Goal: Task Accomplishment & Management: Use online tool/utility

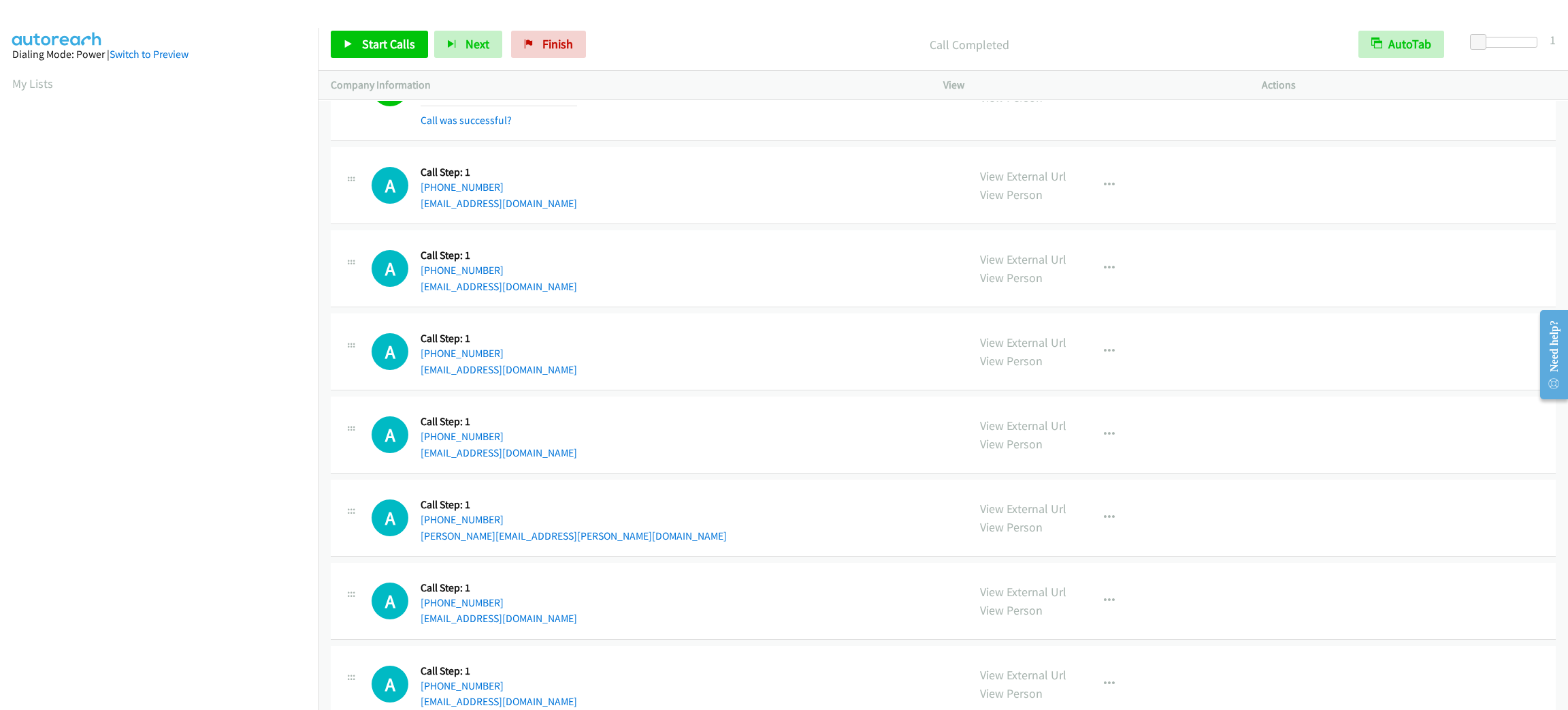
scroll to position [58, 0]
click at [399, 47] on span "Start Calls" at bounding box center [388, 44] width 53 height 16
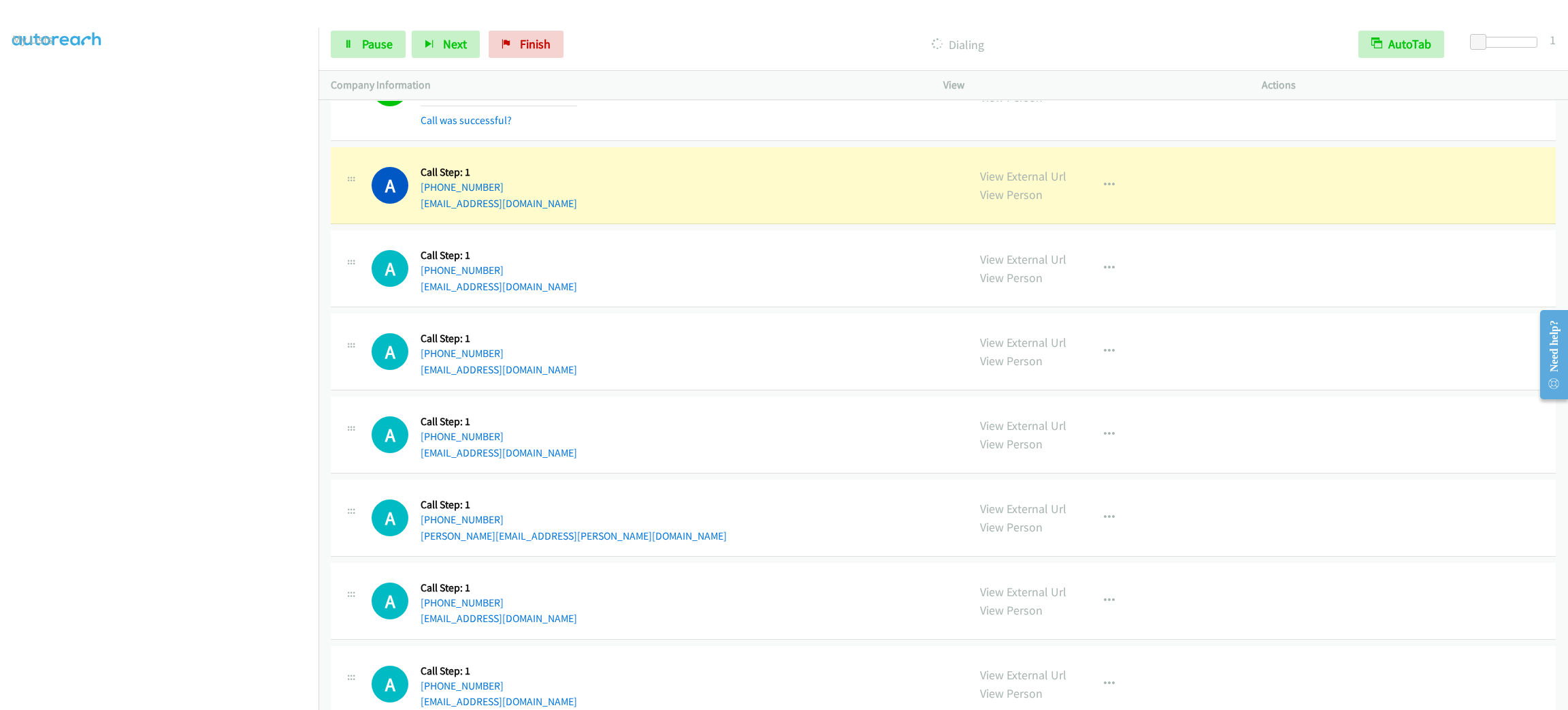
scroll to position [11261, 0]
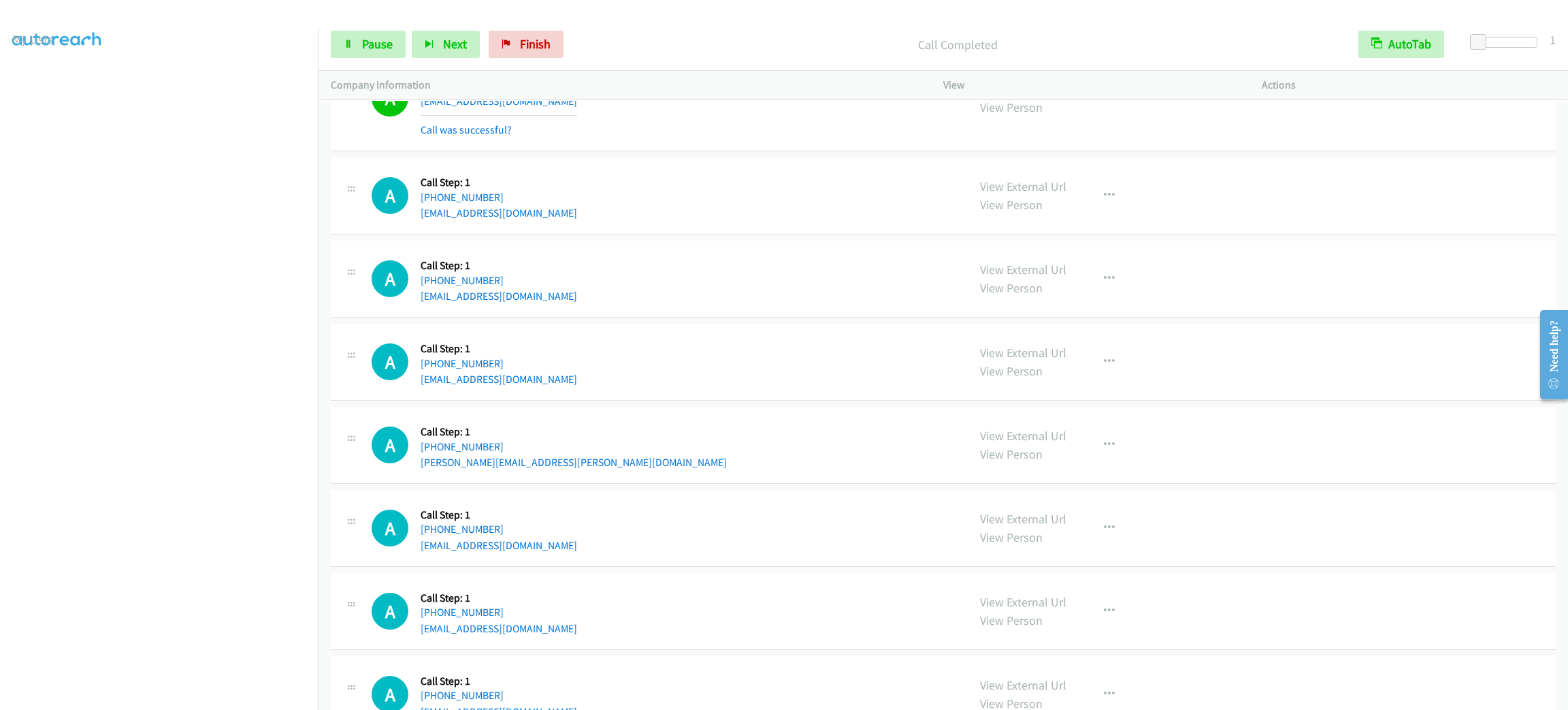
click at [1192, 274] on div "A Callback Scheduled Call Step: 1 [GEOGRAPHIC_DATA]/[GEOGRAPHIC_DATA] [PHONE_NU…" at bounding box center [944, 279] width 1225 height 77
click at [1097, 104] on div "View External Url View Person View External Url Email Schedule/Manage Callback …" at bounding box center [1134, 98] width 331 height 81
click at [1104, 103] on icon "button" at bounding box center [1109, 98] width 11 height 11
click at [1095, 228] on link "Add to do not call list" at bounding box center [1037, 215] width 181 height 28
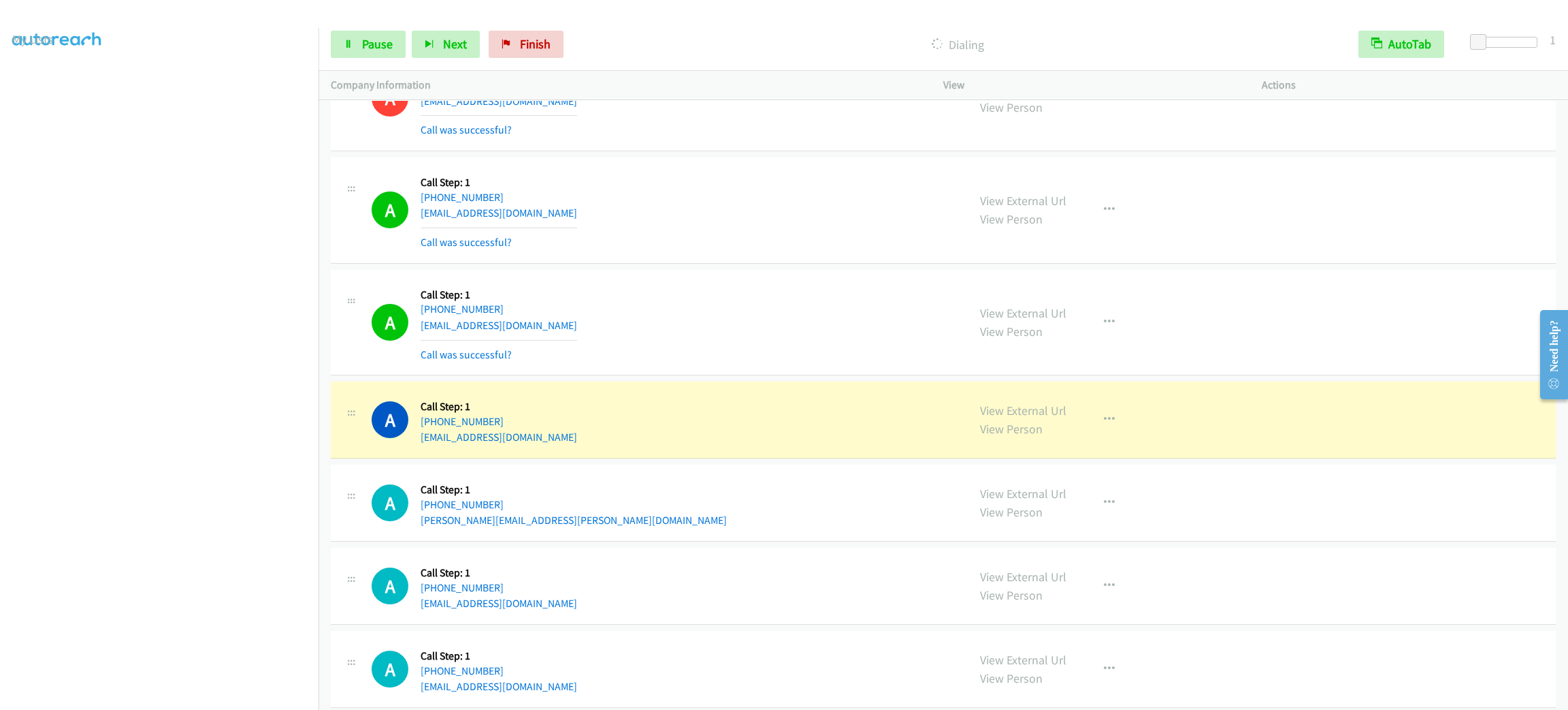
click at [1099, 334] on div "View External Url View Person View External Url Email Schedule/Manage Callback …" at bounding box center [1134, 322] width 331 height 81
click at [1099, 336] on button "button" at bounding box center [1109, 322] width 37 height 28
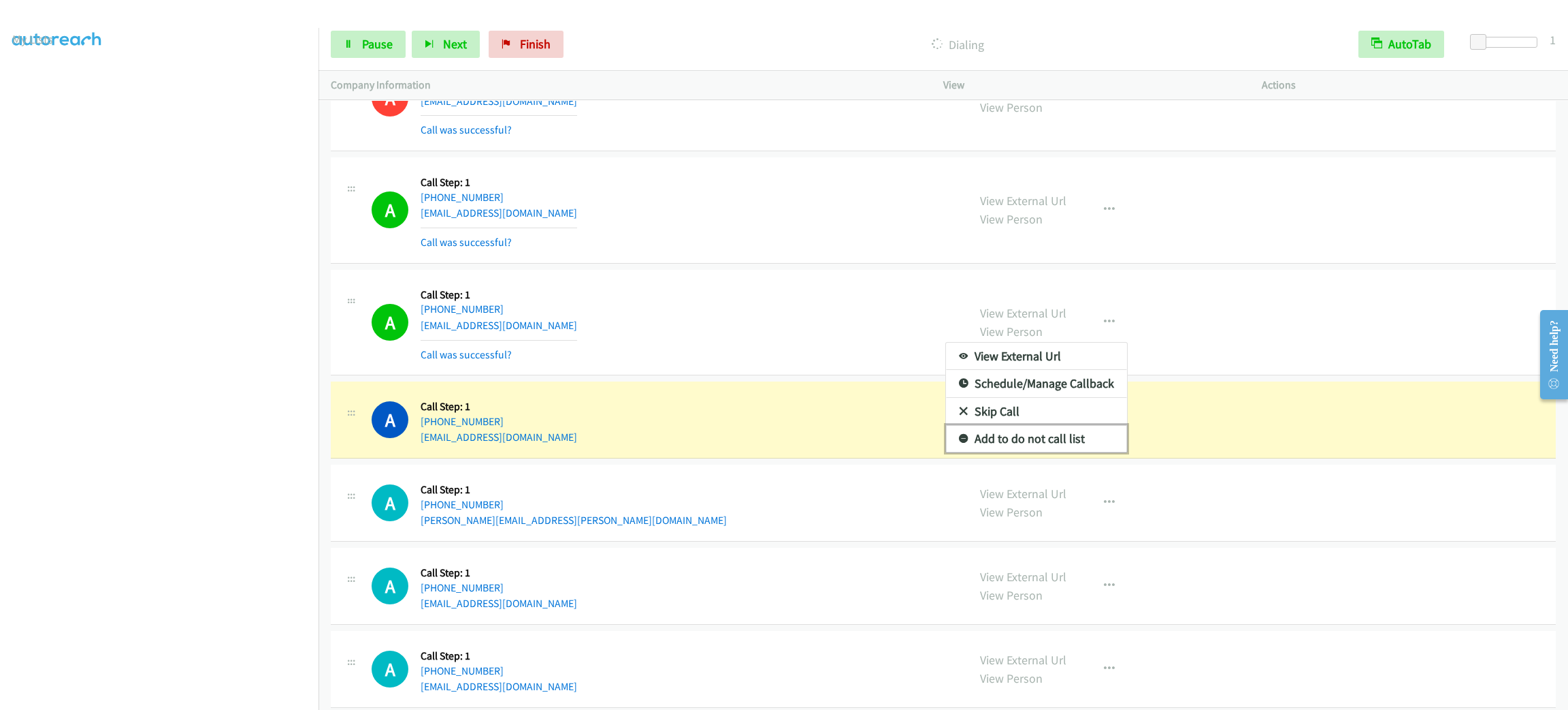
click at [1084, 452] on link "Add to do not call list" at bounding box center [1037, 439] width 181 height 28
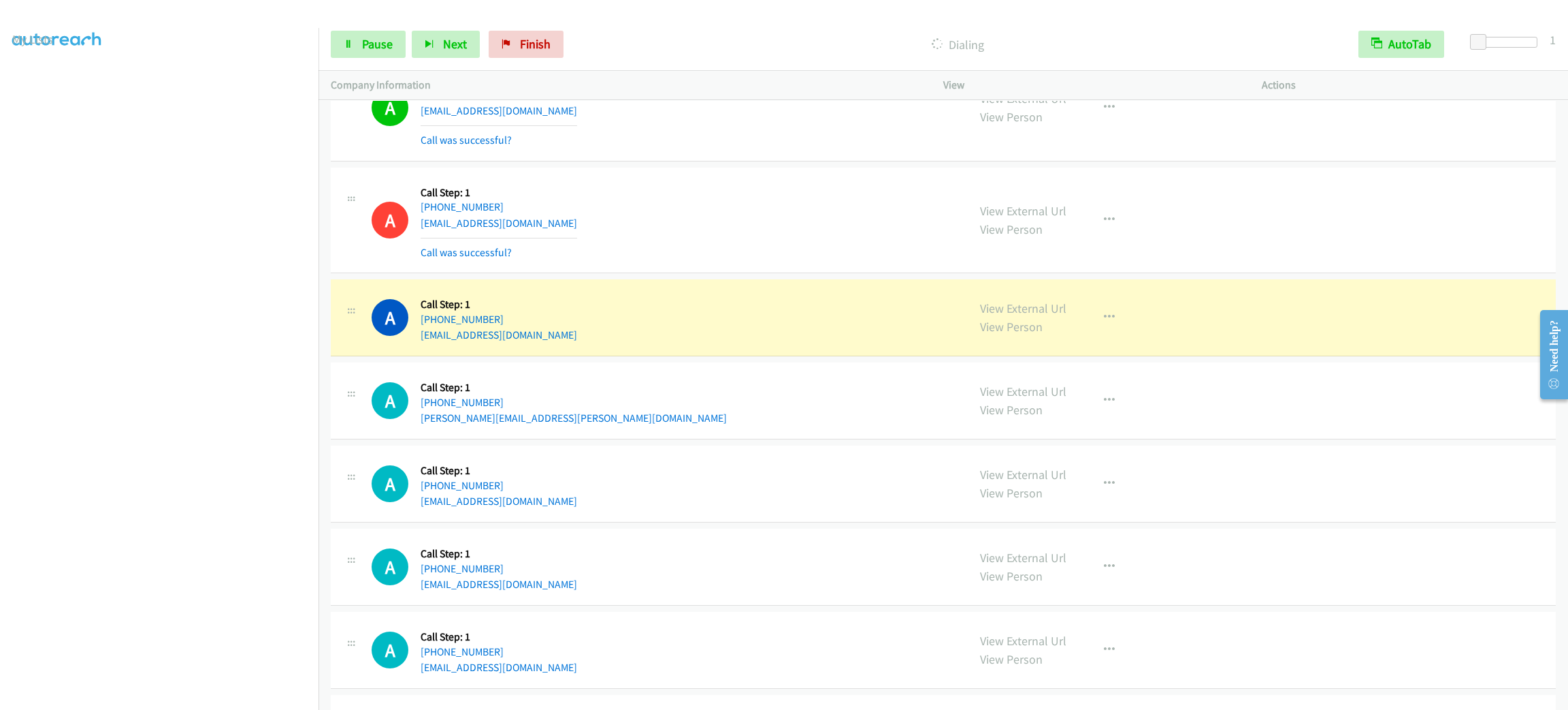
scroll to position [11466, 0]
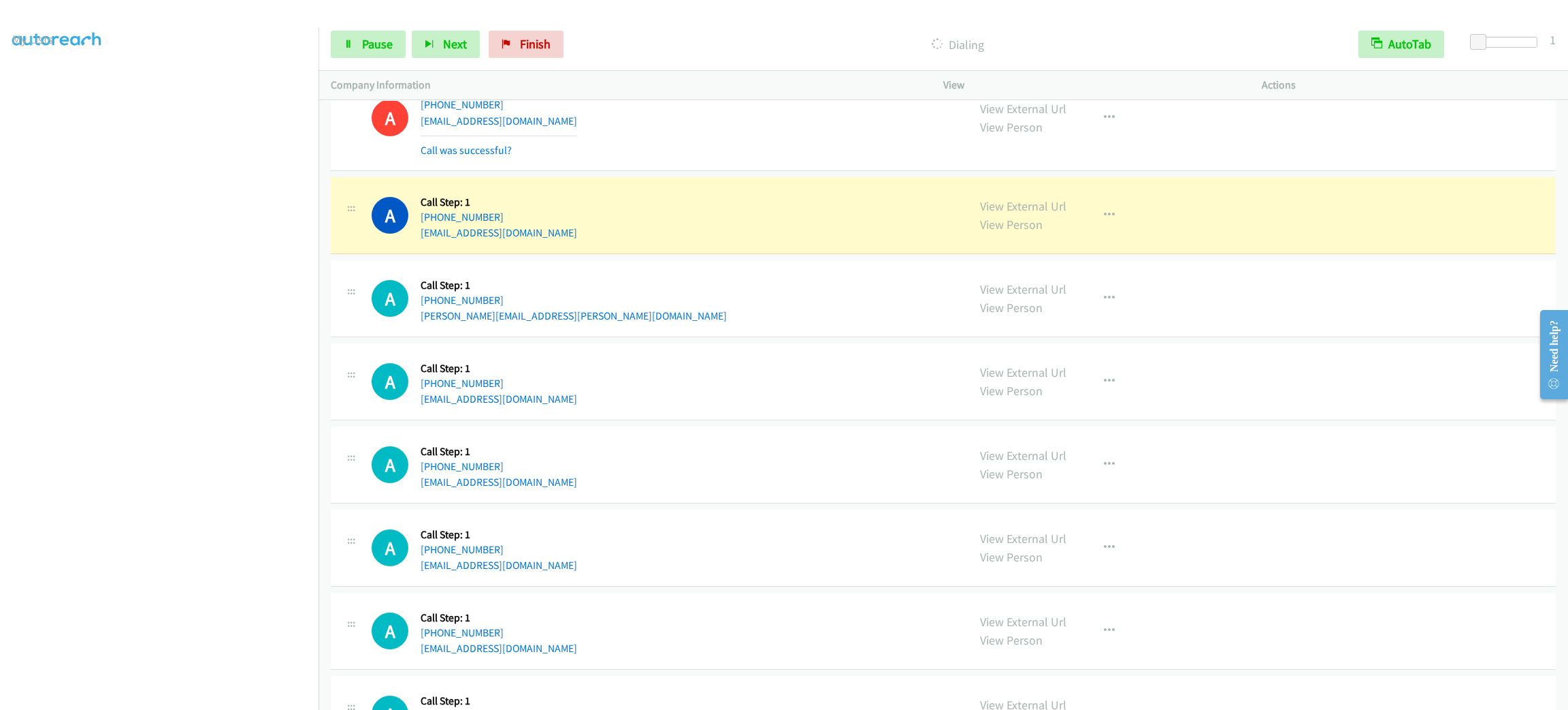
drag, startPoint x: 301, startPoint y: 167, endPoint x: 684, endPoint y: 171, distance: 383.0
click at [684, 159] on div "A Callback Scheduled Call Step: 1 [GEOGRAPHIC_DATA]/[GEOGRAPHIC_DATA] [PHONE_NU…" at bounding box center [663, 118] width 584 height 81
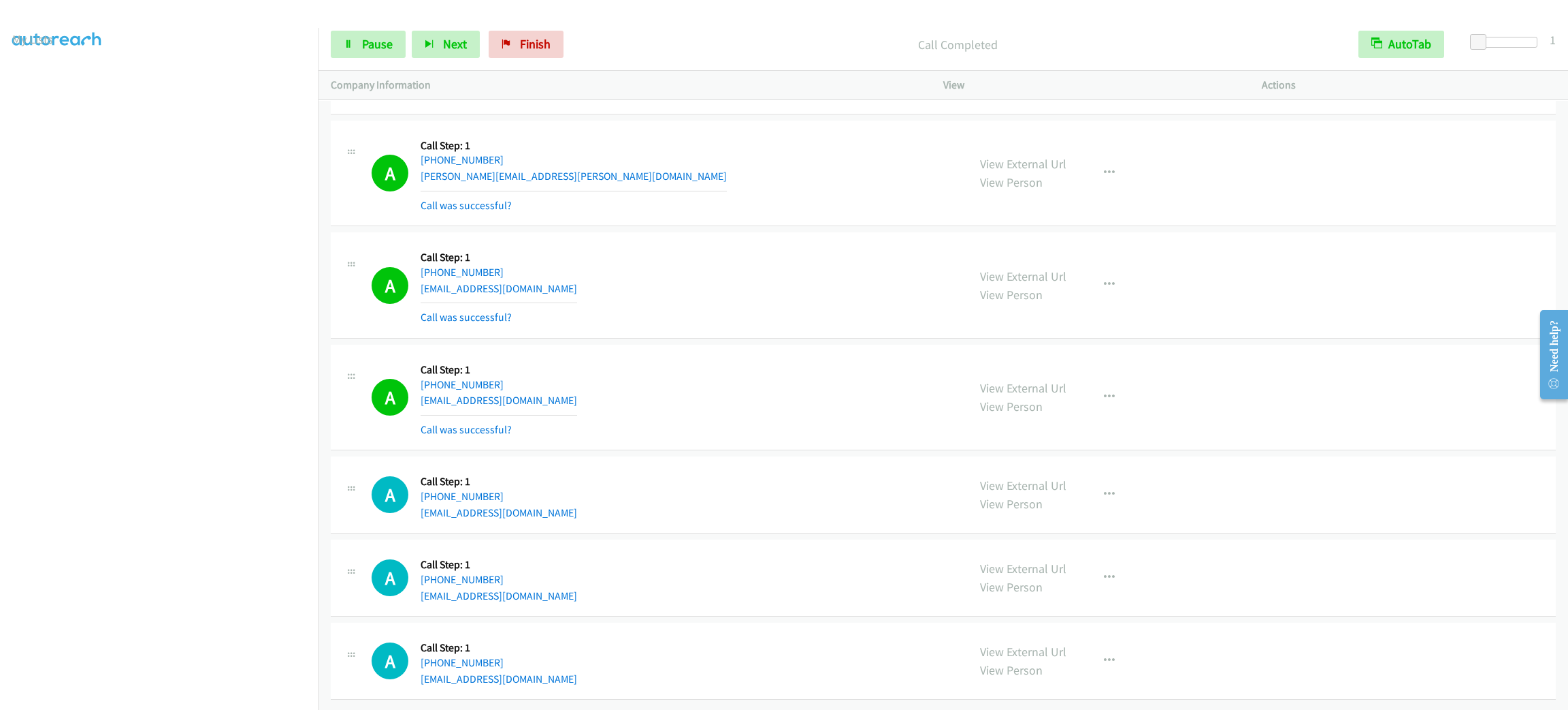
scroll to position [11679, 0]
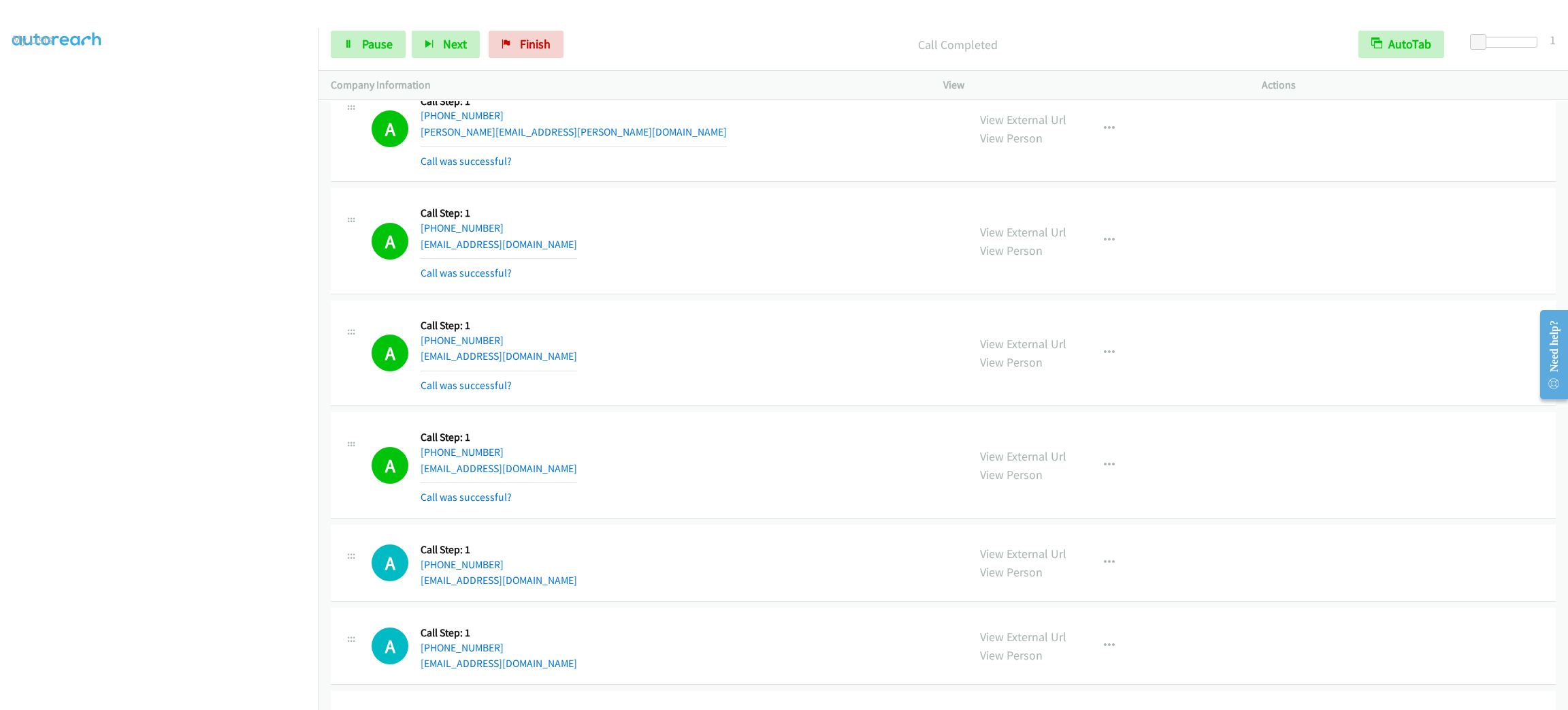
click at [363, 58] on div "Start Calls Pause Next Finish Call Completed AutoTab AutoTab 1" at bounding box center [943, 44] width 1250 height 52
click at [361, 52] on link "Pause" at bounding box center [368, 44] width 75 height 28
click at [369, 39] on span "Start Calls" at bounding box center [388, 44] width 53 height 16
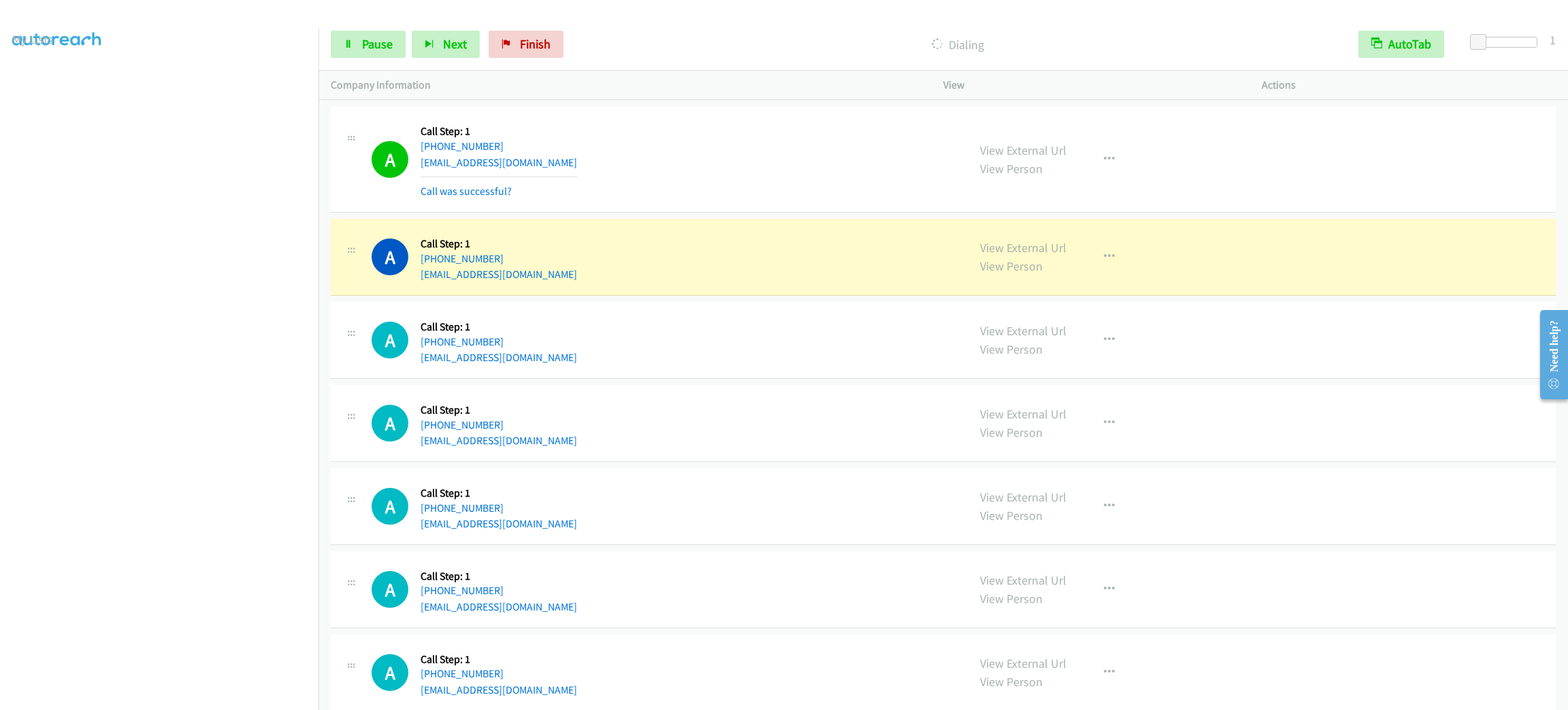
scroll to position [12393, 0]
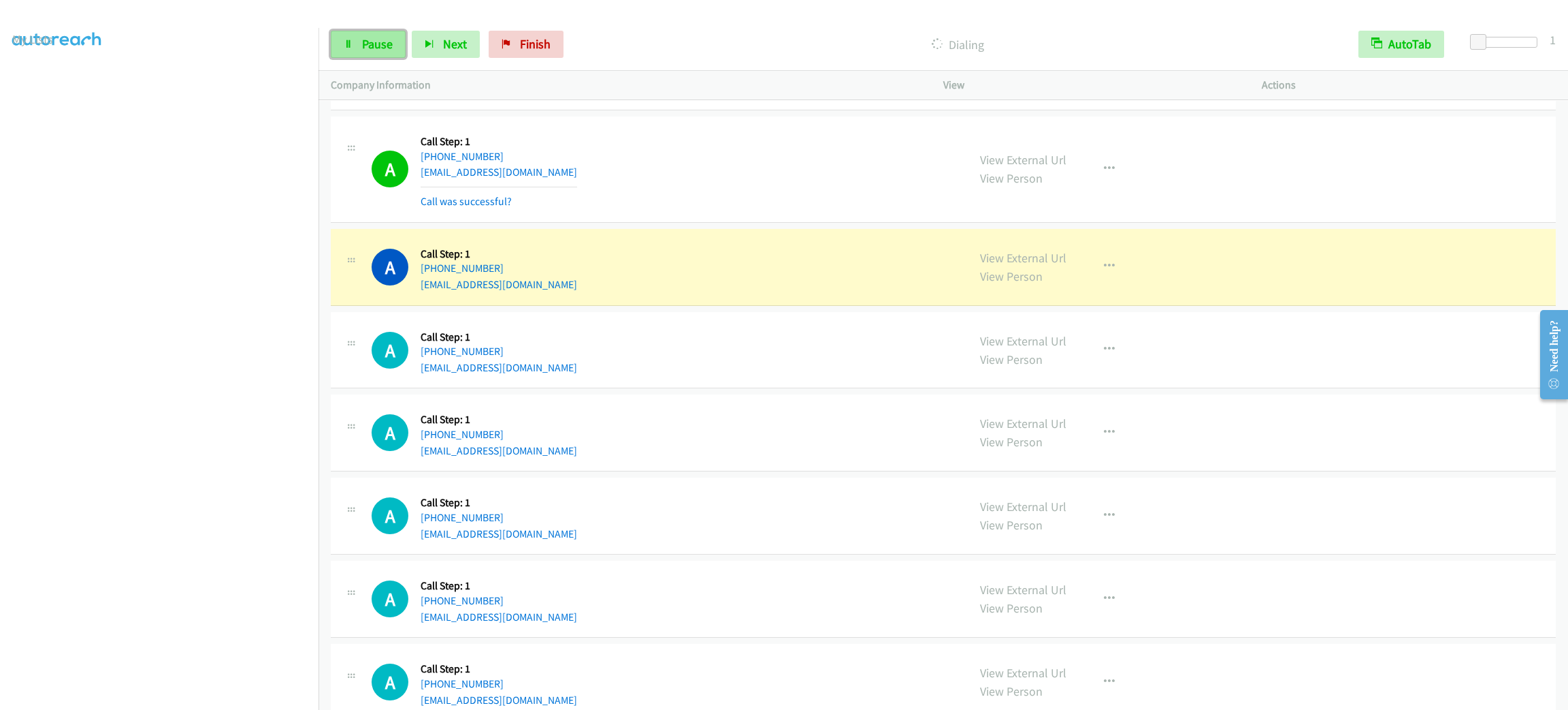
click at [379, 54] on link "Pause" at bounding box center [368, 44] width 75 height 28
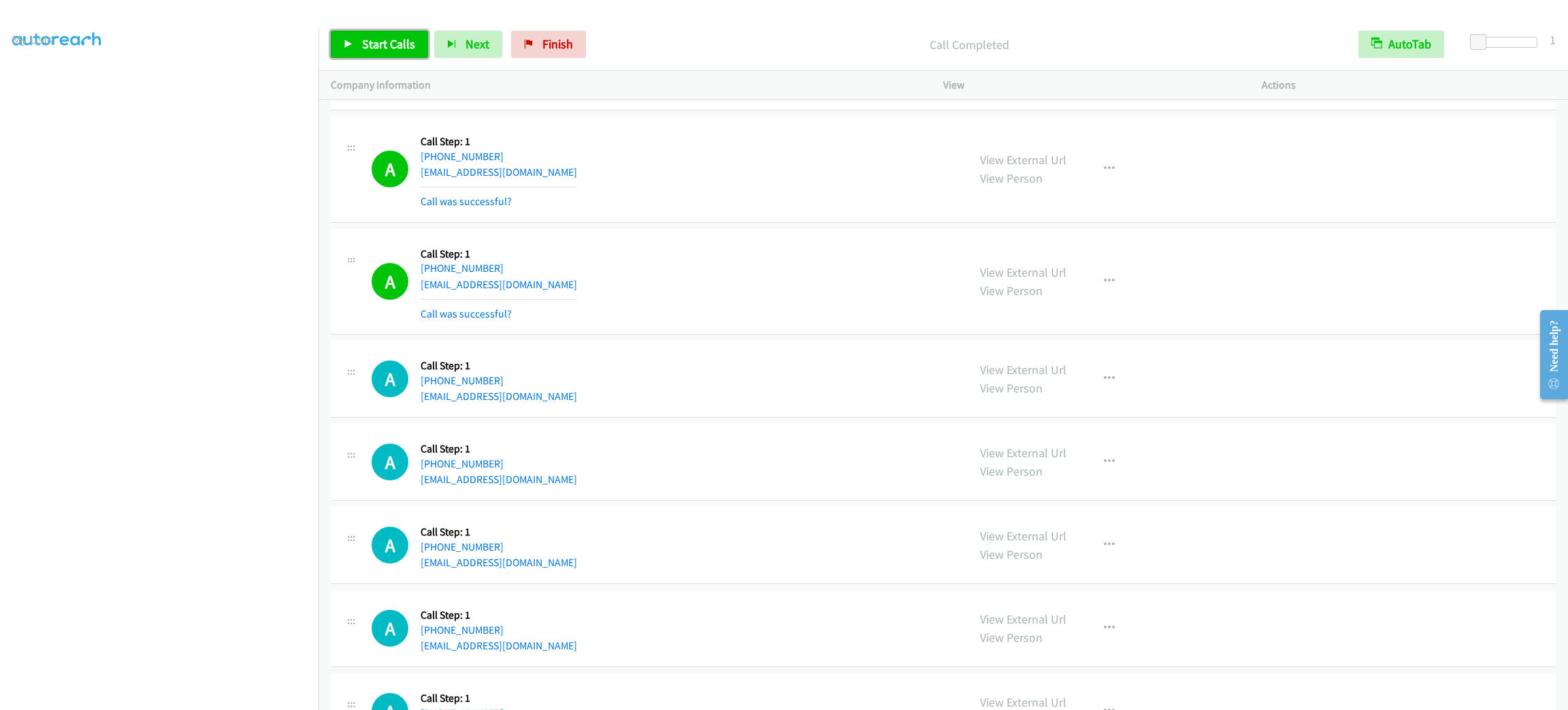
click at [382, 39] on span "Start Calls" at bounding box center [388, 44] width 53 height 16
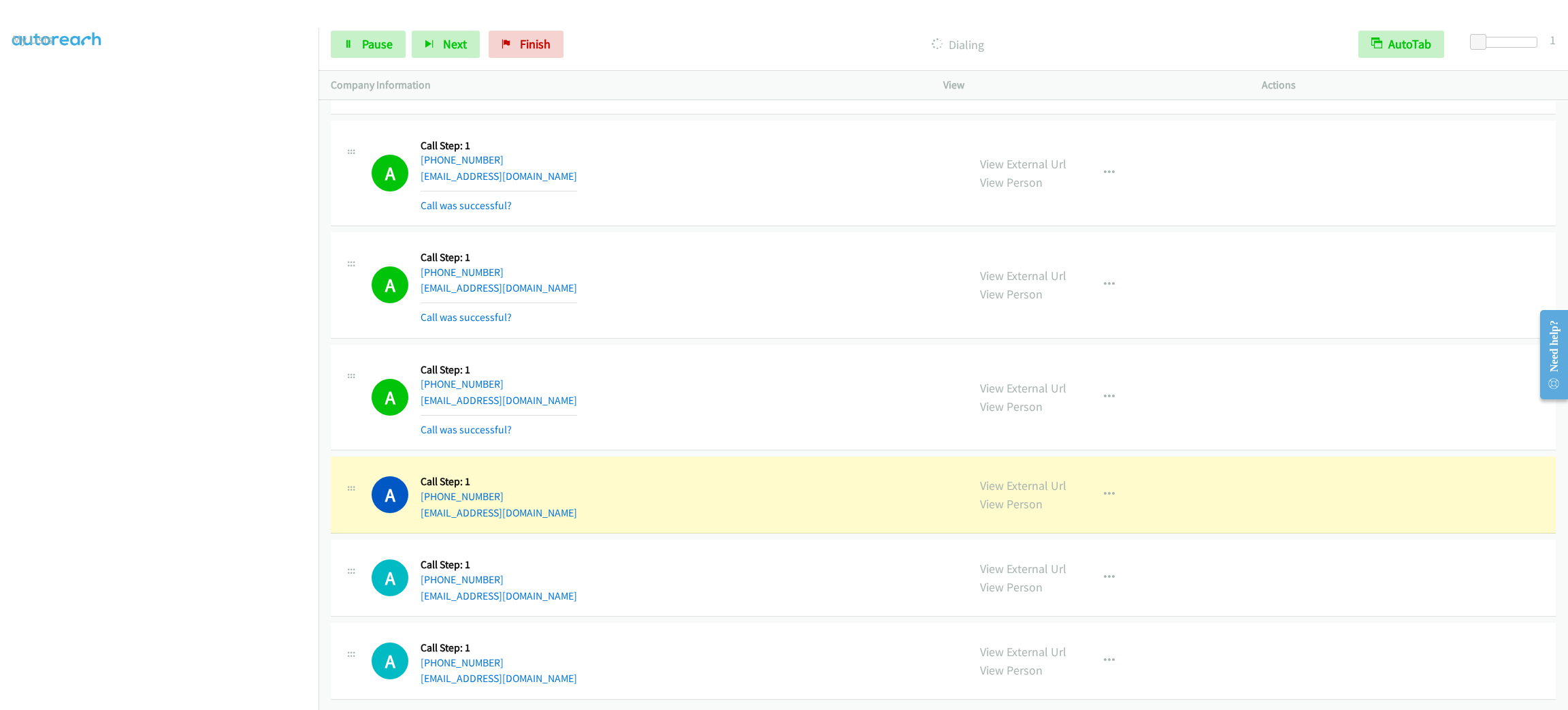
scroll to position [12577, 0]
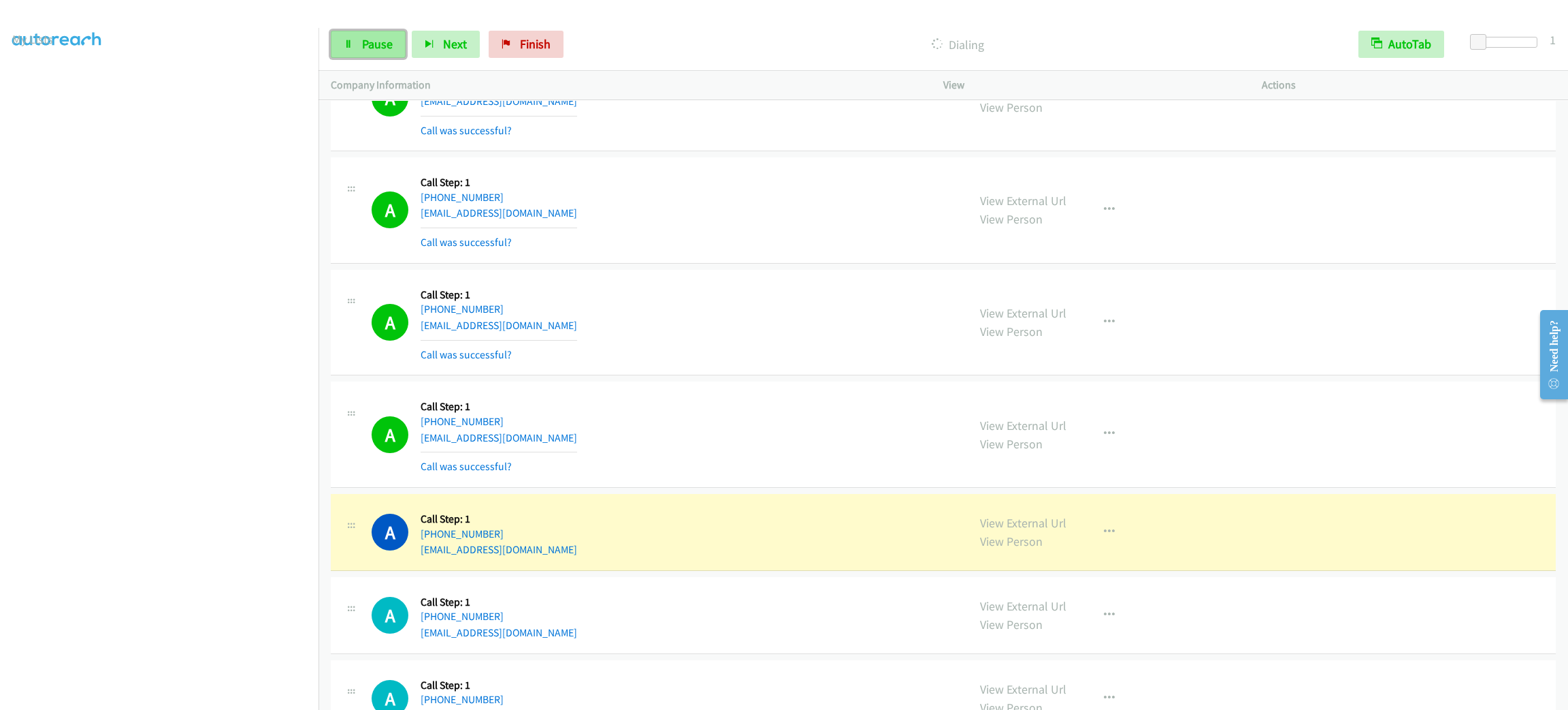
click at [362, 47] on span "Pause" at bounding box center [377, 44] width 31 height 16
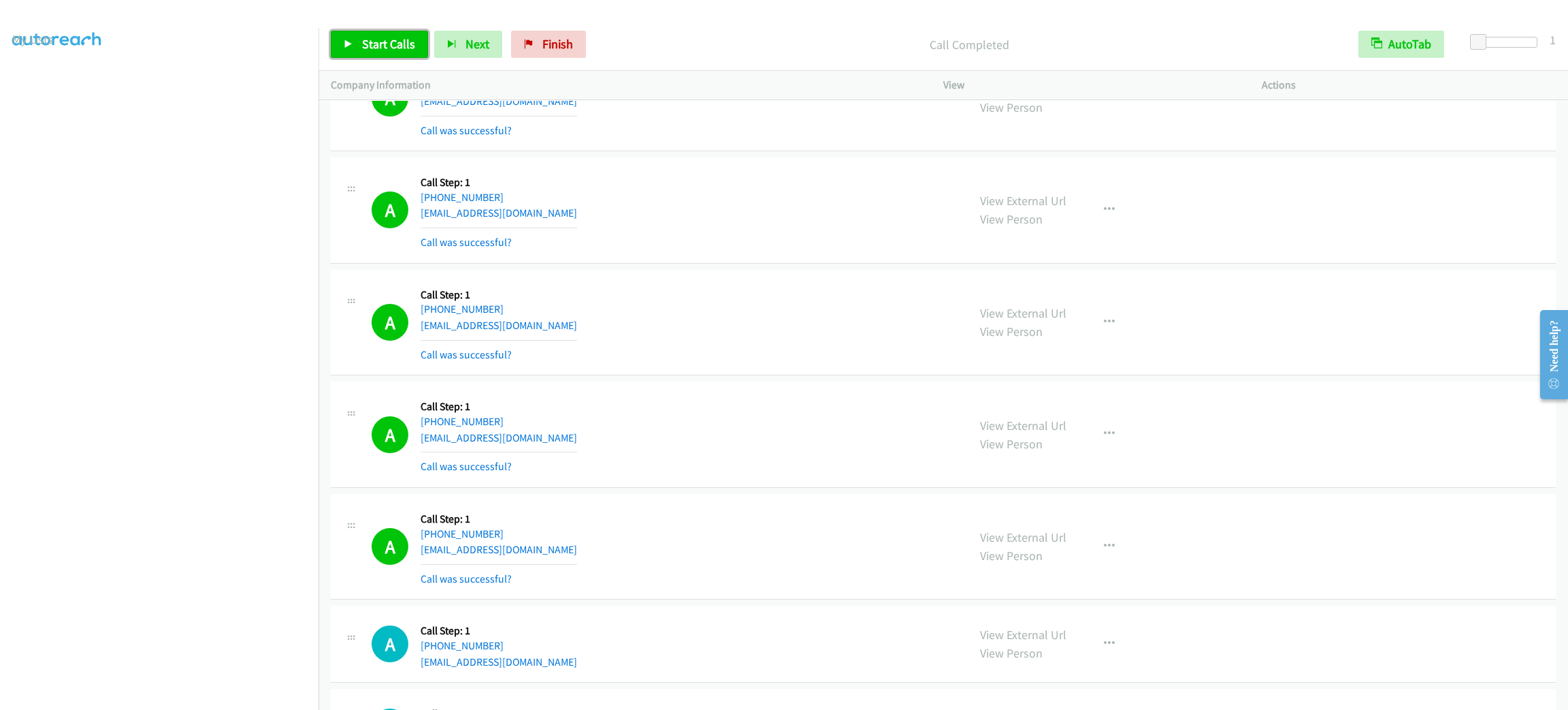
click at [411, 35] on link "Start Calls" at bounding box center [379, 44] width 97 height 28
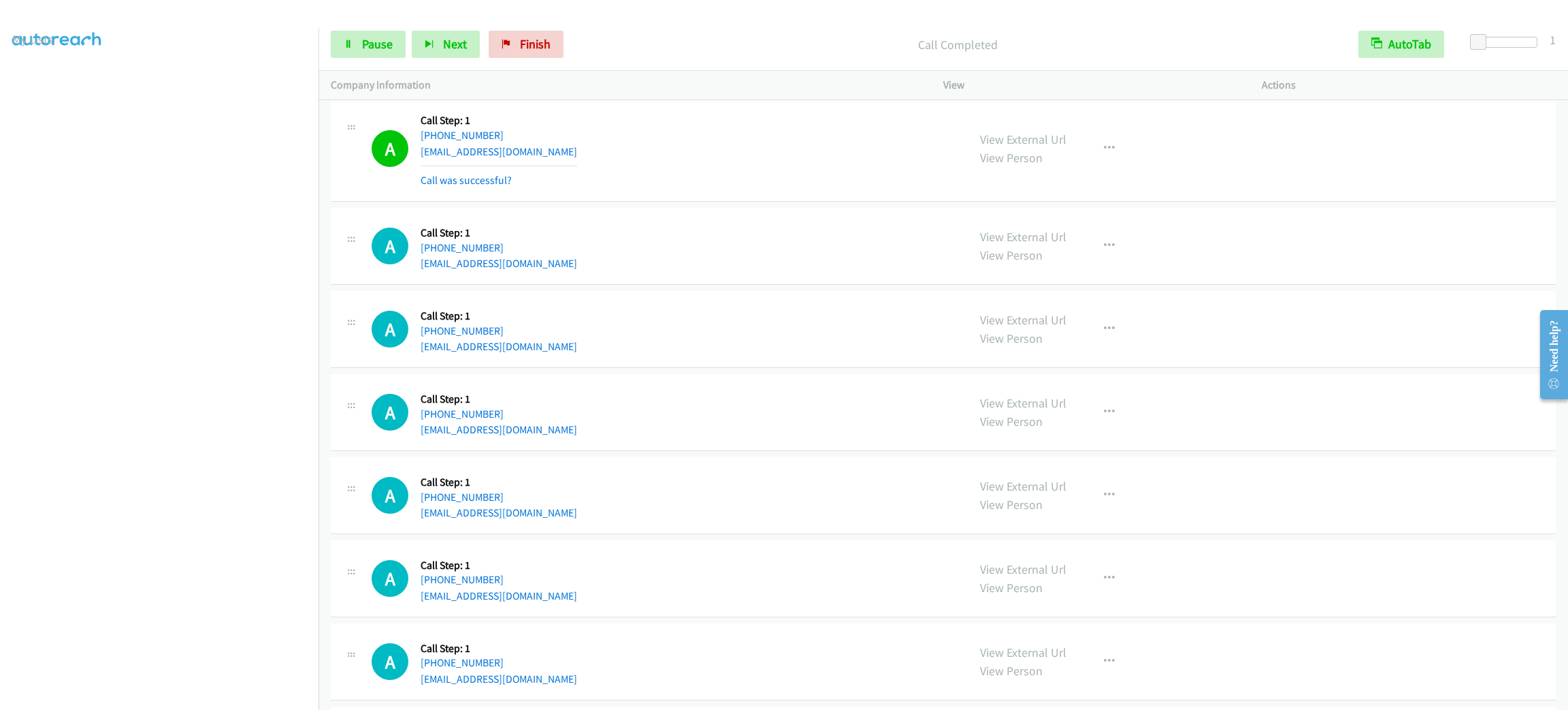
scroll to position [13496, 0]
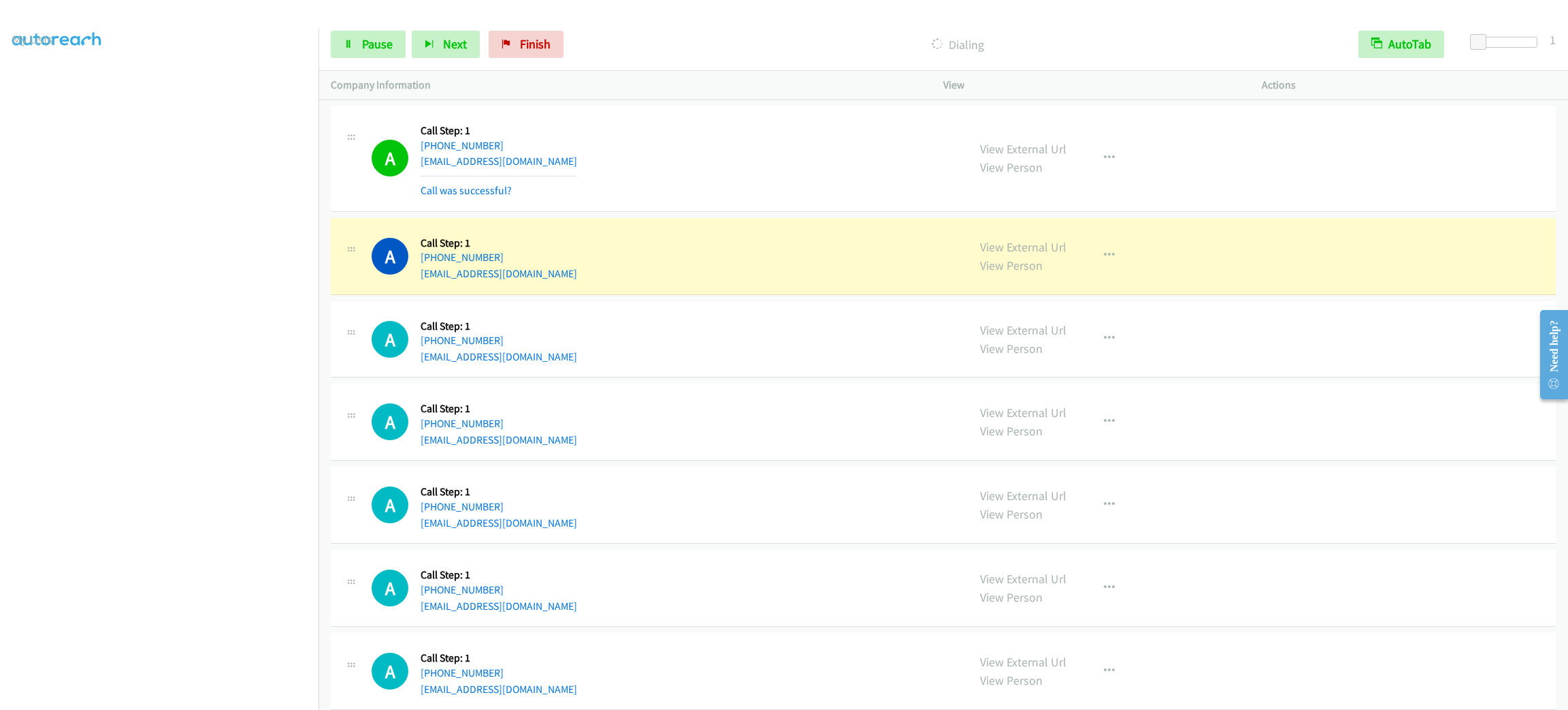
click at [1138, 282] on div "View External Url View Person View External Url Email Schedule/Manage Callback …" at bounding box center [1134, 256] width 331 height 52
click at [1109, 269] on button "button" at bounding box center [1109, 255] width 37 height 28
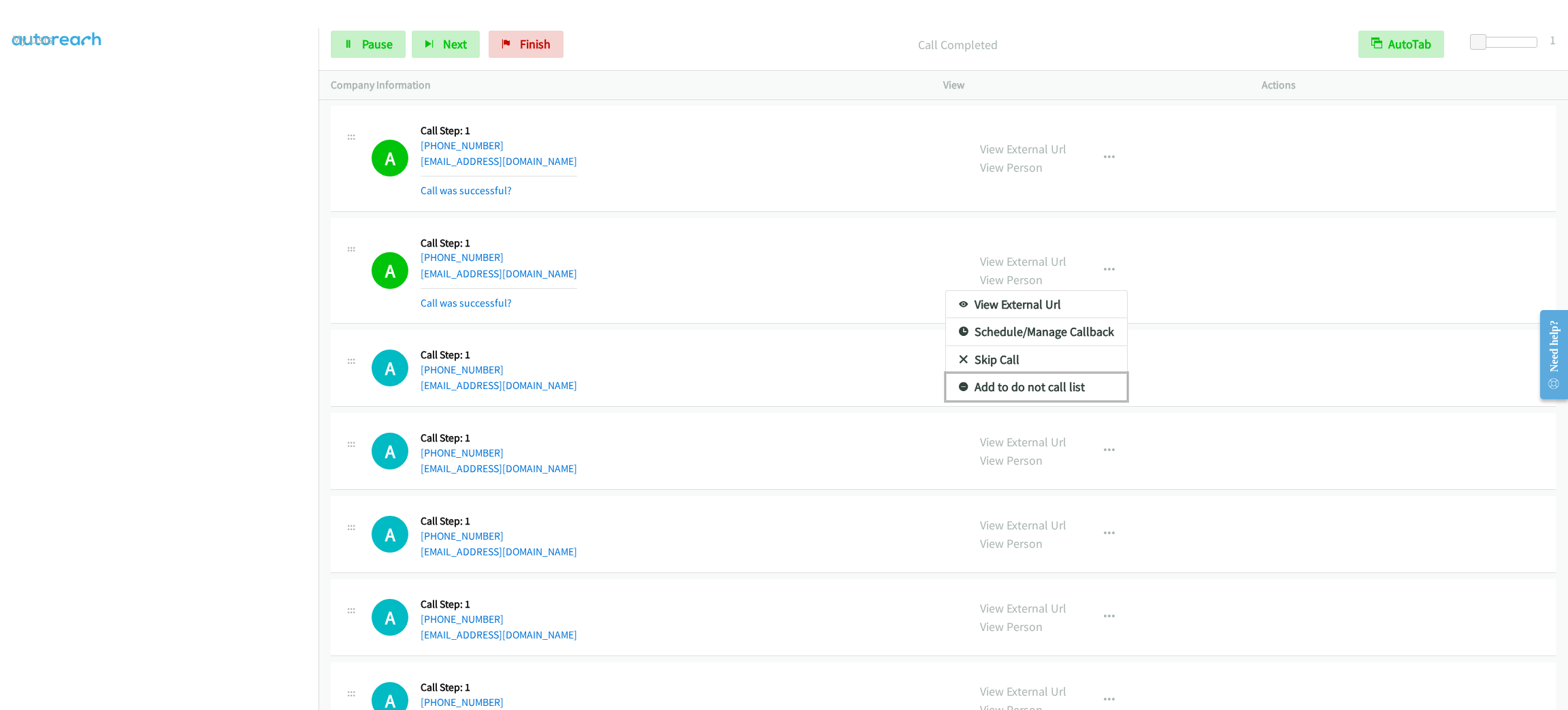
click at [1041, 401] on link "Add to do not call list" at bounding box center [1037, 387] width 181 height 28
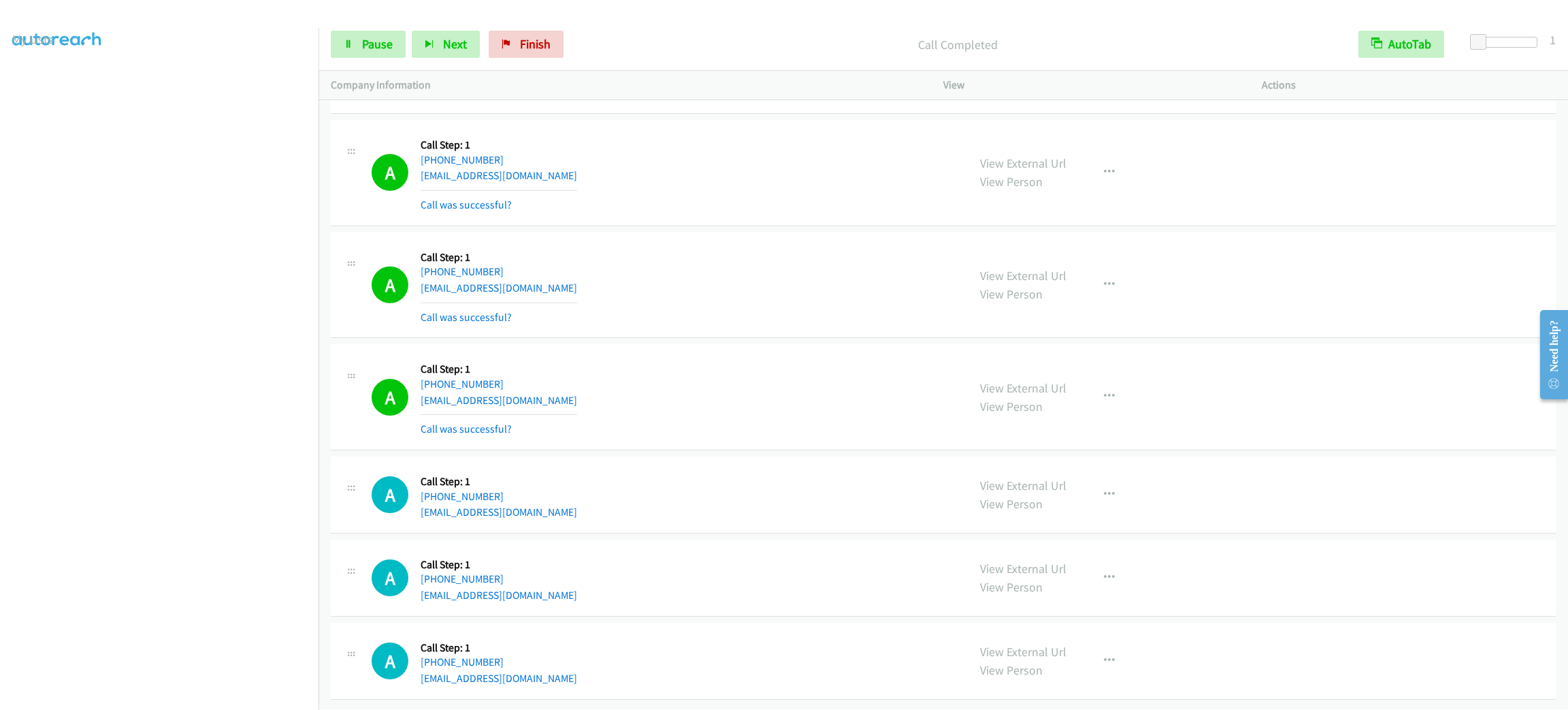
scroll to position [13754, 0]
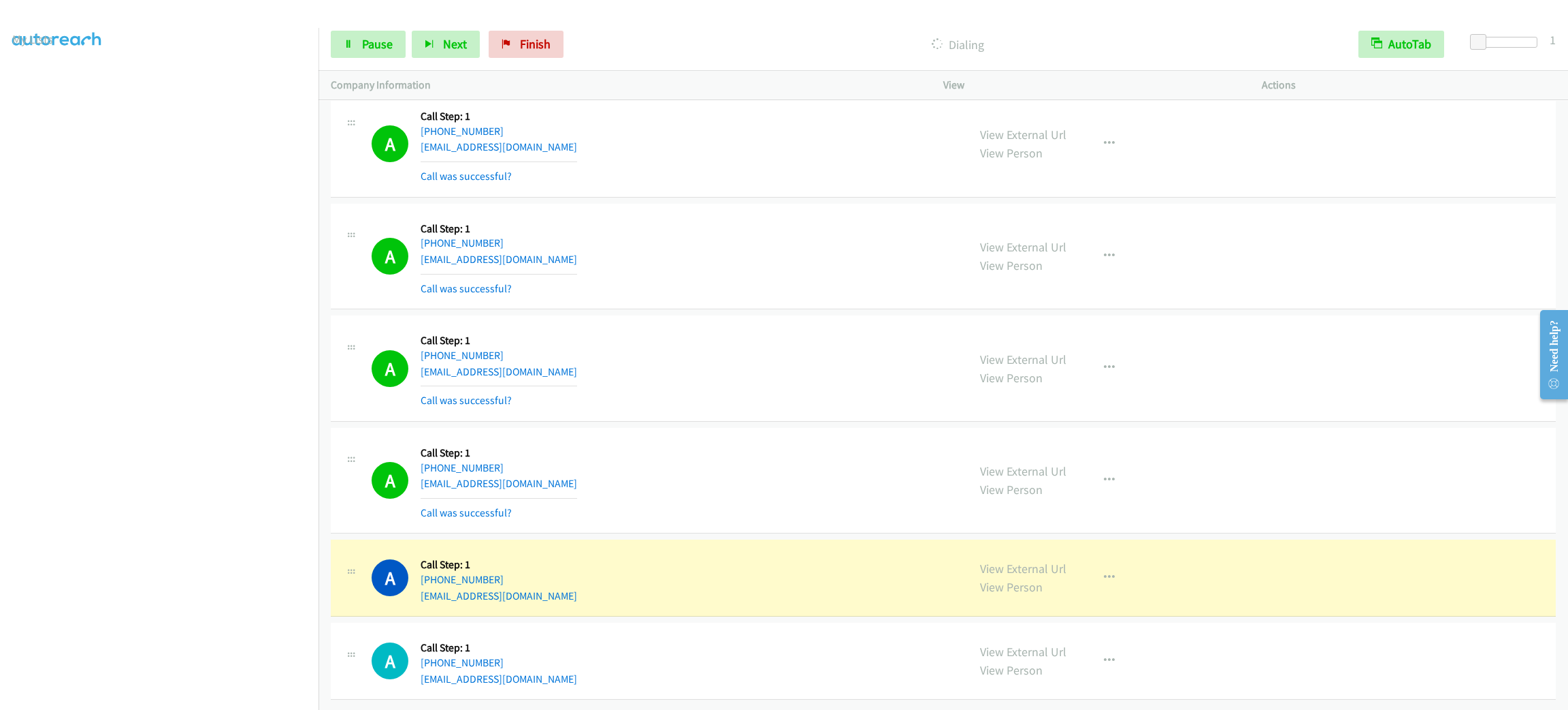
click at [590, 604] on div "A Callback Scheduled Call Step: 1 America/New_York [PHONE_NUMBER] [EMAIL_ADDRES…" at bounding box center [663, 577] width 584 height 52
copy div "[EMAIL_ADDRESS][DOMAIN_NAME]"
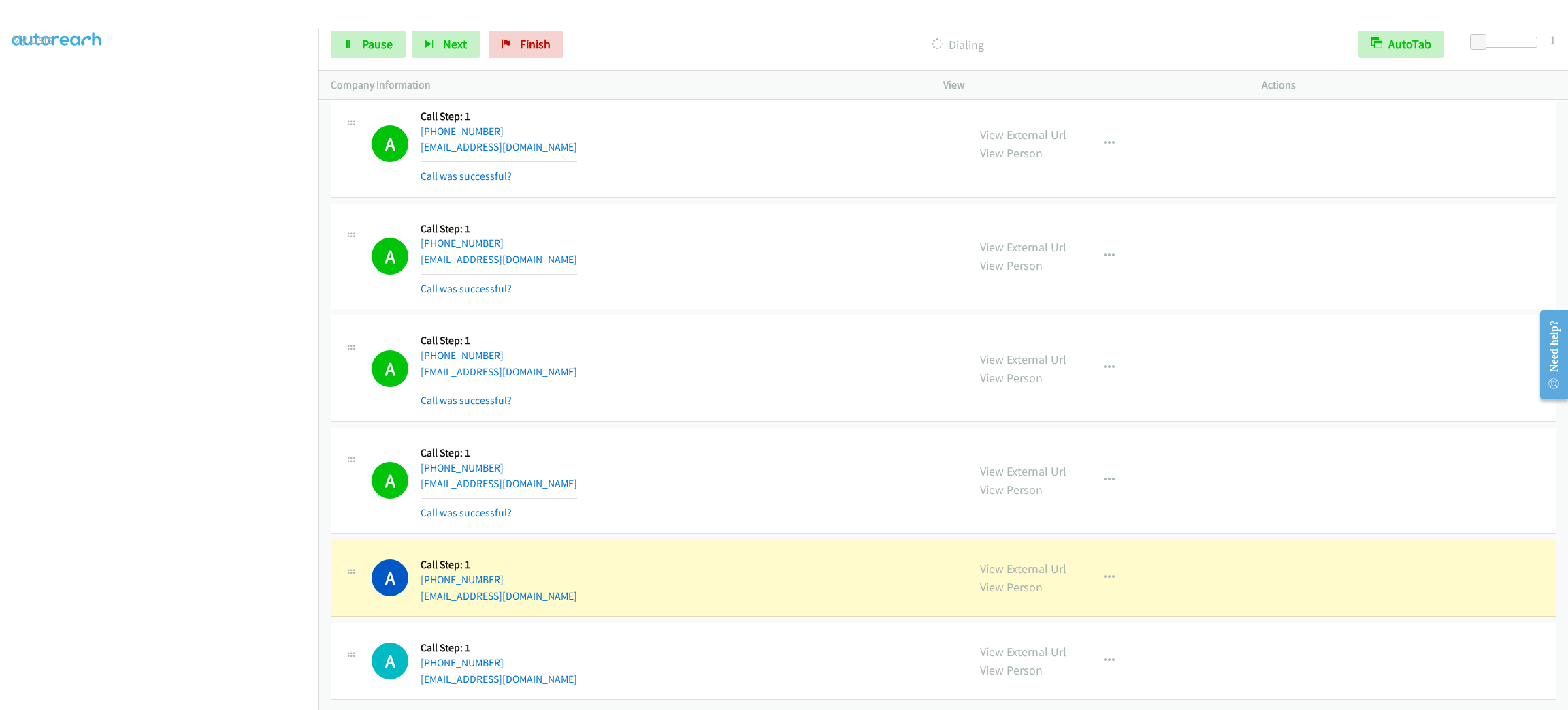
click at [729, 620] on td "A Callback Scheduled Call Step: 1 [GEOGRAPHIC_DATA]/[GEOGRAPHIC_DATA] [PHONE_NU…" at bounding box center [943, 661] width 1250 height 83
click at [1108, 564] on button "button" at bounding box center [1109, 577] width 37 height 28
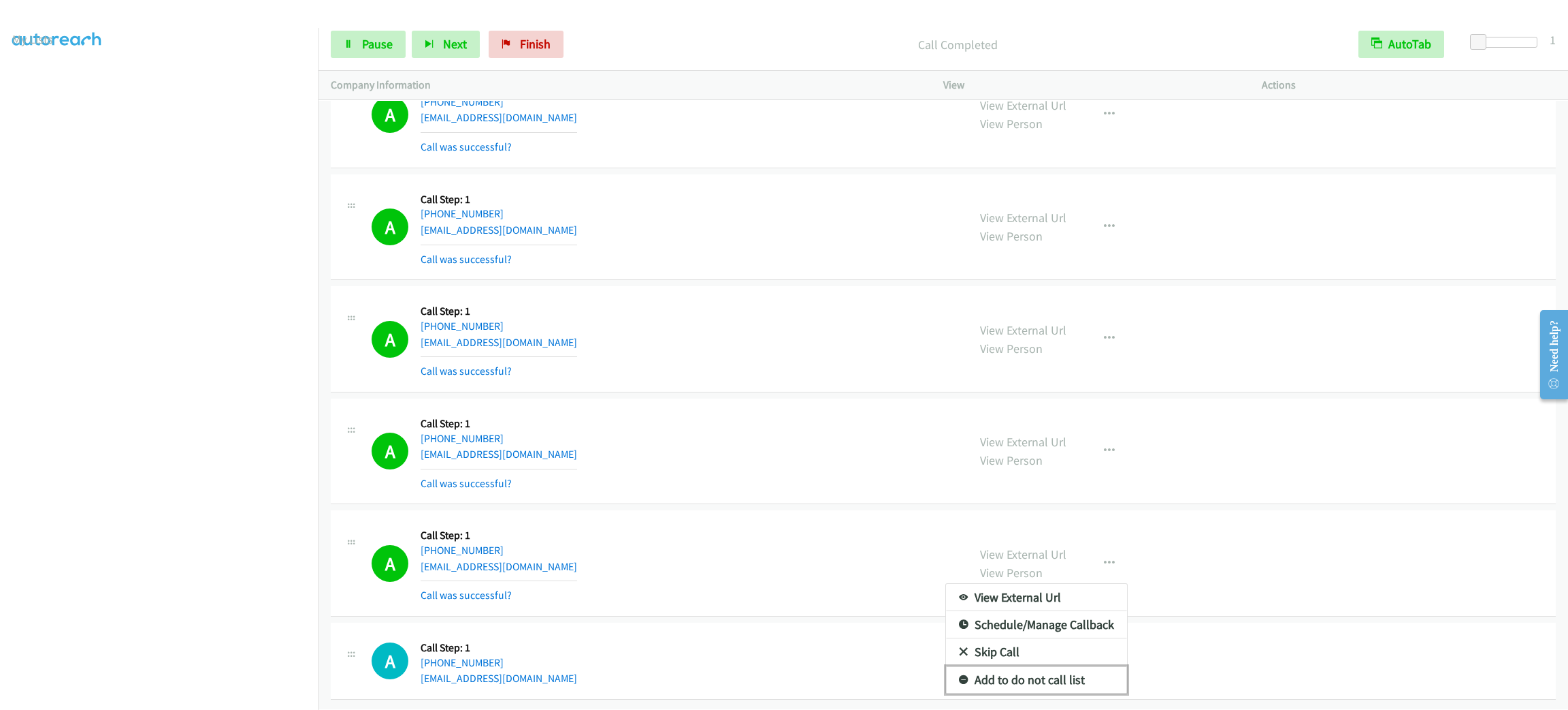
click at [1072, 689] on link "Add to do not call list" at bounding box center [1037, 679] width 181 height 28
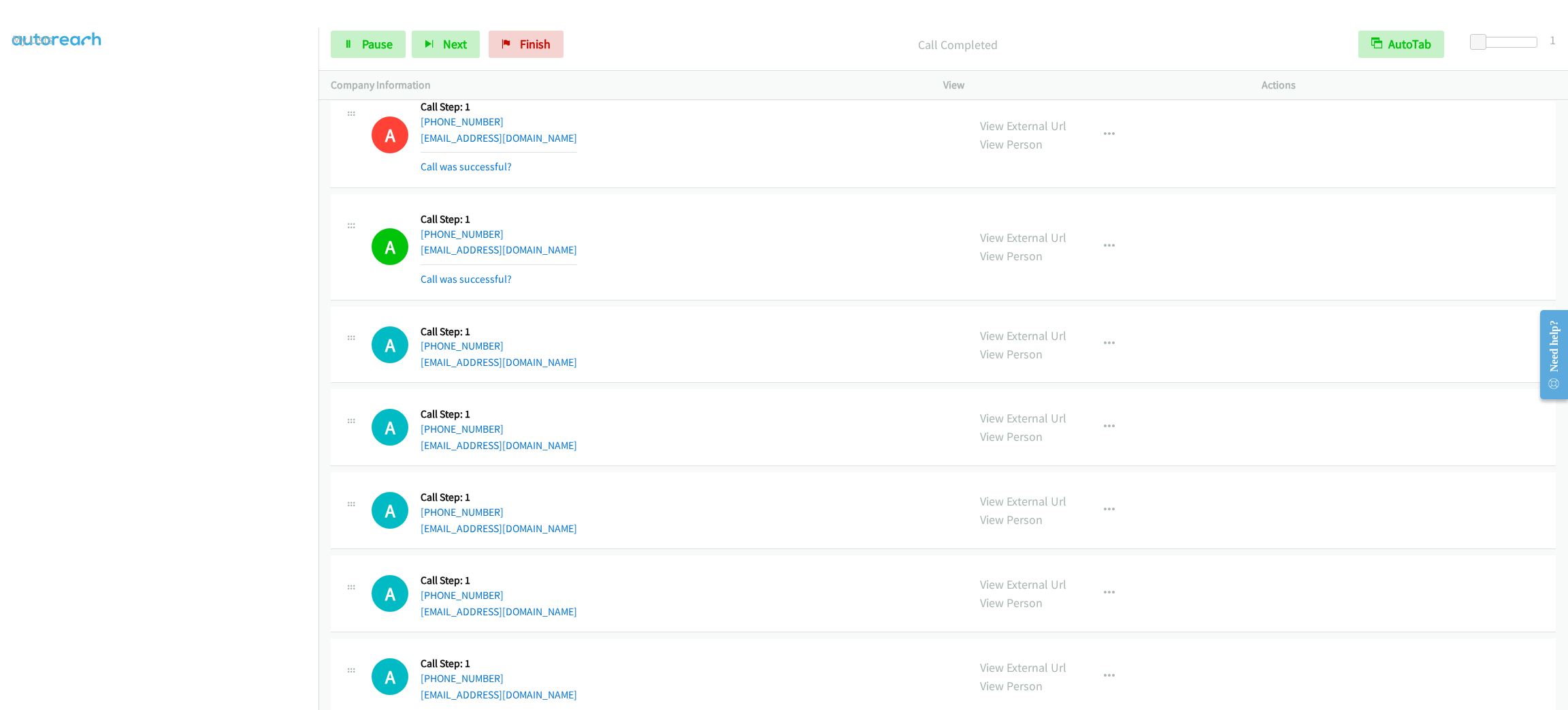
scroll to position [14295, 0]
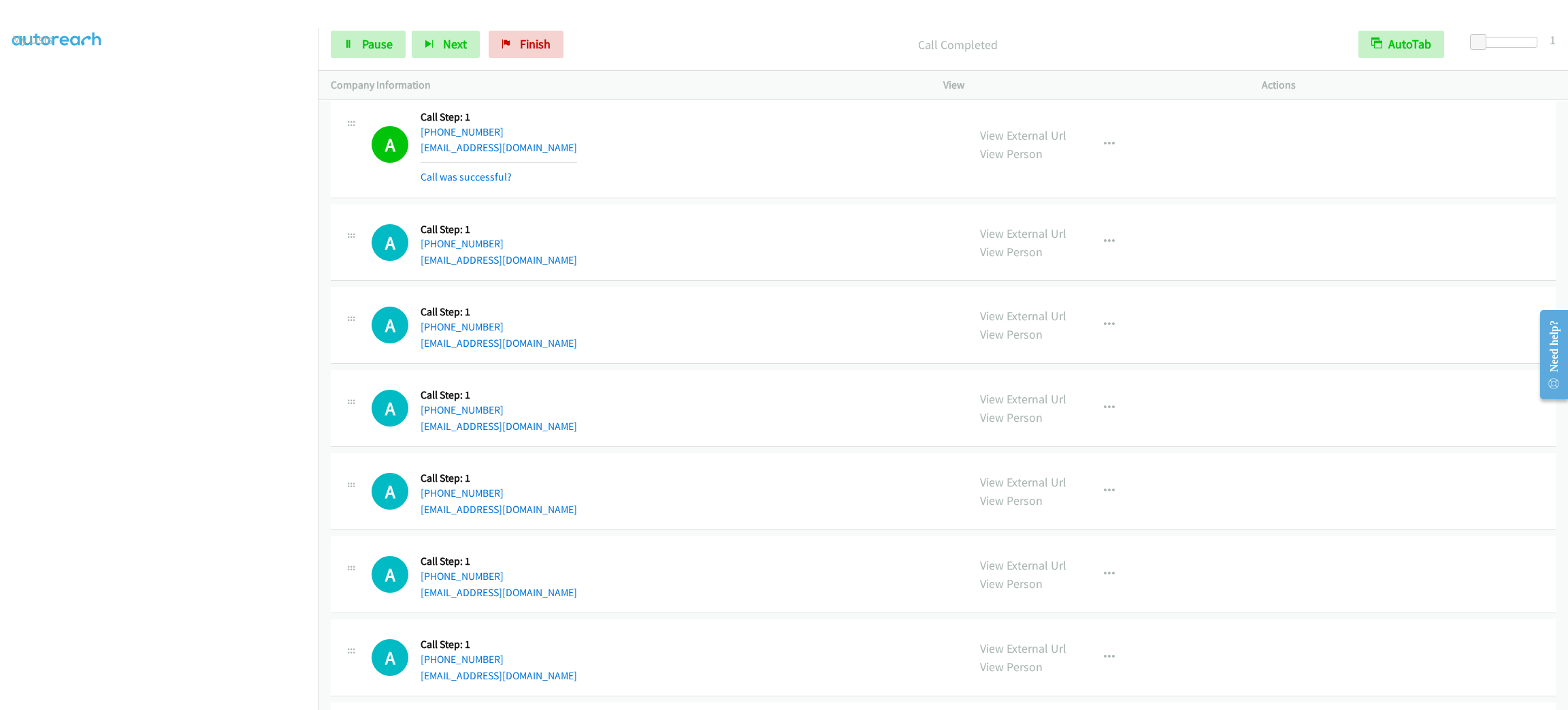
click at [378, 62] on div "Start Calls Pause Next Finish Call Completed AutoTab AutoTab 1" at bounding box center [943, 44] width 1250 height 52
click at [378, 49] on span "Pause" at bounding box center [377, 44] width 31 height 16
click at [381, 47] on span "Start Calls" at bounding box center [388, 44] width 53 height 16
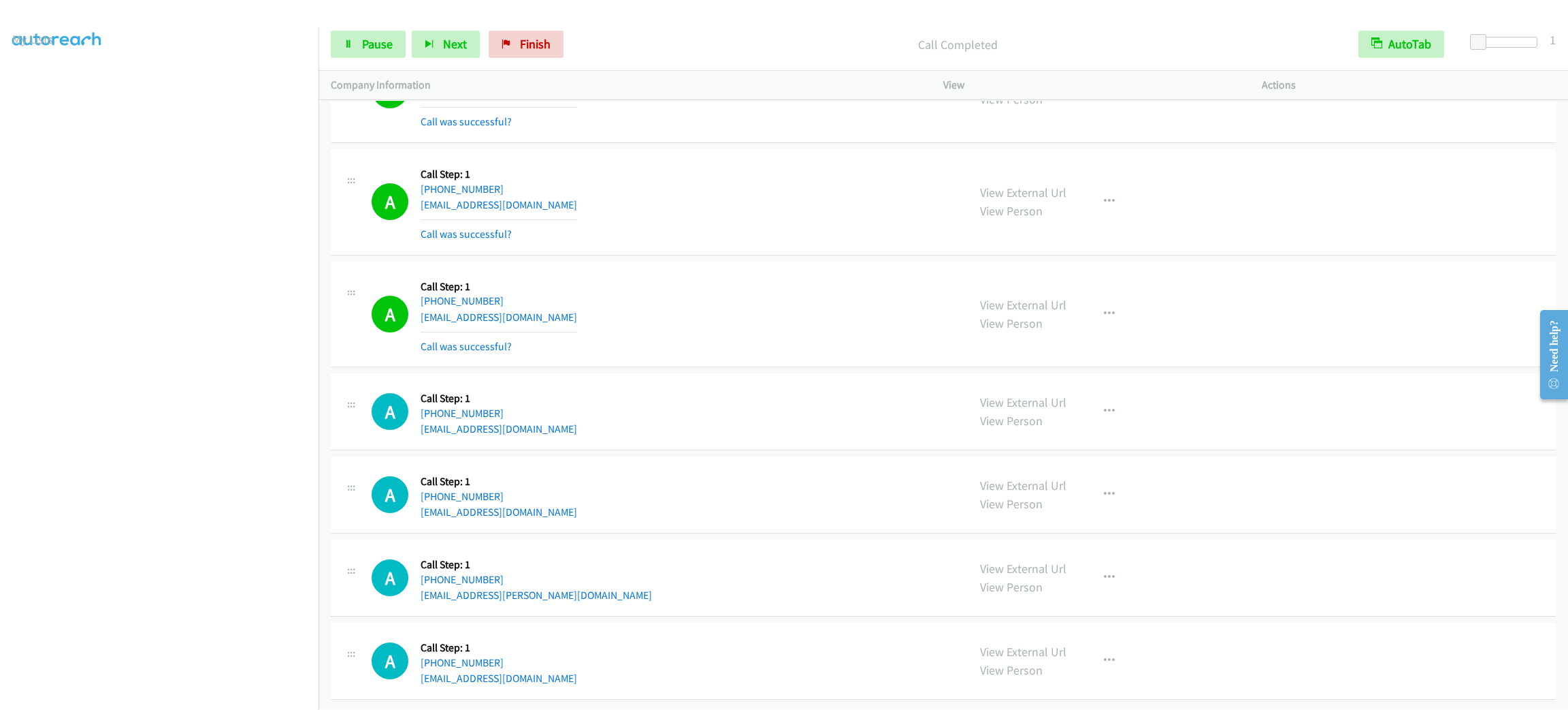
scroll to position [14594, 0]
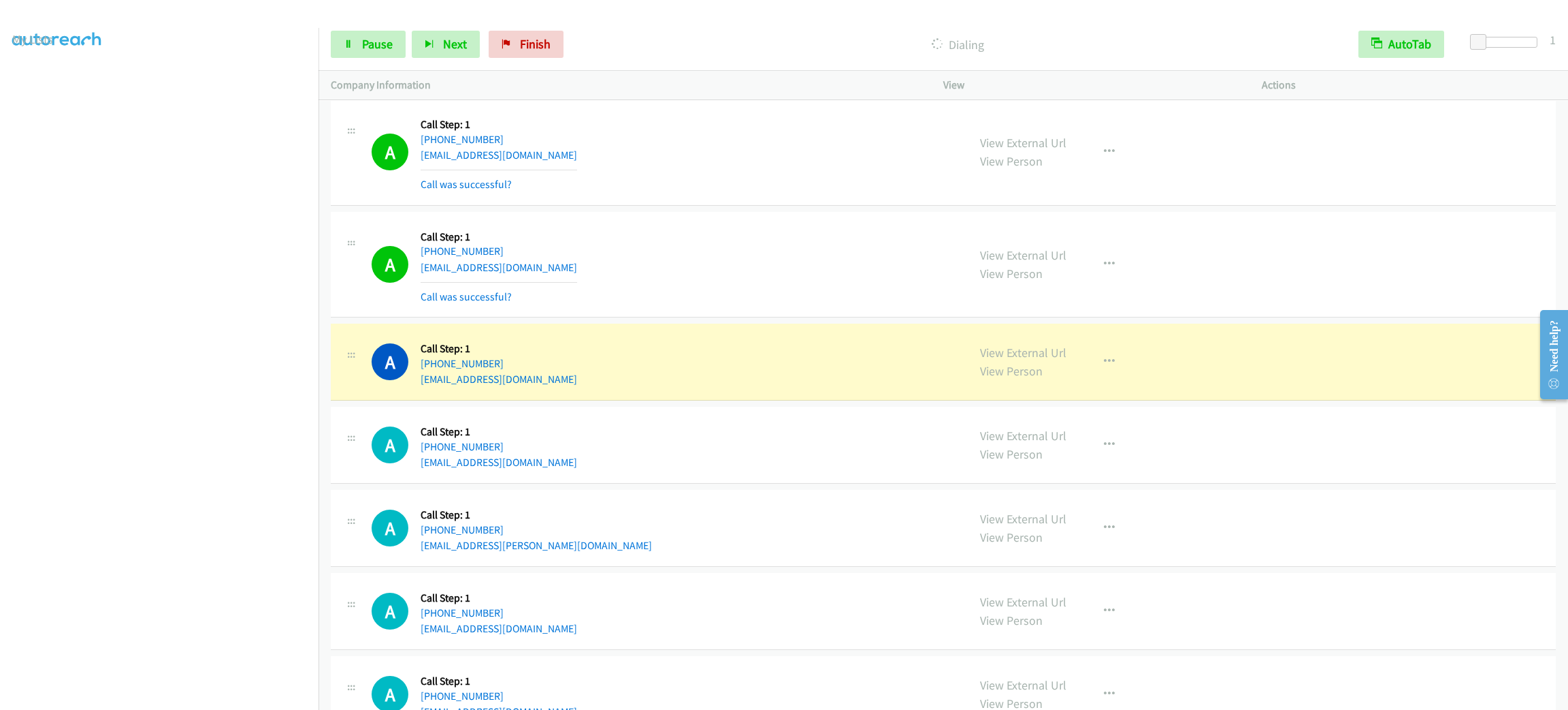
click at [697, 293] on div "A Callback Scheduled Call Step: 1 America/New_York [PHONE_NUMBER] [EMAIL_ADDRES…" at bounding box center [663, 264] width 584 height 81
click at [1112, 376] on button "button" at bounding box center [1109, 361] width 37 height 28
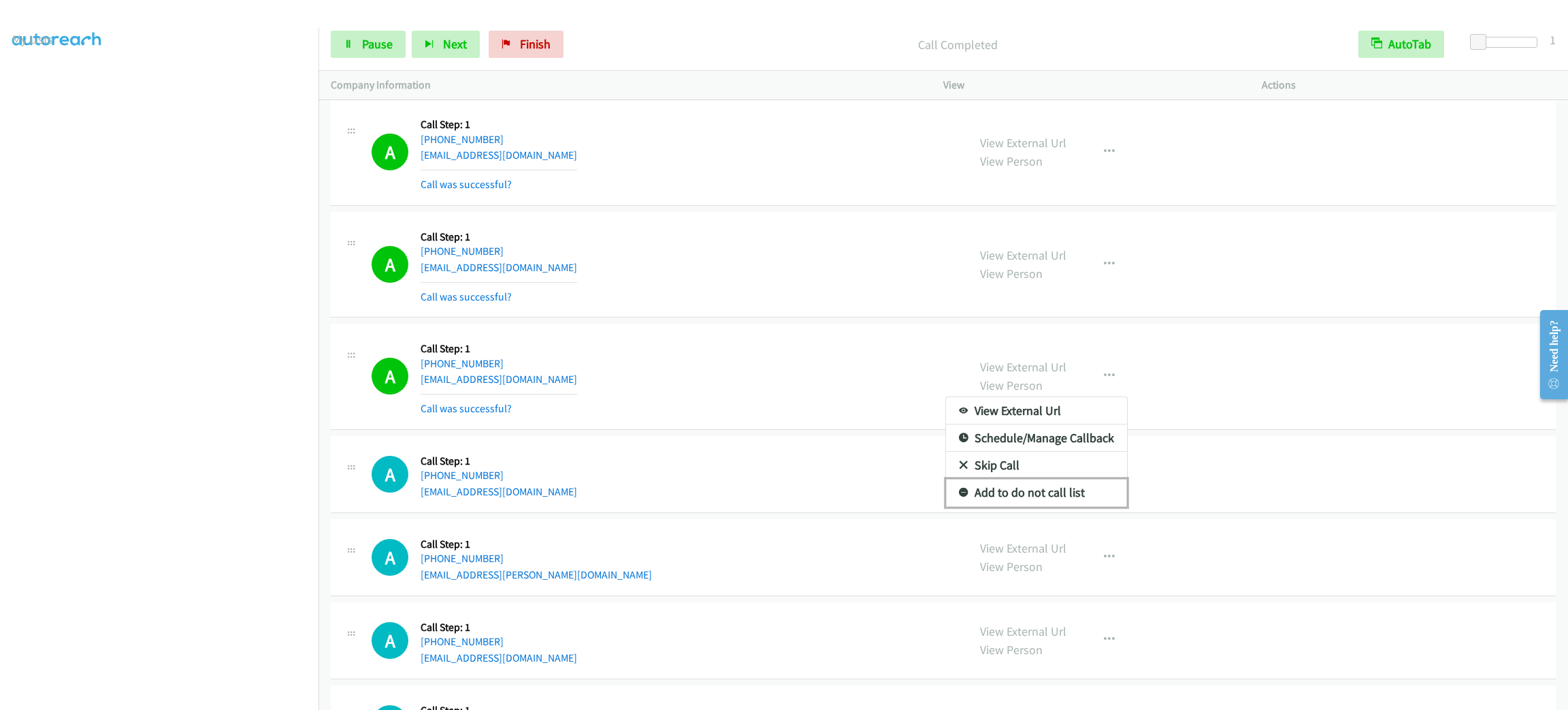
click at [1063, 506] on link "Add to do not call list" at bounding box center [1037, 492] width 181 height 28
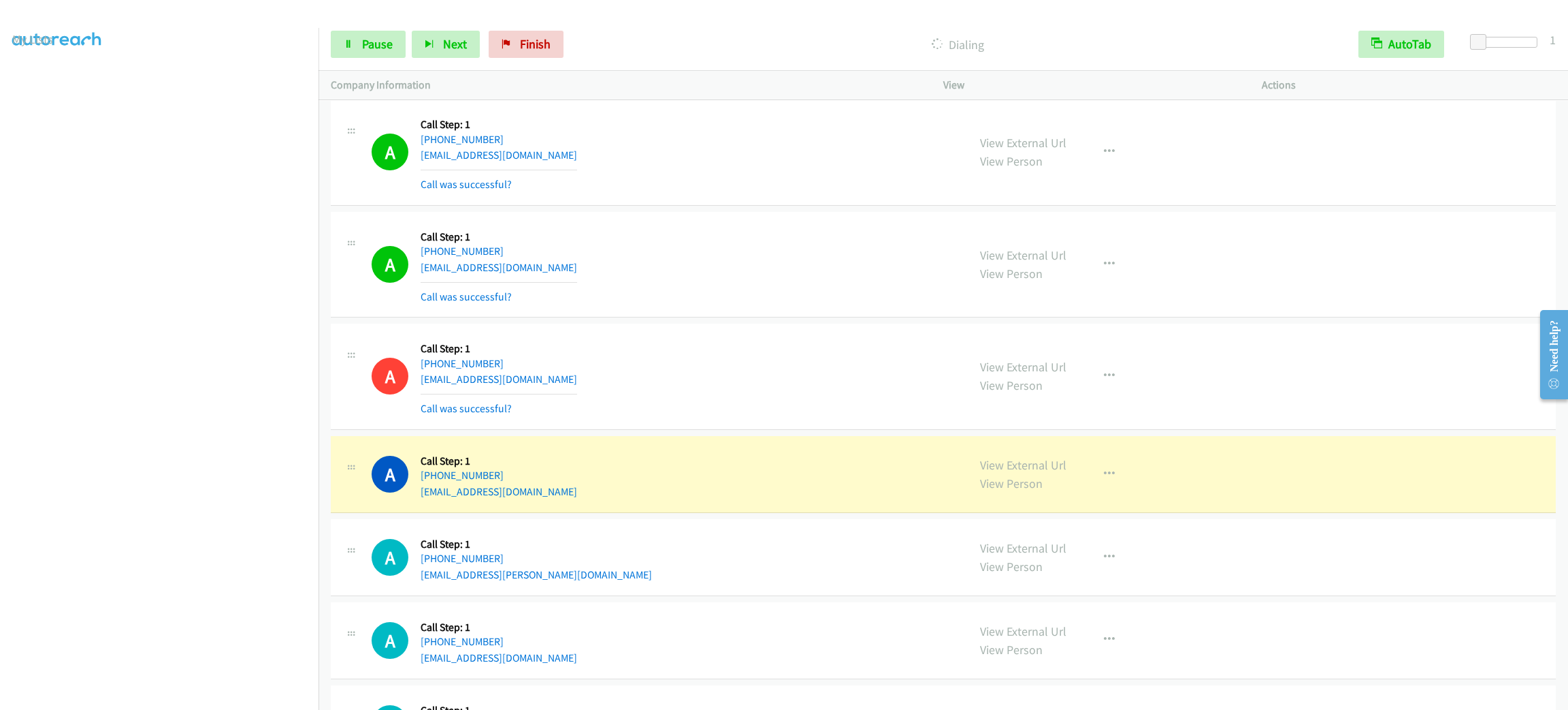
scroll to position [14901, 0]
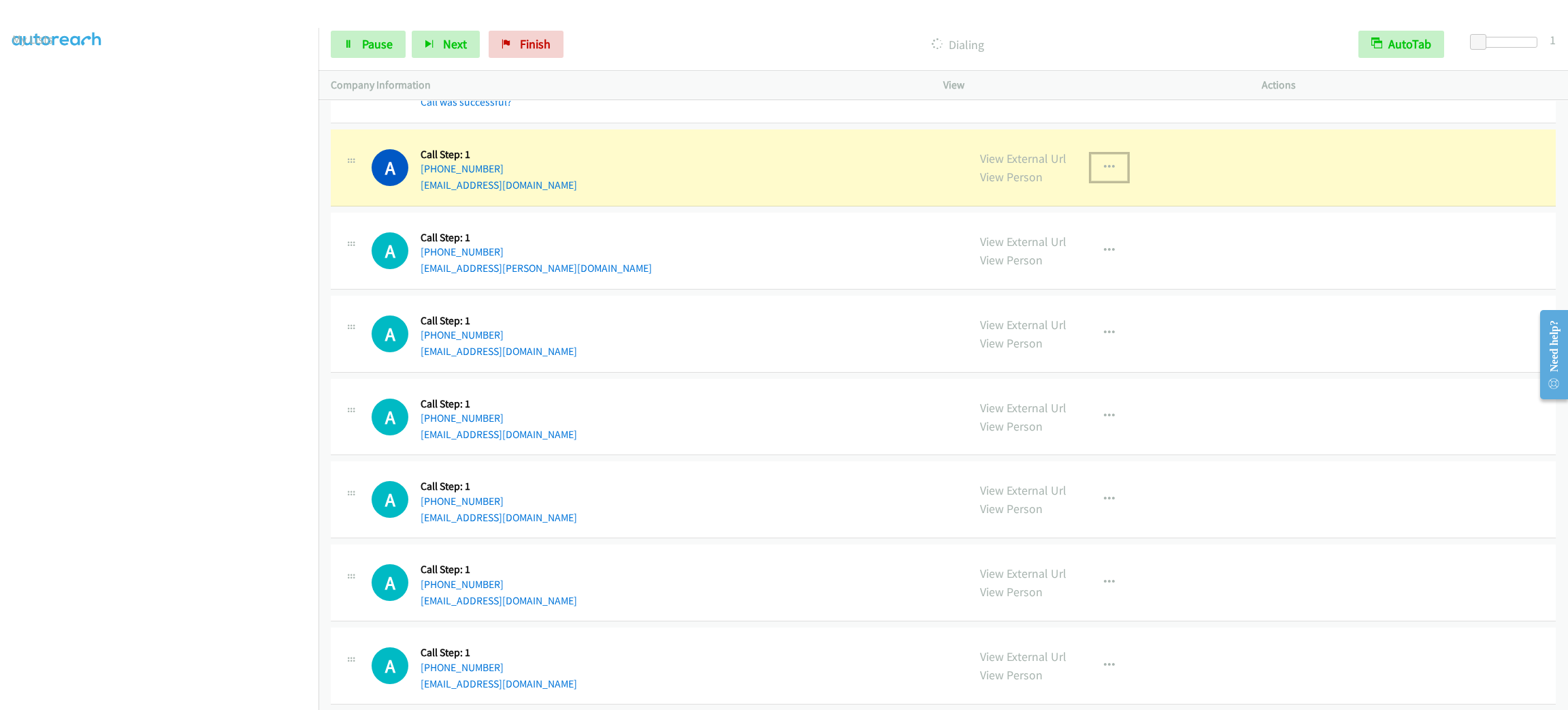
drag, startPoint x: 1108, startPoint y: 207, endPoint x: 1112, endPoint y: 219, distance: 12.6
click at [1108, 181] on button "button" at bounding box center [1109, 167] width 37 height 28
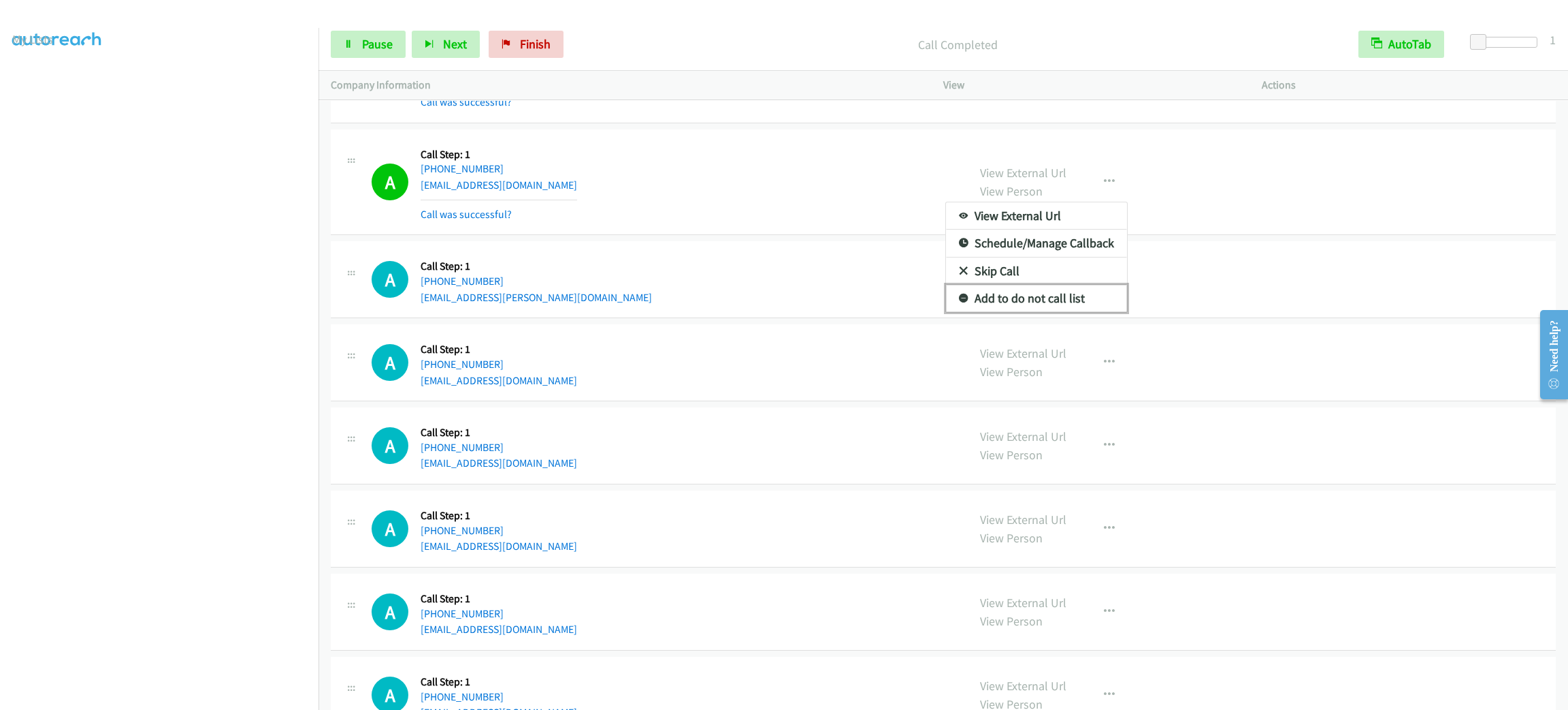
click at [1083, 312] on link "Add to do not call list" at bounding box center [1037, 298] width 181 height 28
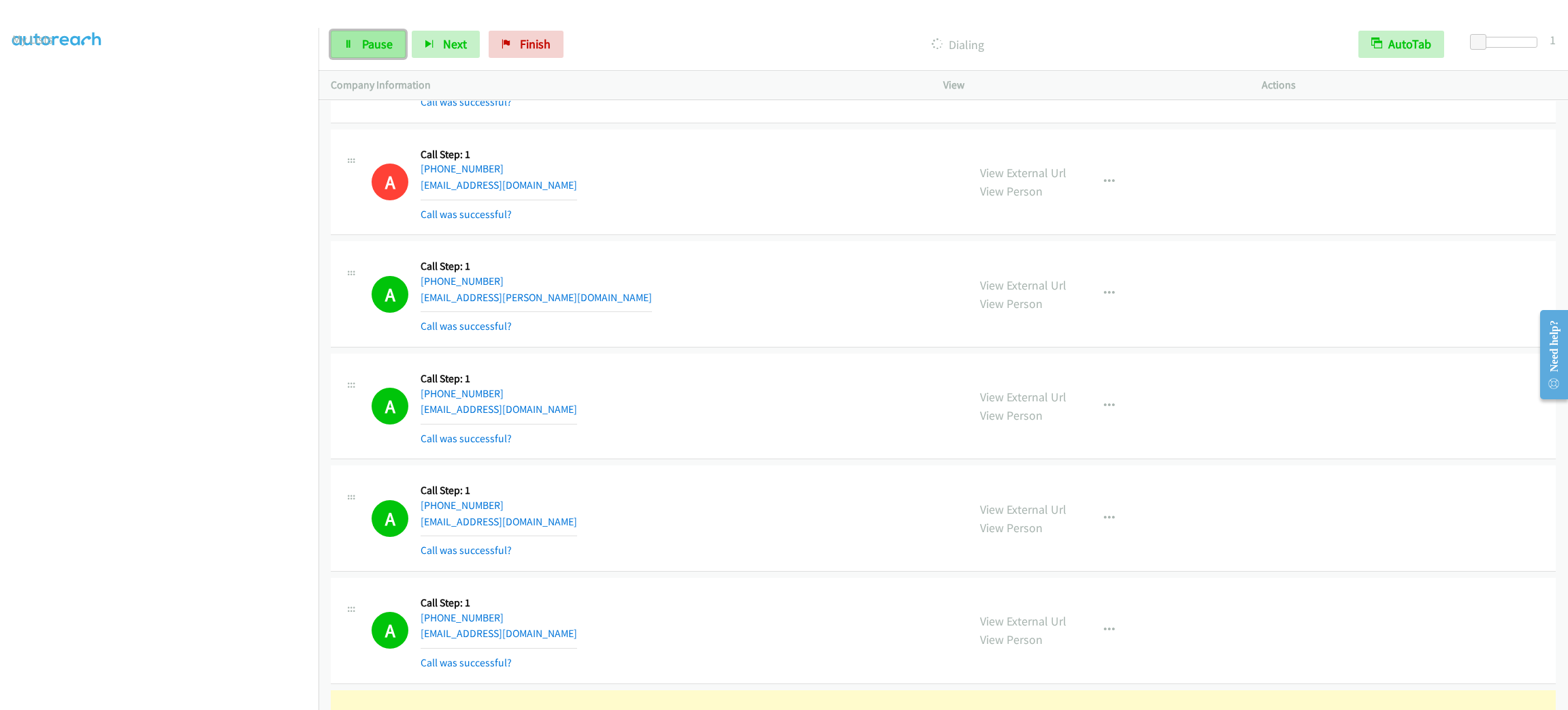
click at [374, 47] on span "Pause" at bounding box center [377, 44] width 31 height 16
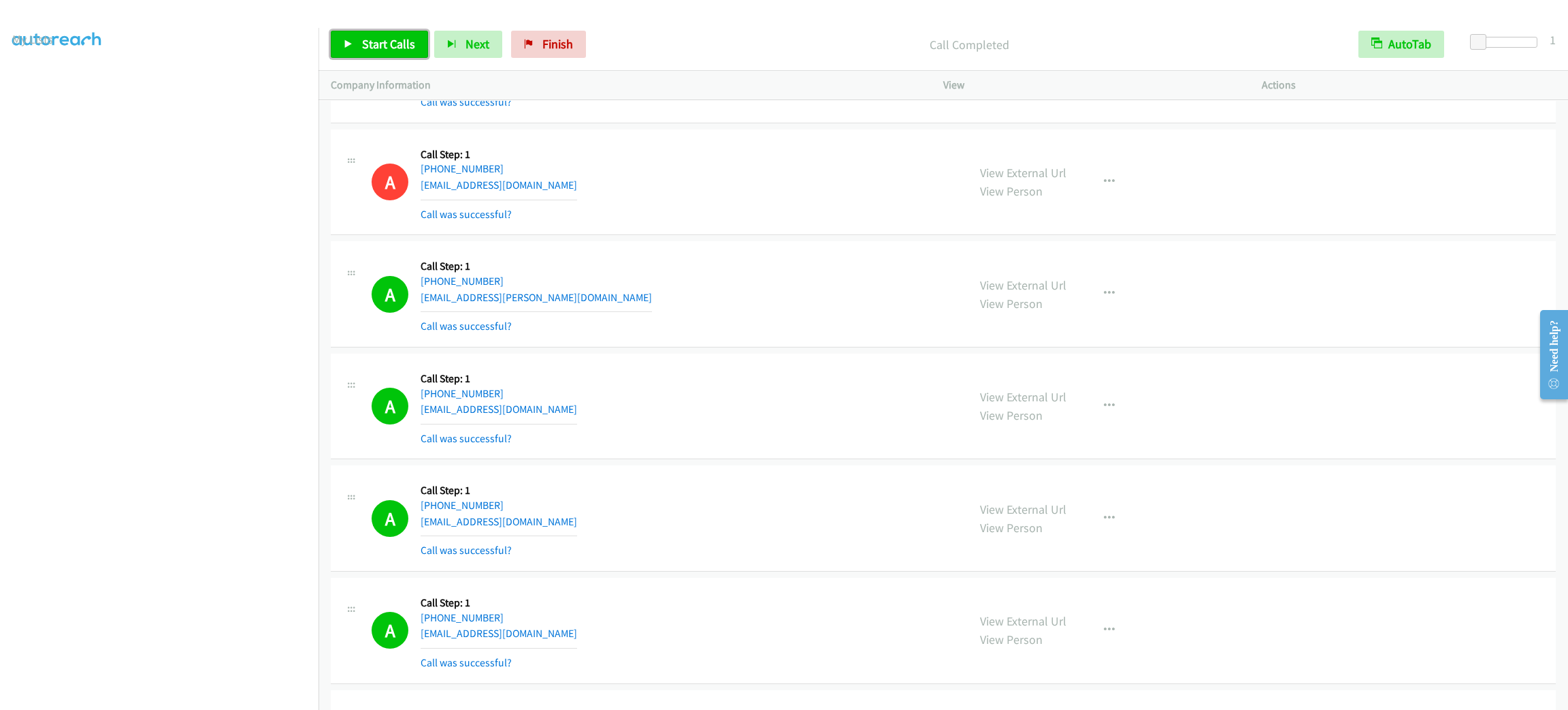
click at [383, 38] on span "Start Calls" at bounding box center [388, 44] width 53 height 16
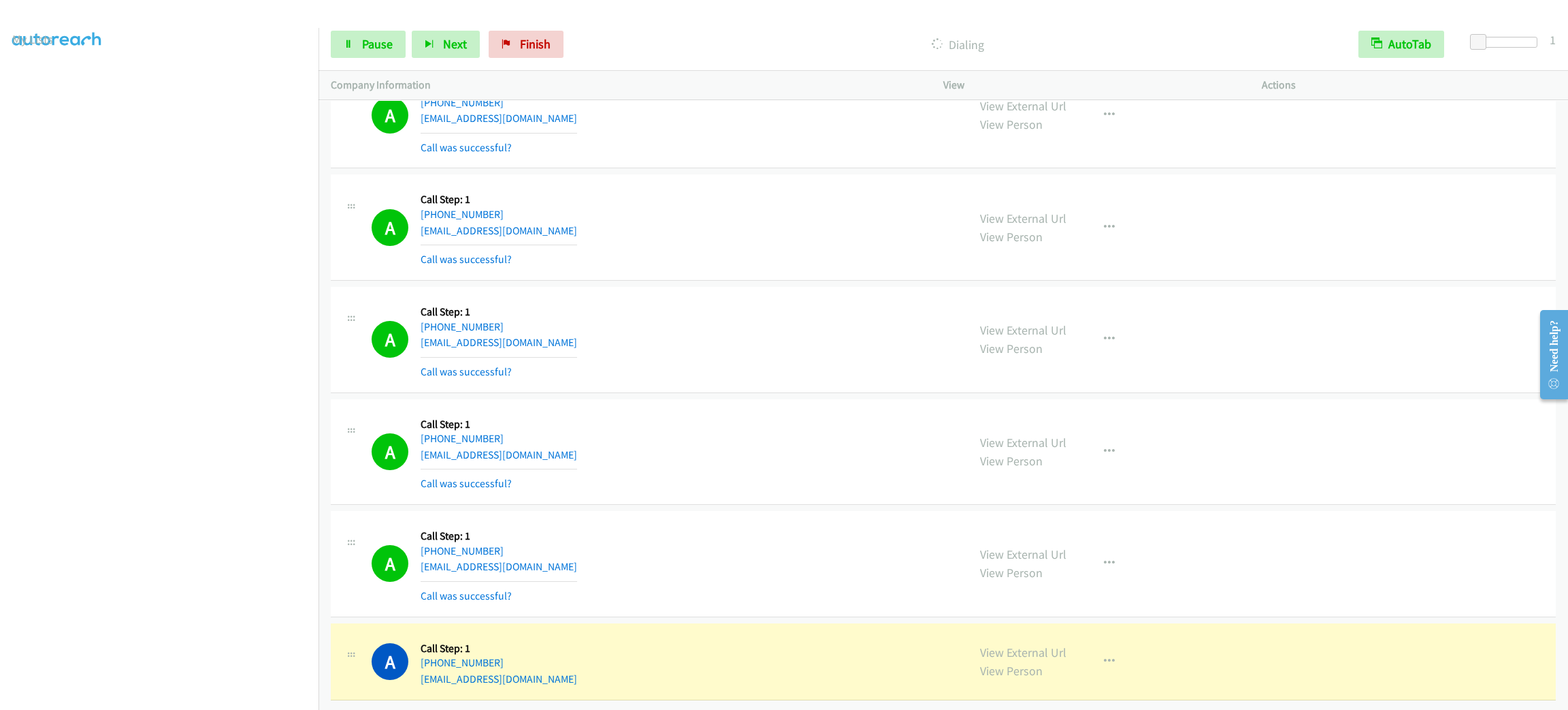
scroll to position [15244, 0]
click at [603, 364] on div "A Callback Scheduled Call Step: 1 America/Los_Angeles [PHONE_NUMBER] [EMAIL_ADD…" at bounding box center [944, 339] width 1225 height 106
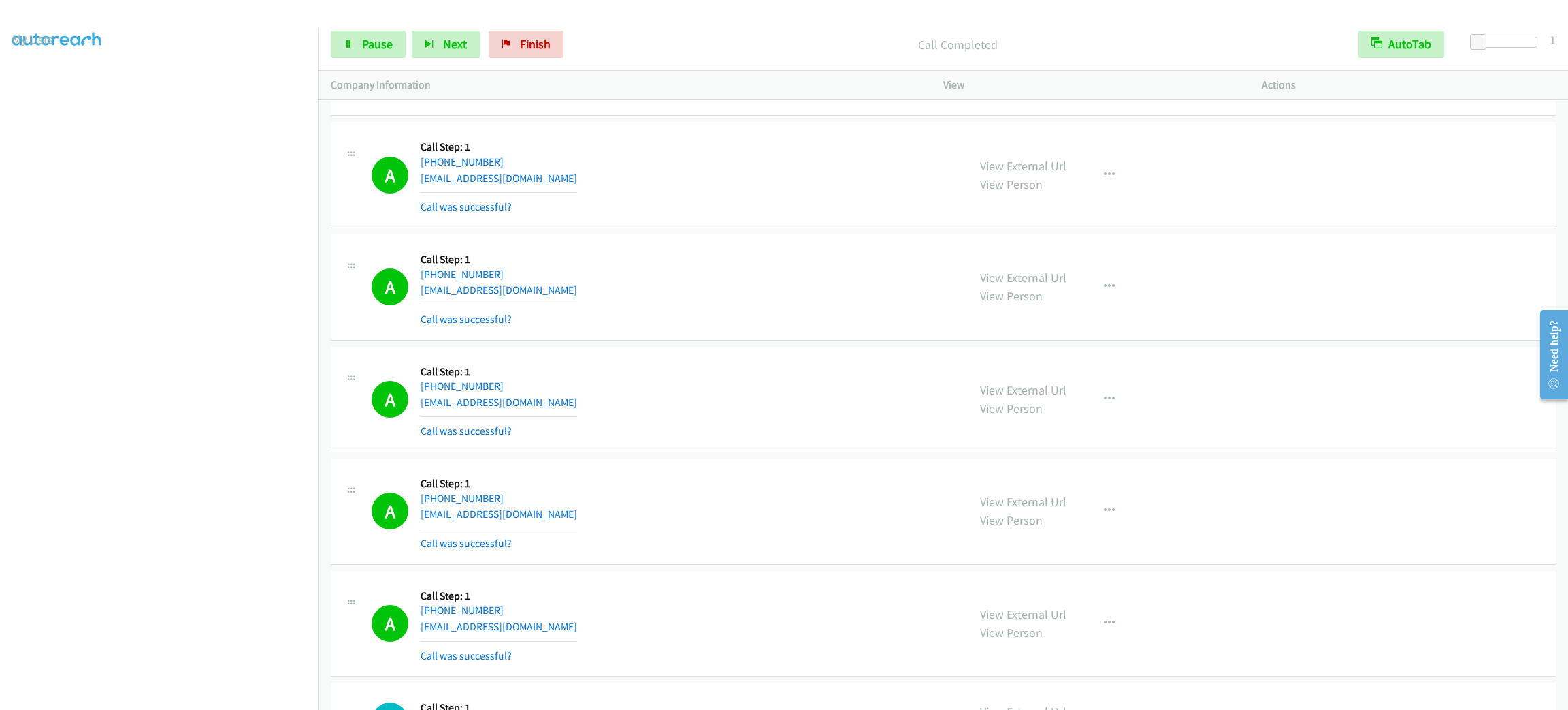
click at [364, 28] on div "Start Calls Pause Next Finish Call Completed AutoTab AutoTab 1" at bounding box center [943, 44] width 1250 height 52
click at [365, 43] on span "Pause" at bounding box center [377, 44] width 31 height 16
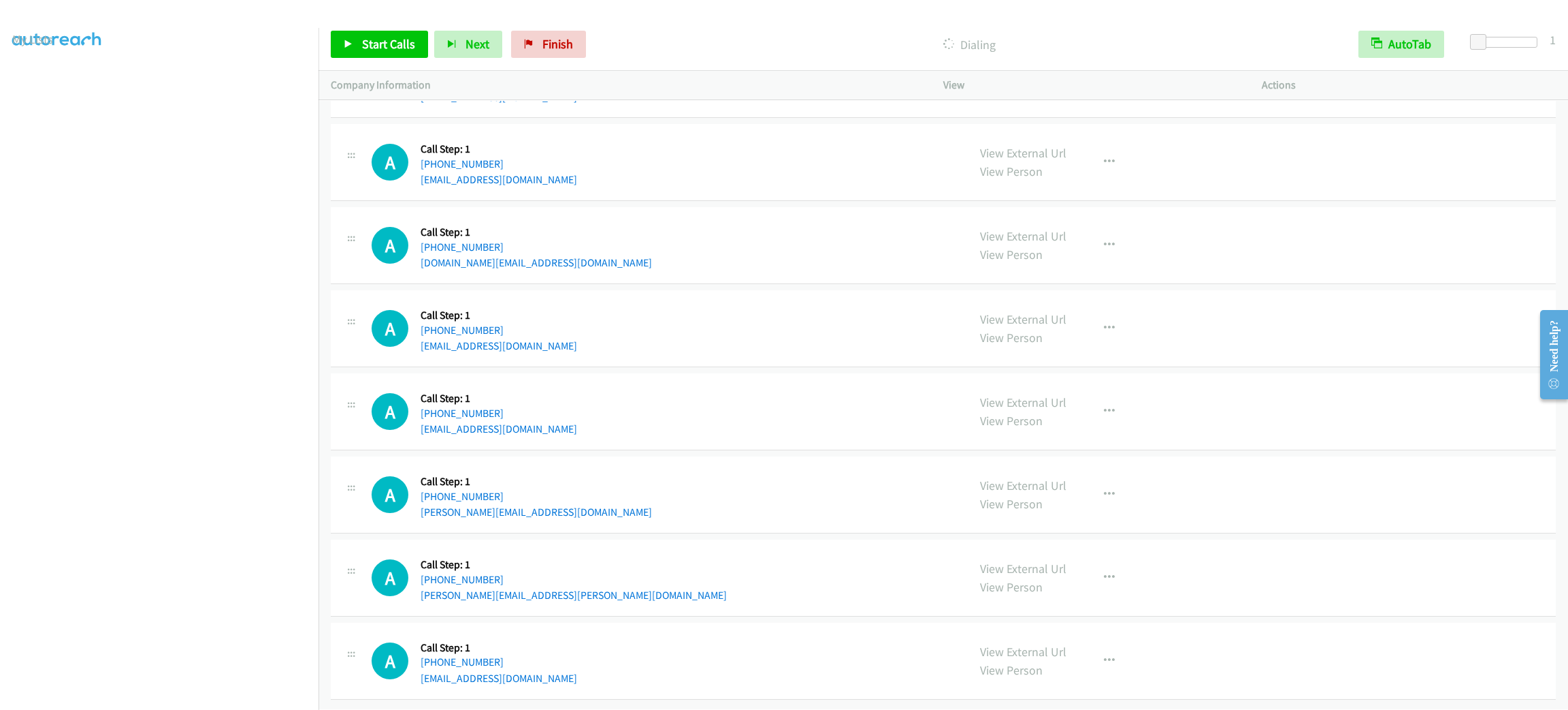
scroll to position [15967, 0]
click at [602, 321] on div "A Callback Scheduled Call Step: 1 America/New_York [PHONE_NUMBER] [EMAIL_ADDRES…" at bounding box center [663, 329] width 584 height 52
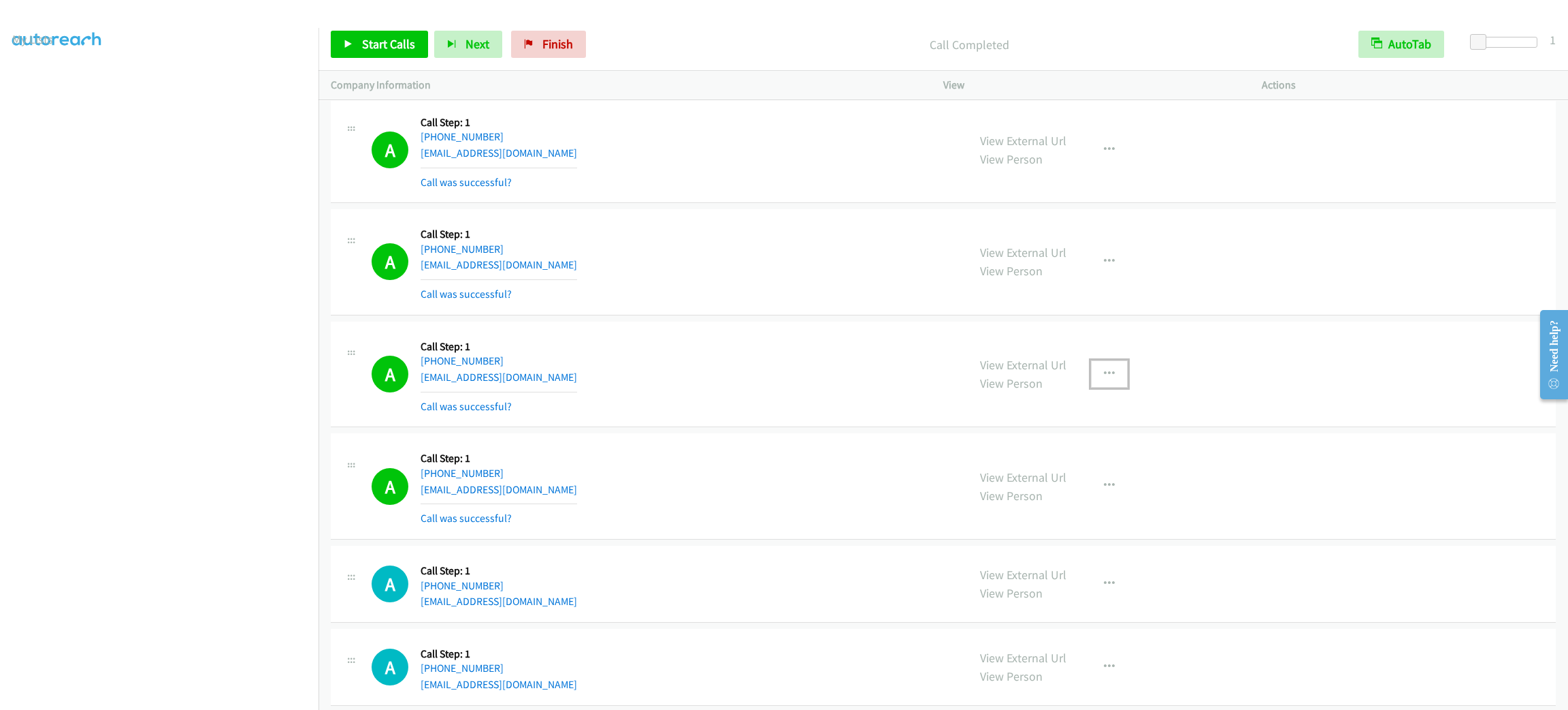
click at [1091, 387] on button "button" at bounding box center [1109, 374] width 37 height 28
click at [1097, 504] on link "Add to do not call list" at bounding box center [1037, 490] width 181 height 28
click at [377, 34] on link "Start Calls" at bounding box center [379, 44] width 97 height 28
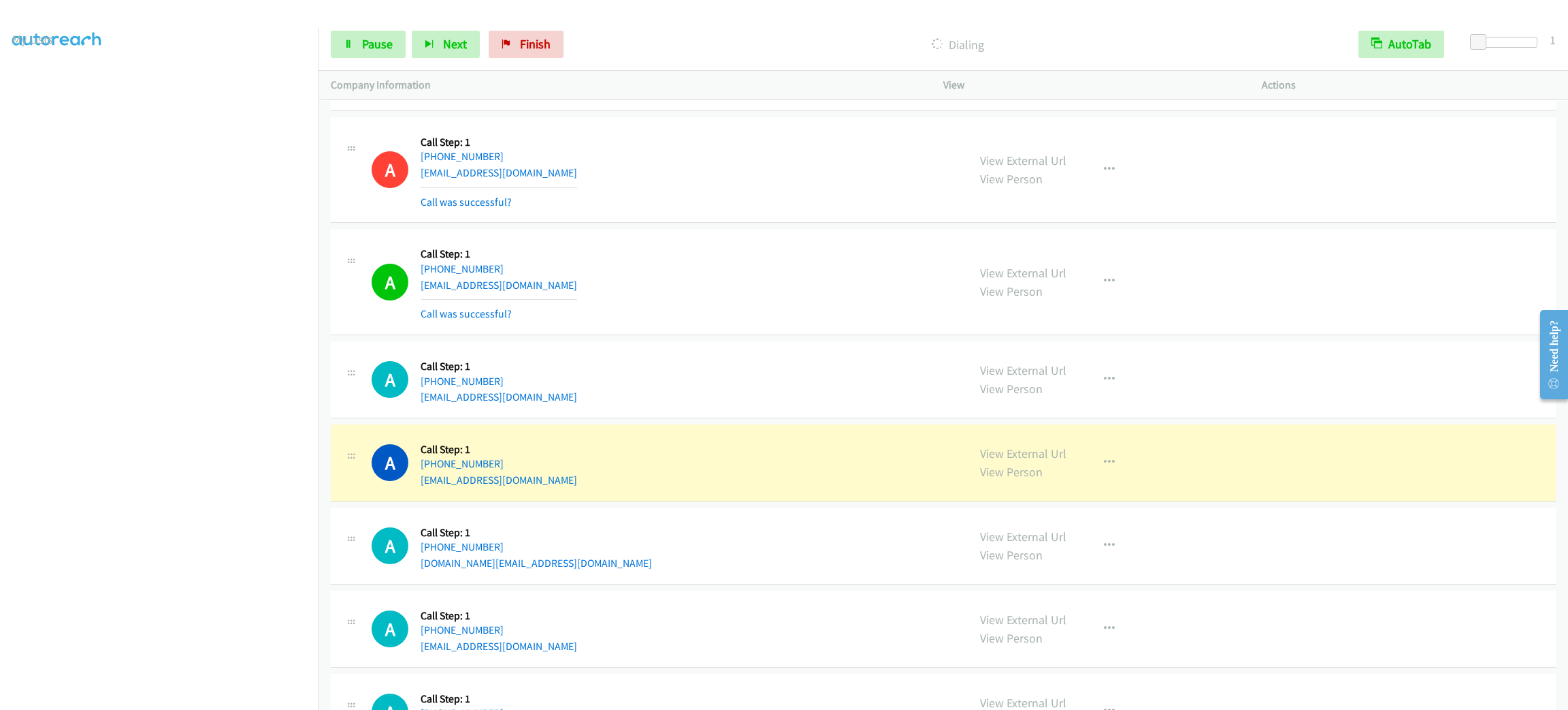
scroll to position [15819, 0]
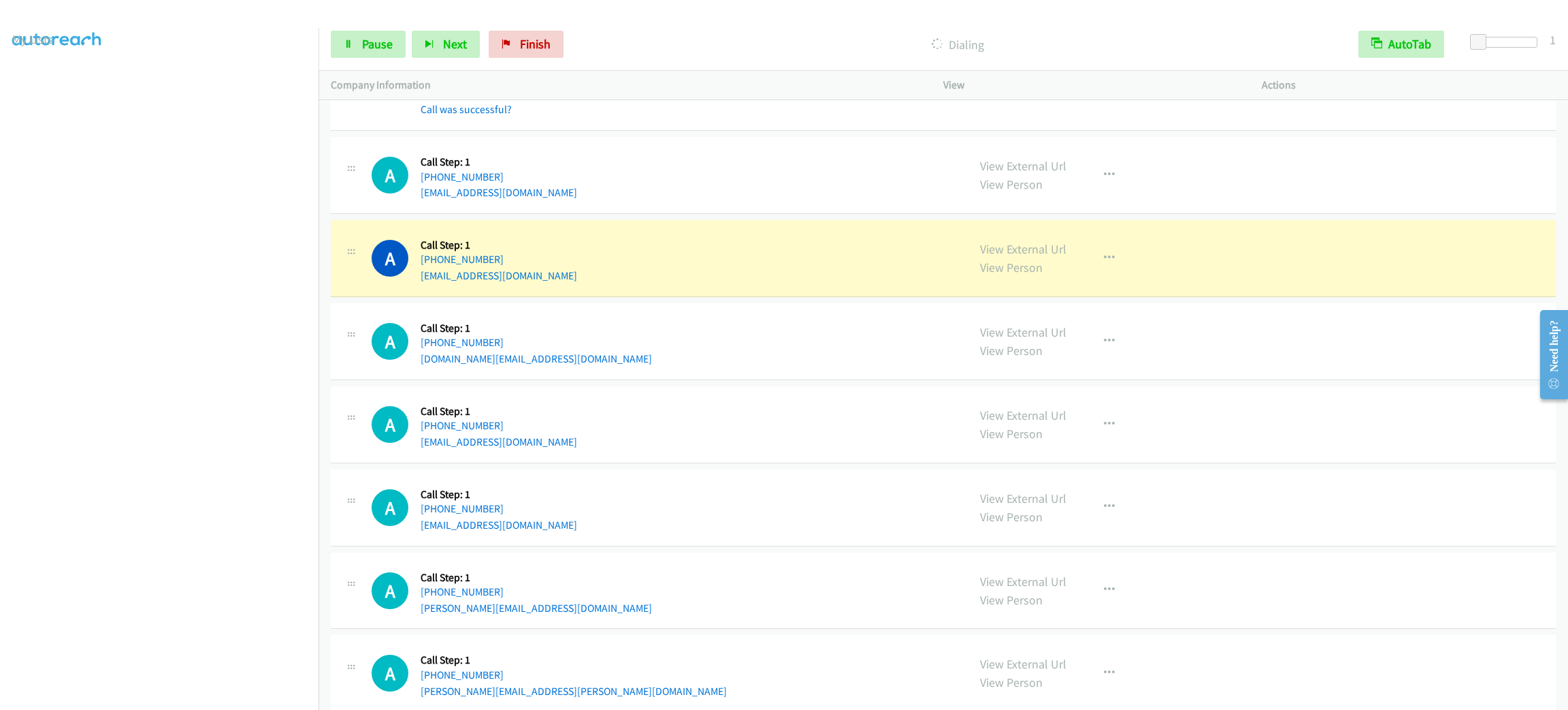
click at [752, 284] on div "A Callback Scheduled Call Step: 1 [GEOGRAPHIC_DATA]/[GEOGRAPHIC_DATA] [PHONE_NU…" at bounding box center [663, 258] width 584 height 52
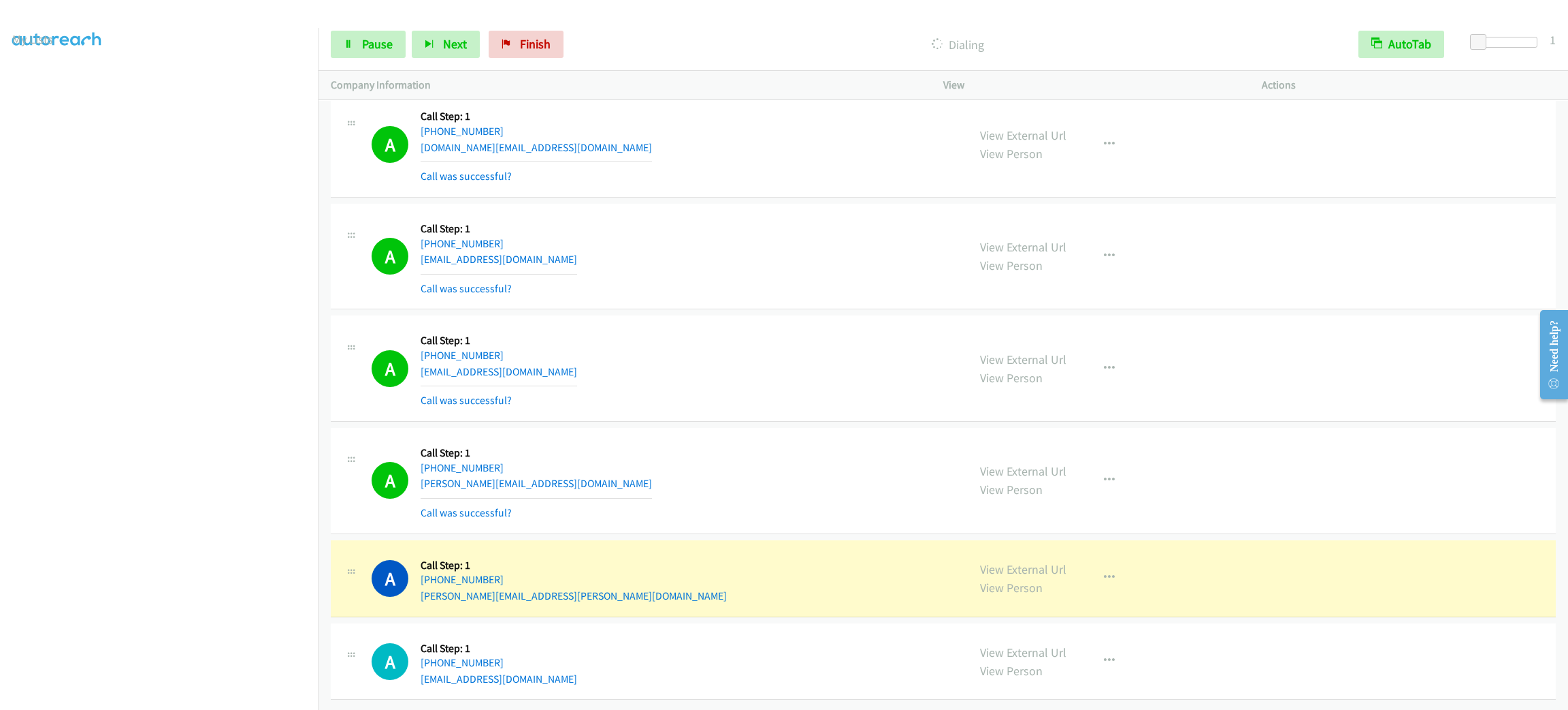
scroll to position [16114, 0]
click at [680, 598] on div "A Callback Scheduled Call Step: 1 America/New_York [PHONE_NUMBER] [PERSON_NAME]…" at bounding box center [944, 579] width 1225 height 77
click at [750, 552] on div "A Callback Scheduled Call Step: 1 America/New_York [PHONE_NUMBER] [PERSON_NAME]…" at bounding box center [663, 578] width 584 height 52
click at [1199, 580] on div "View External Url View Person View External Url Email Schedule/Manage Callback …" at bounding box center [1134, 578] width 331 height 52
click at [1108, 578] on div "View External Url View Person View External Url Email Schedule/Manage Callback …" at bounding box center [1134, 578] width 331 height 52
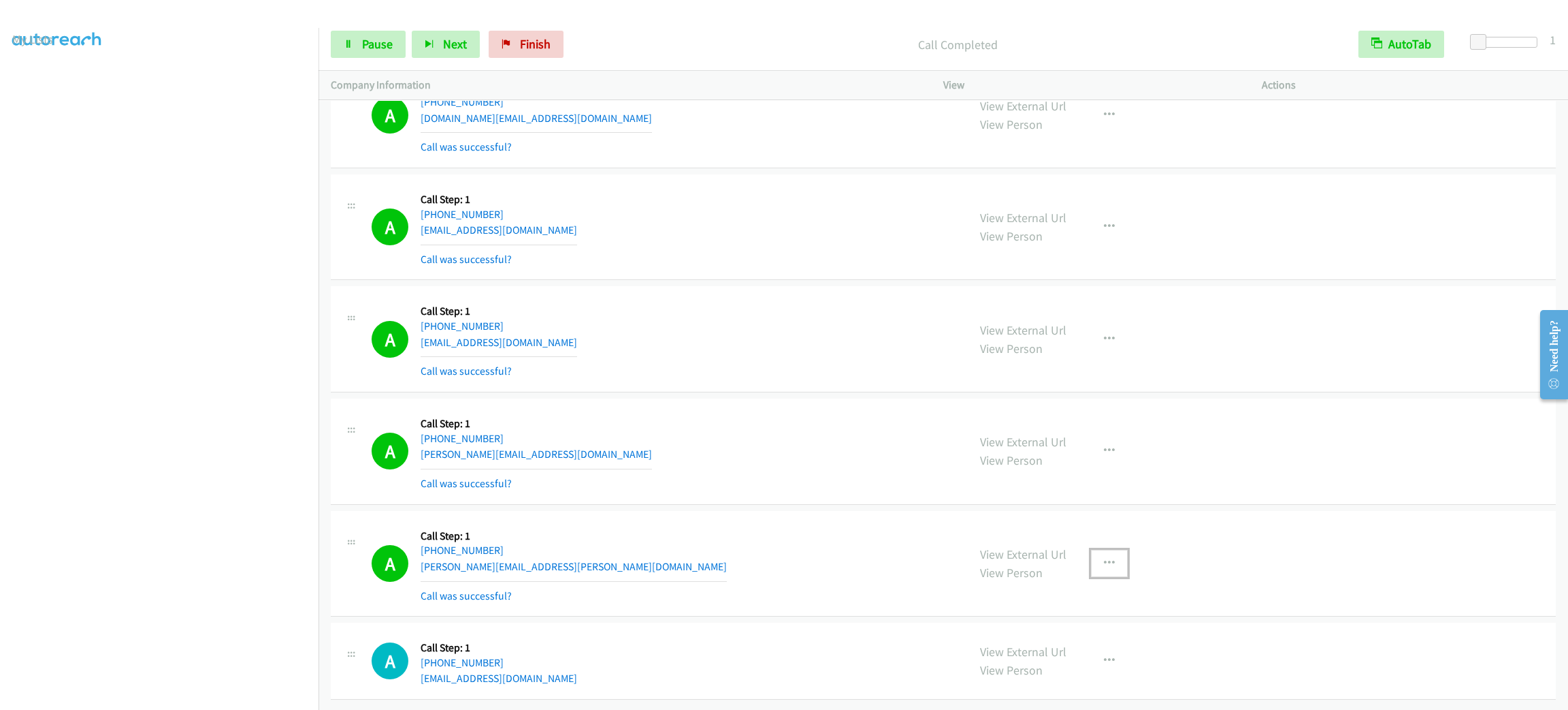
click at [1104, 569] on icon "button" at bounding box center [1109, 563] width 11 height 11
drag, startPoint x: 1065, startPoint y: 665, endPoint x: 1028, endPoint y: 660, distance: 37.3
click at [1065, 666] on link "Add to do not call list" at bounding box center [1037, 679] width 181 height 28
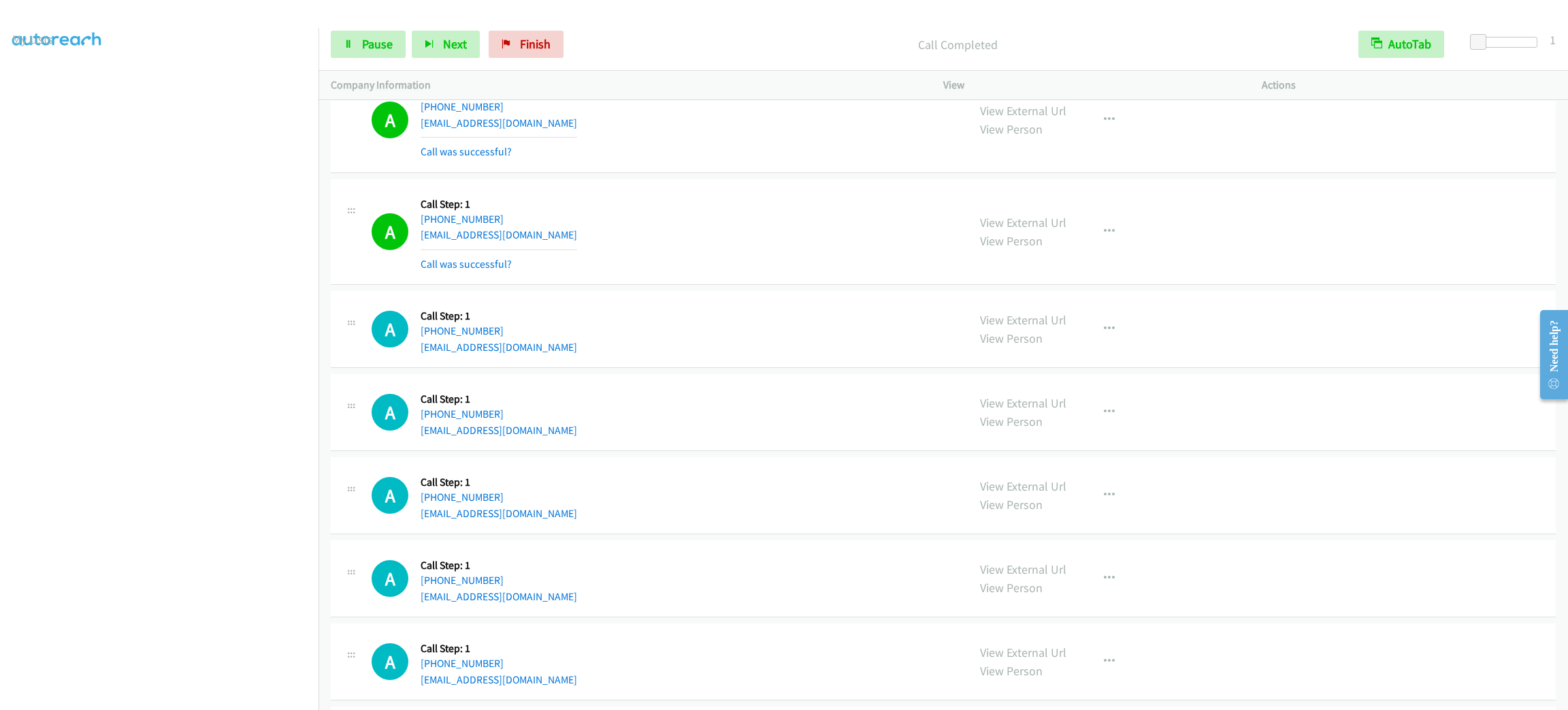
scroll to position [16926, 0]
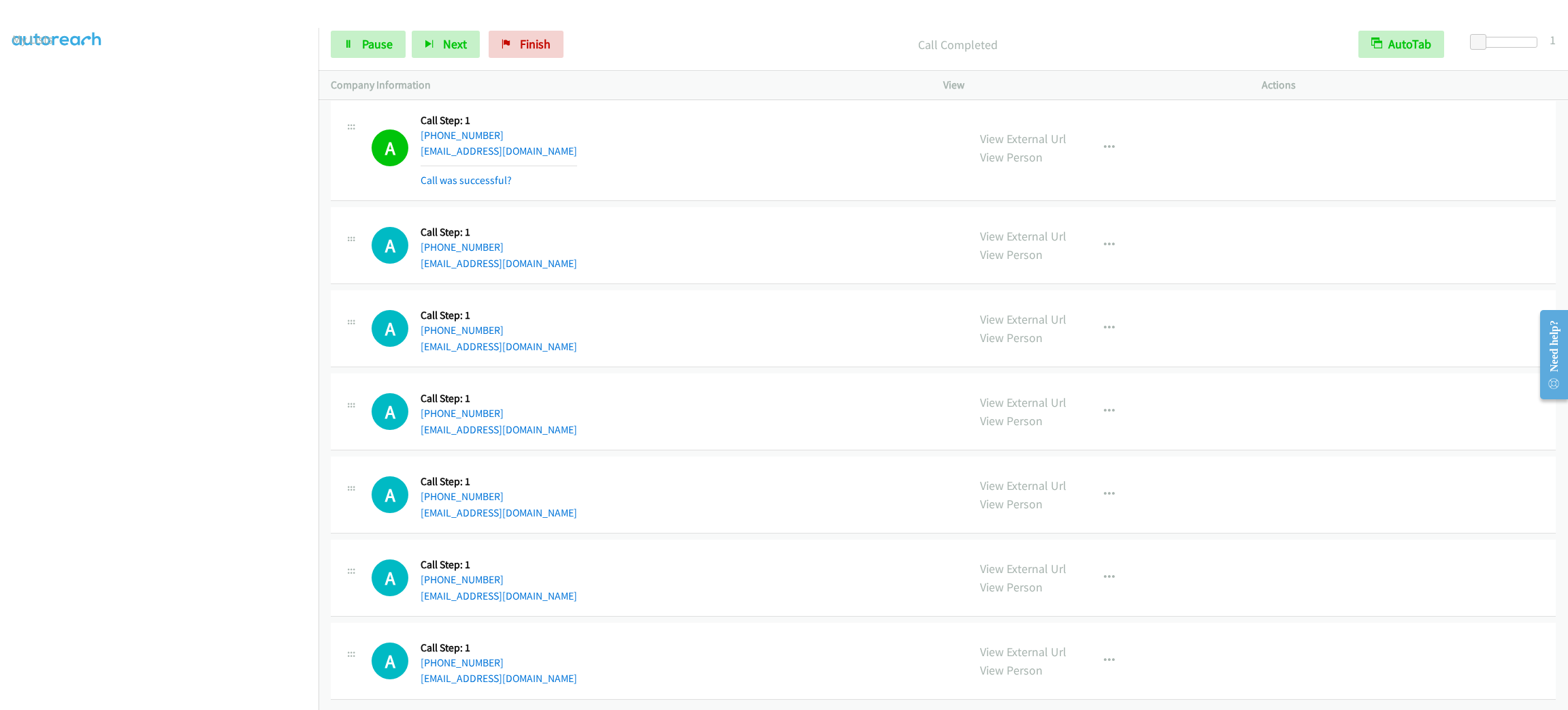
click at [593, 219] on div "A Callback Scheduled Call Step: 1 [GEOGRAPHIC_DATA]/[GEOGRAPHIC_DATA] [PHONE_NU…" at bounding box center [663, 245] width 584 height 52
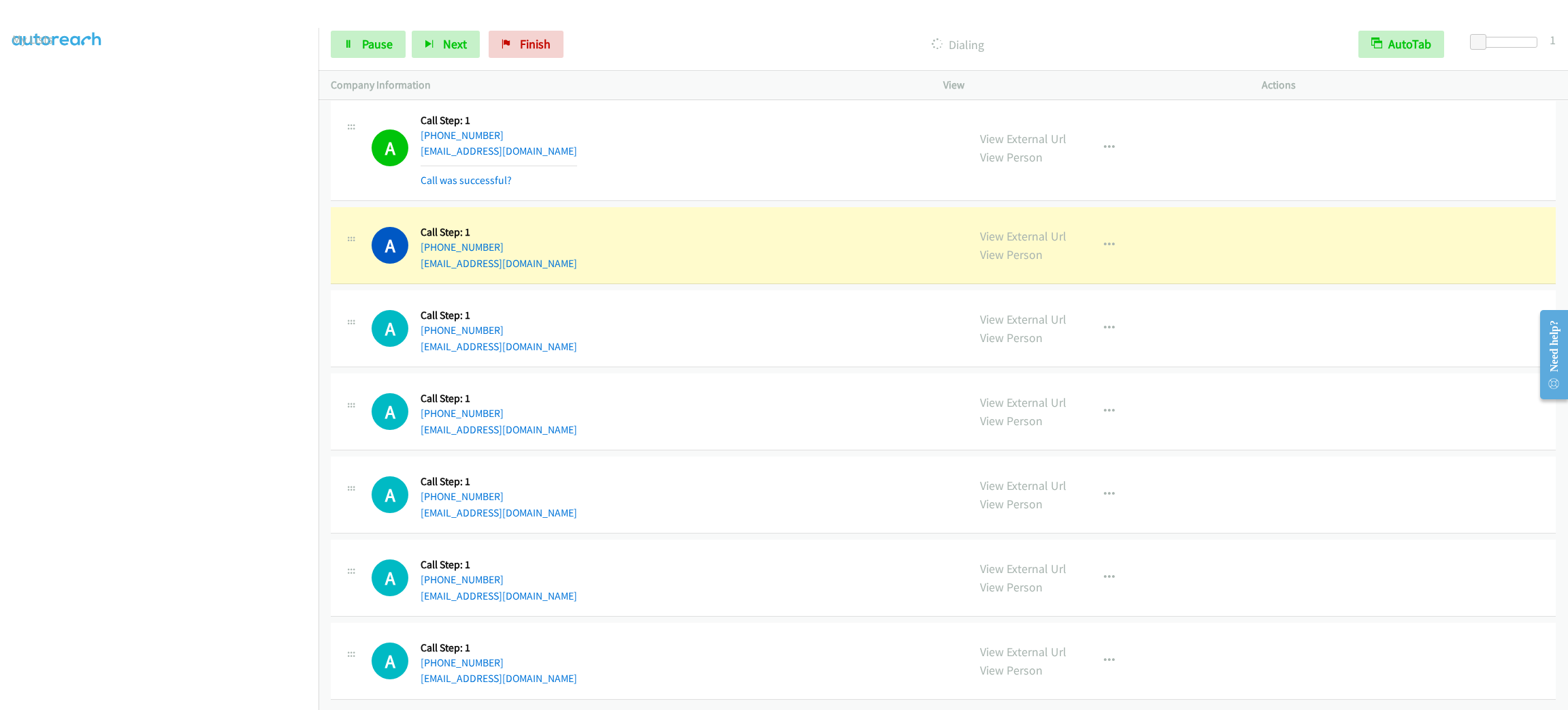
click at [654, 230] on div "A Callback Scheduled Call Step: 1 [GEOGRAPHIC_DATA]/[GEOGRAPHIC_DATA] [PHONE_NU…" at bounding box center [663, 245] width 584 height 52
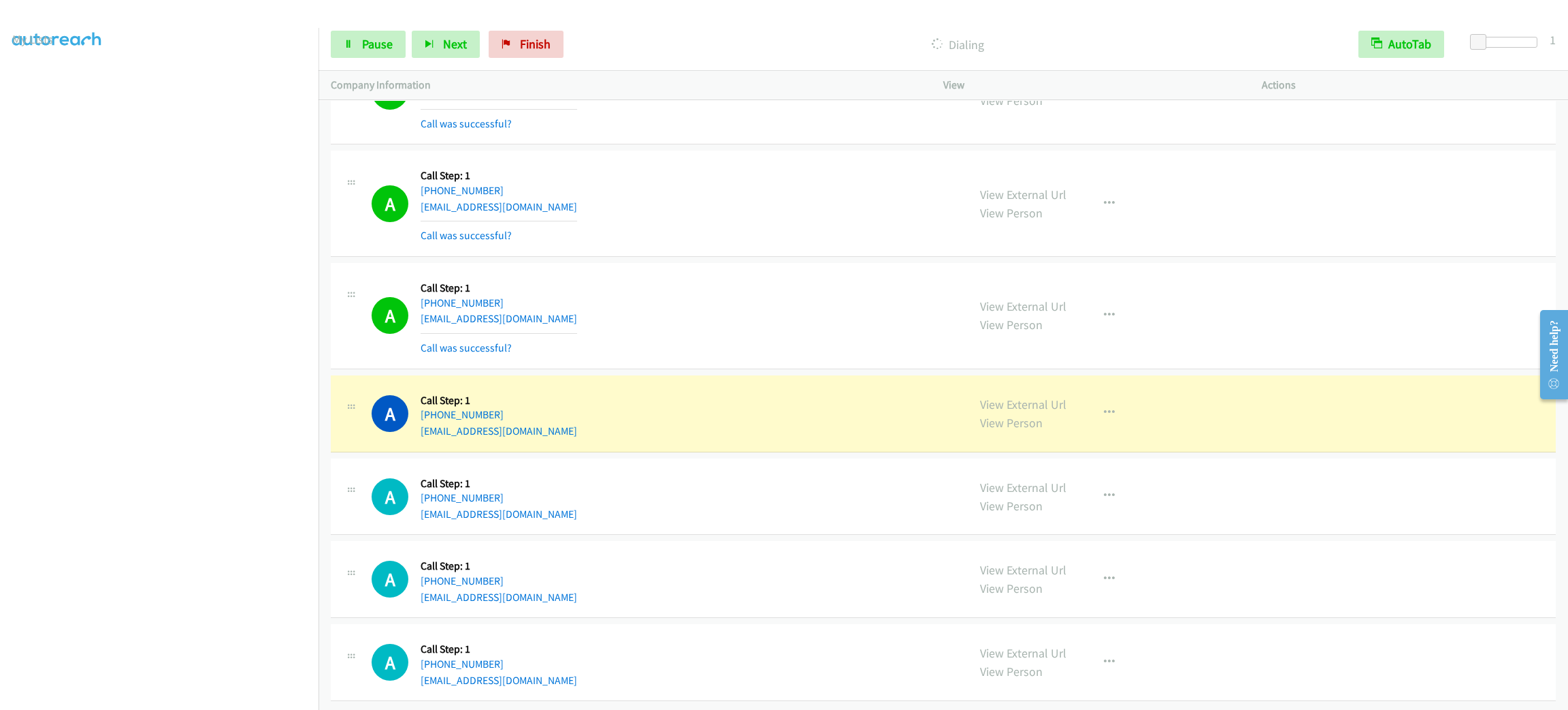
scroll to position [16983, 0]
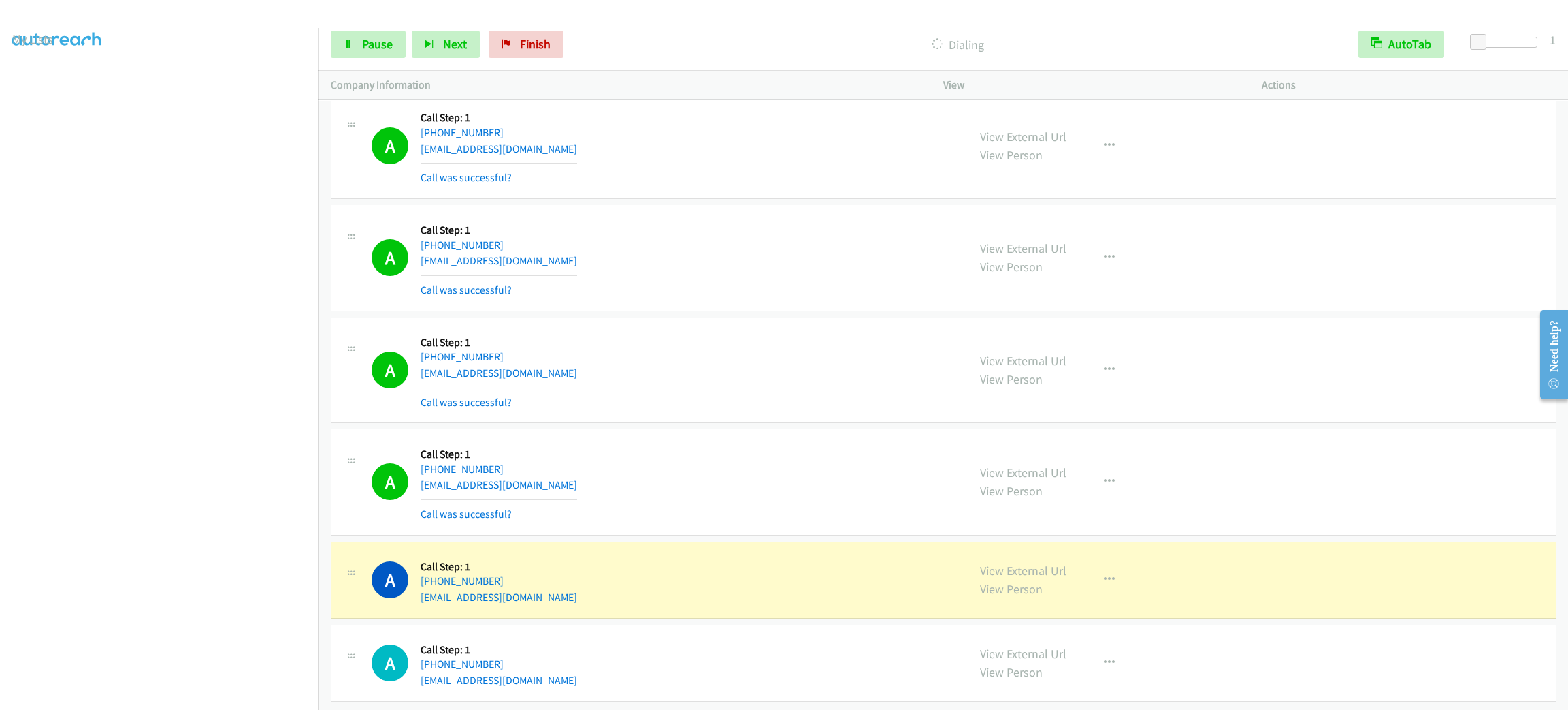
click at [192, 696] on section at bounding box center [159, 387] width 294 height 652
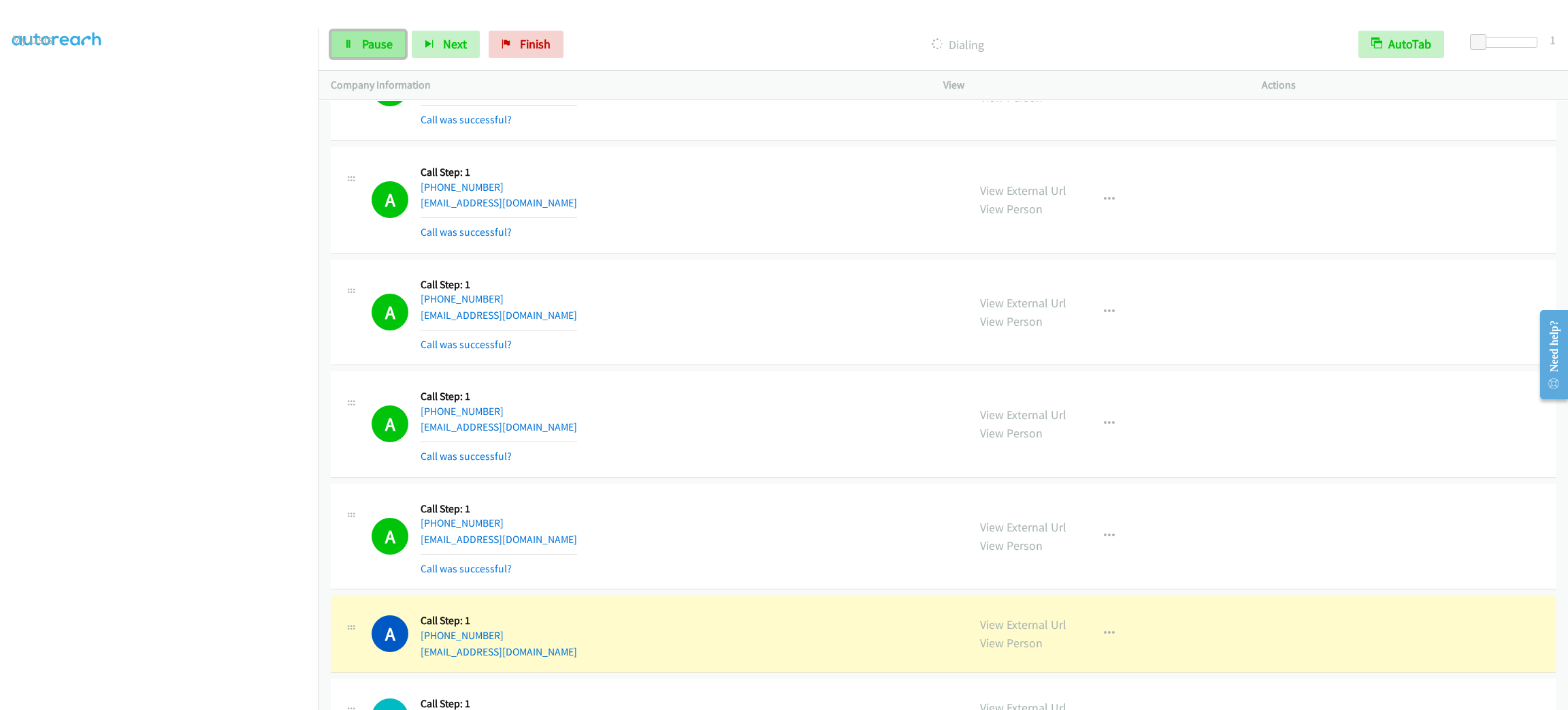
click at [377, 47] on span "Pause" at bounding box center [377, 44] width 31 height 16
click at [1028, 632] on link "View External Url" at bounding box center [1023, 624] width 87 height 16
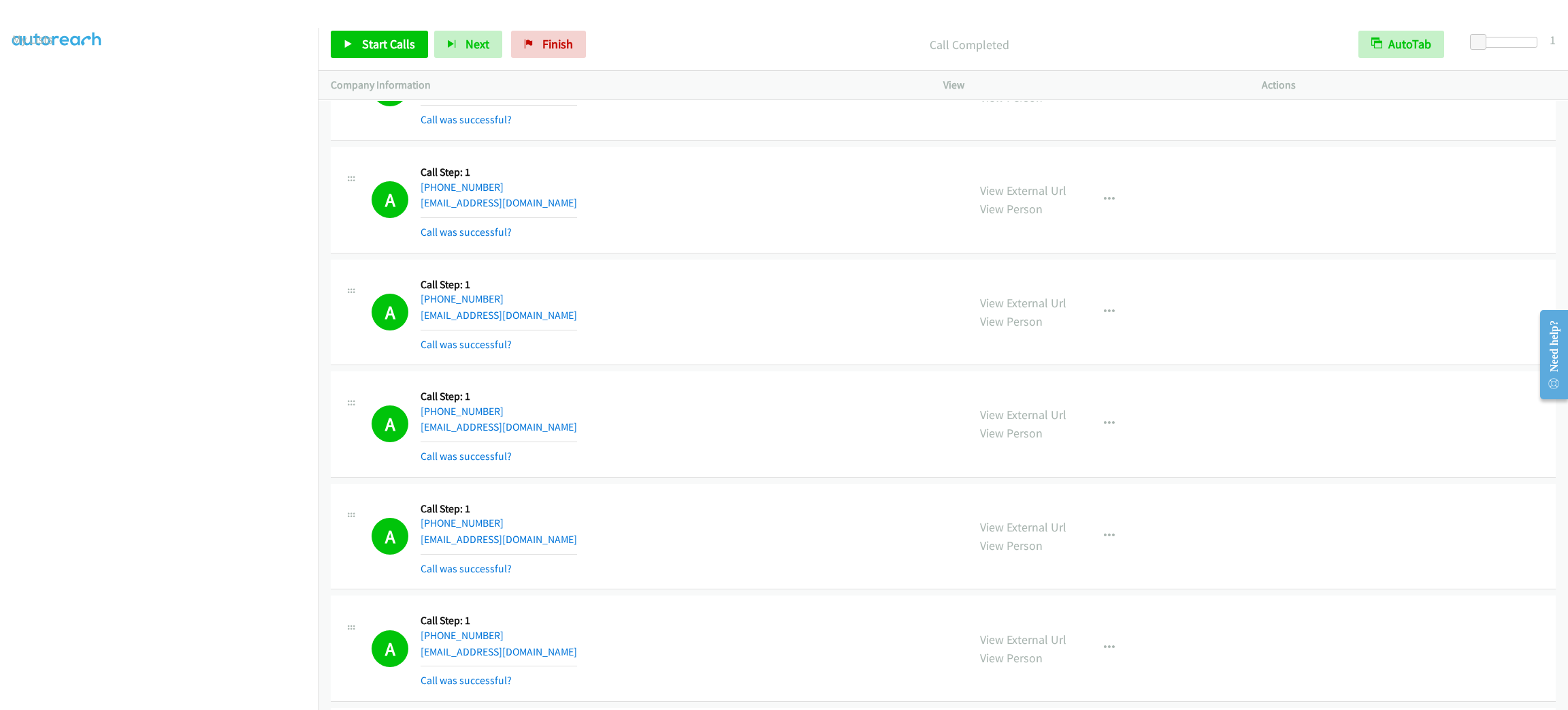
click at [669, 241] on div "A Callback Scheduled Call Step: 1 America/Los_Angeles [PHONE_NUMBER] [EMAIL_ADD…" at bounding box center [663, 200] width 584 height 81
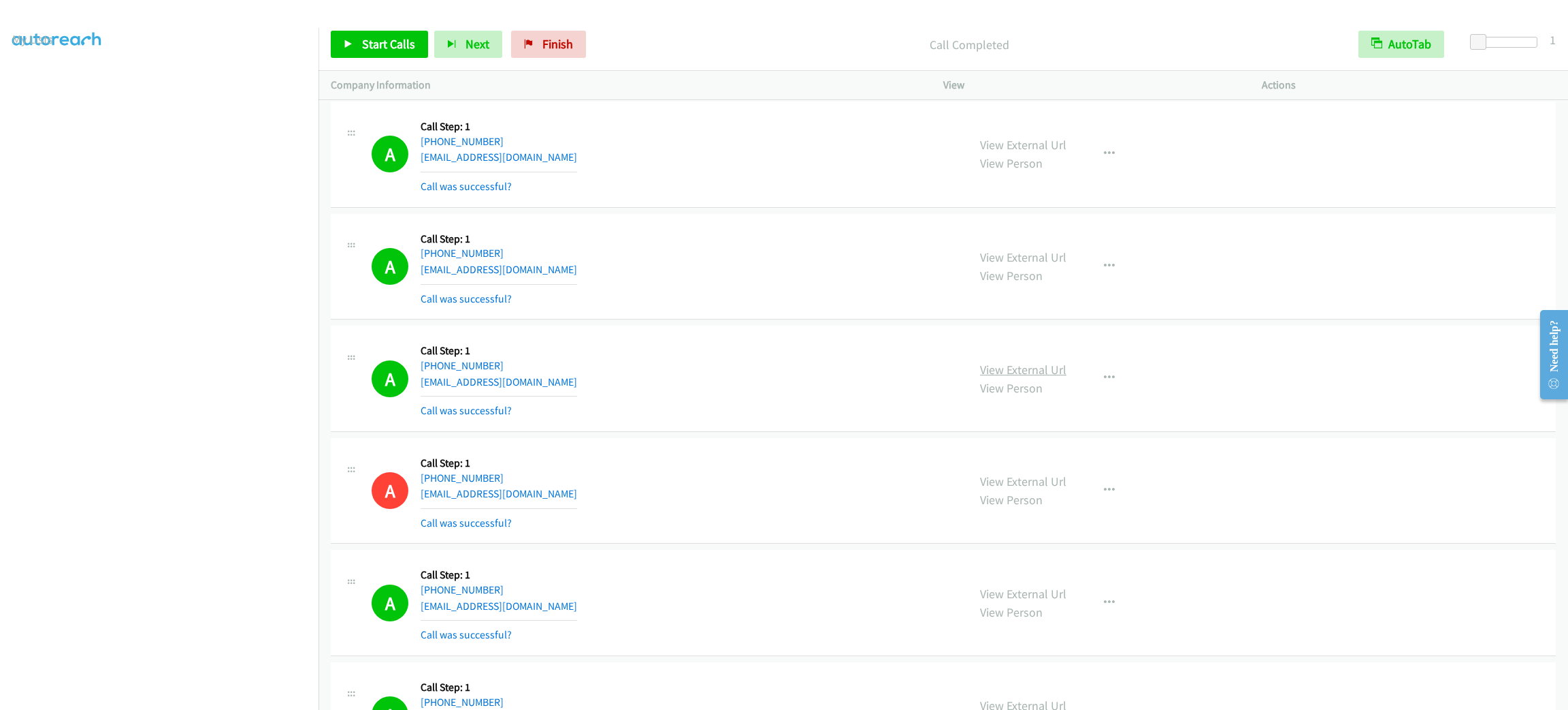
click at [1000, 377] on link "View External Url" at bounding box center [1023, 369] width 87 height 16
click at [352, 45] on icon at bounding box center [348, 45] width 9 height 9
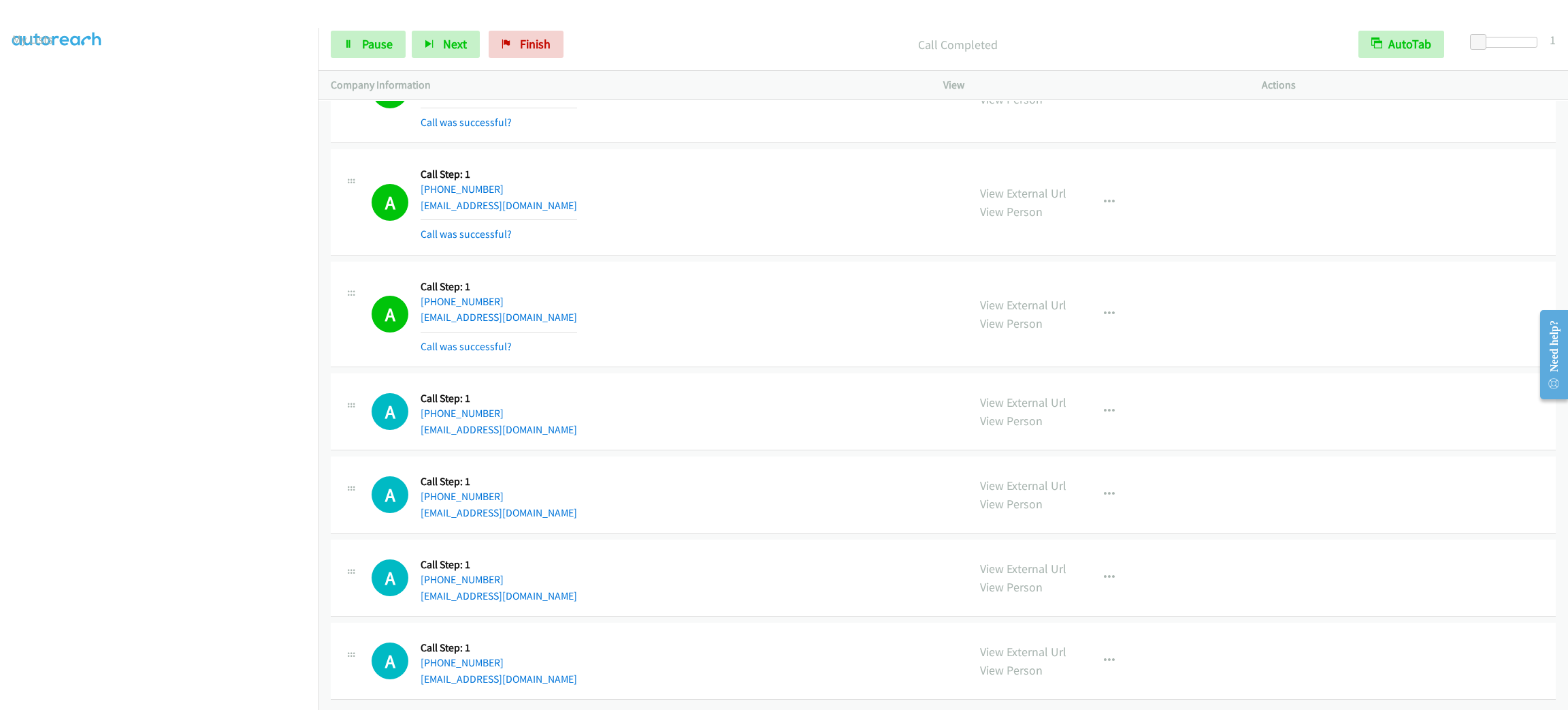
scroll to position [17853, 0]
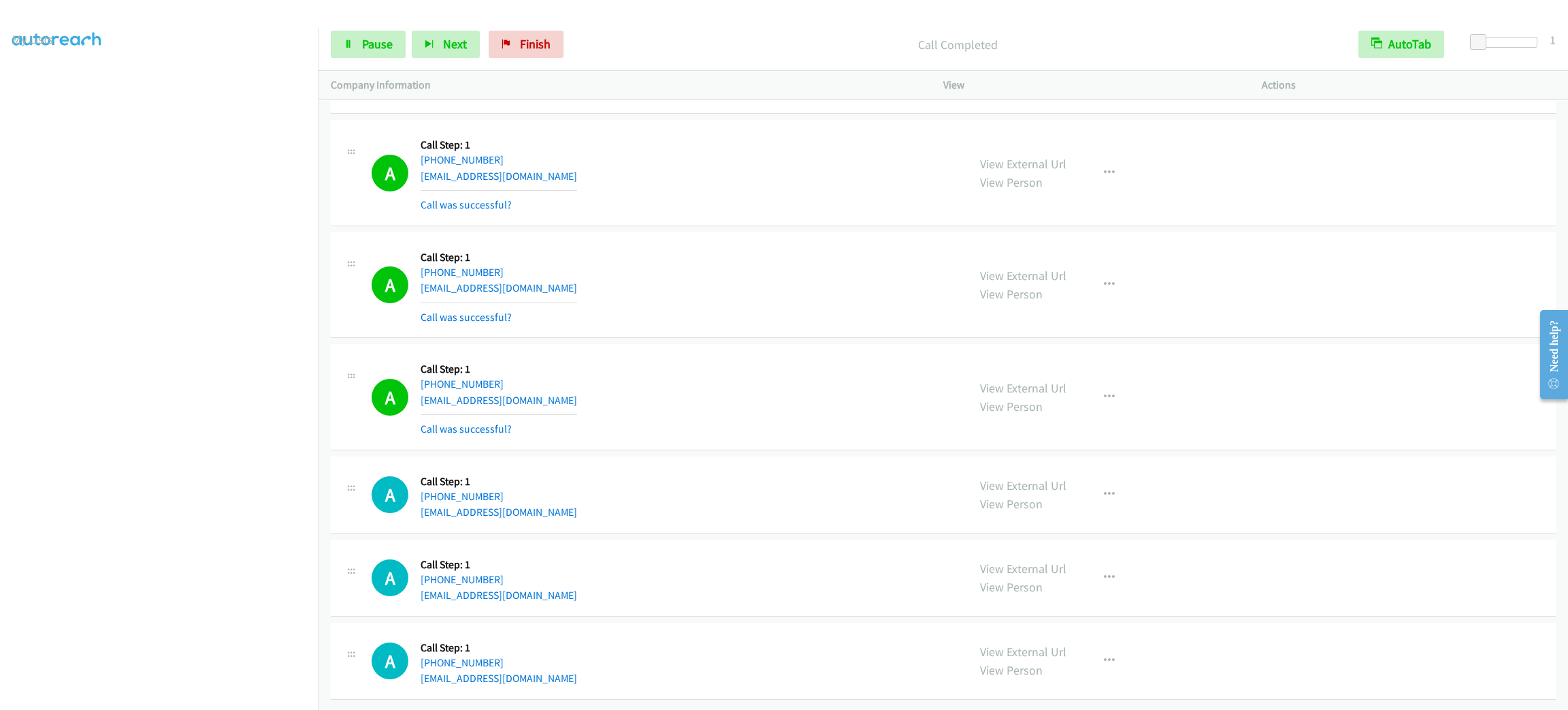
click at [168, 693] on section at bounding box center [159, 387] width 294 height 652
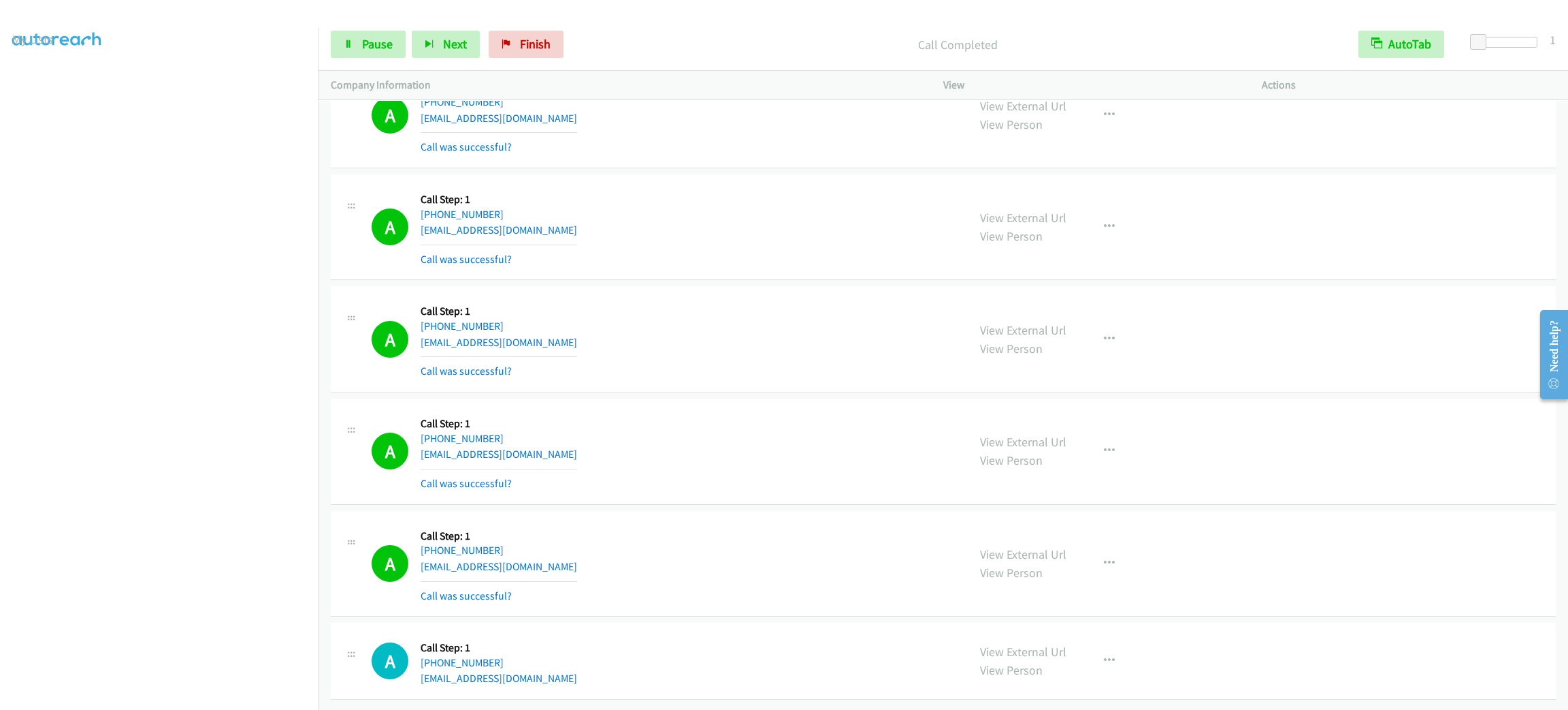
scroll to position [17940, 0]
click at [1110, 550] on button "button" at bounding box center [1109, 563] width 37 height 28
click at [1087, 666] on link "Add to do not call list" at bounding box center [1037, 679] width 181 height 28
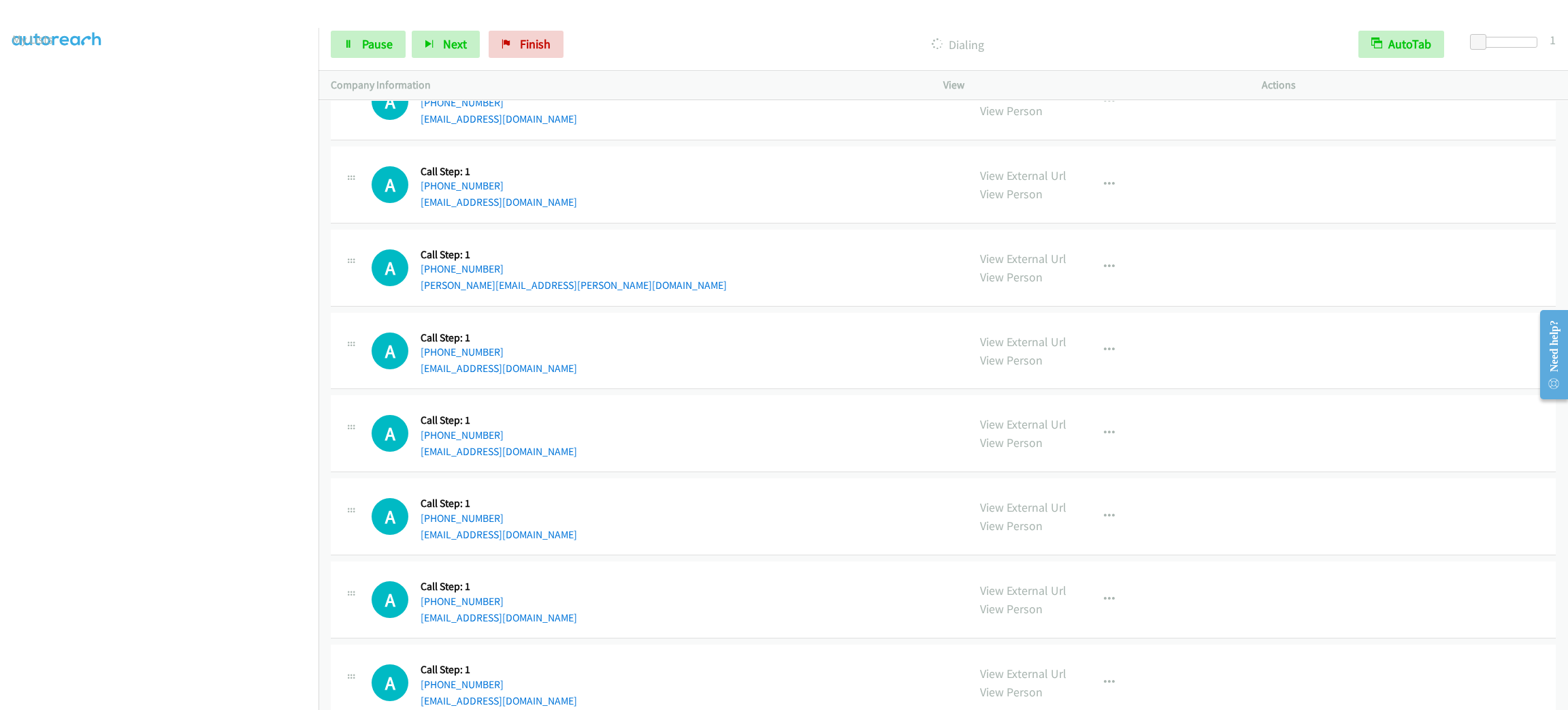
scroll to position [18451, 0]
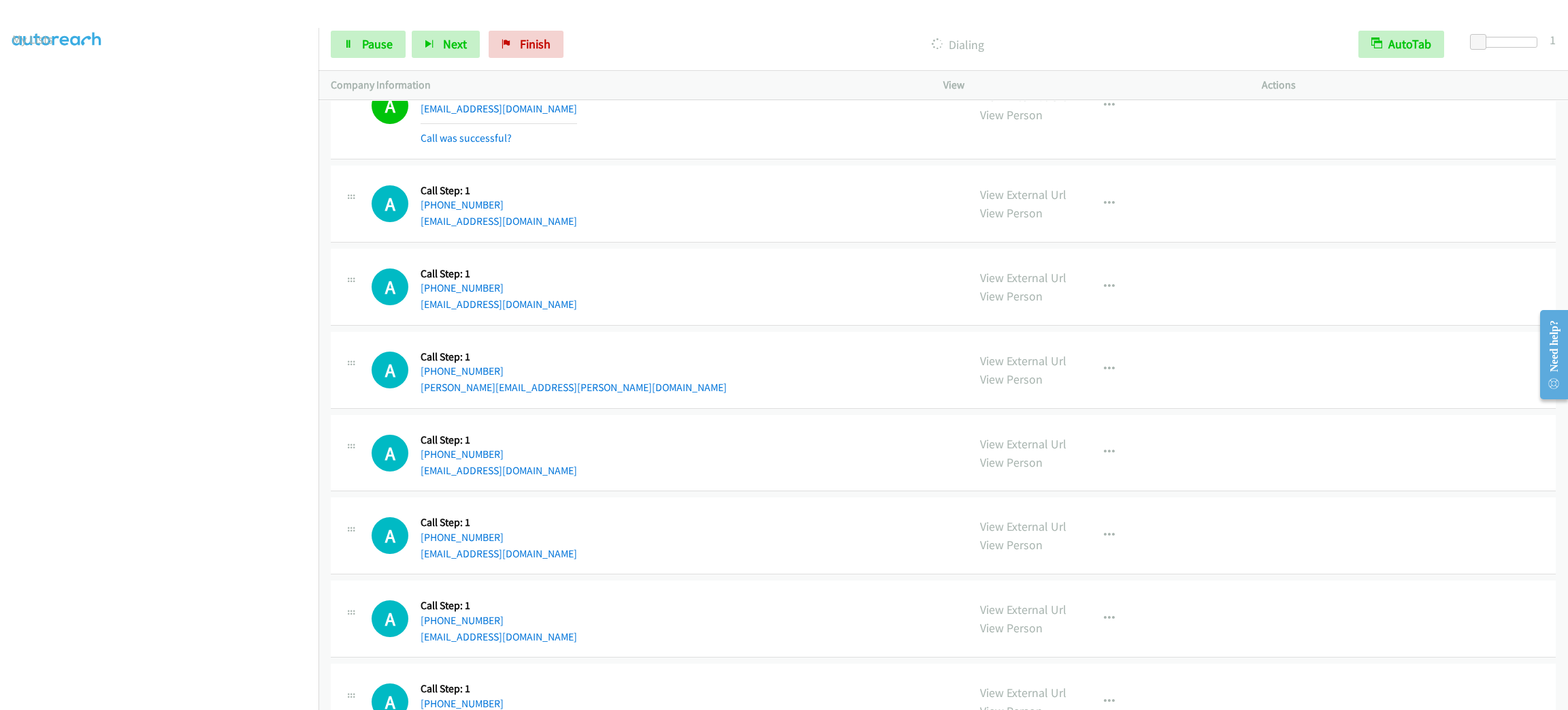
click at [692, 230] on div "A Callback Scheduled Call Step: 1 America/New_York [PHONE_NUMBER] [EMAIL_ADDRES…" at bounding box center [663, 204] width 584 height 52
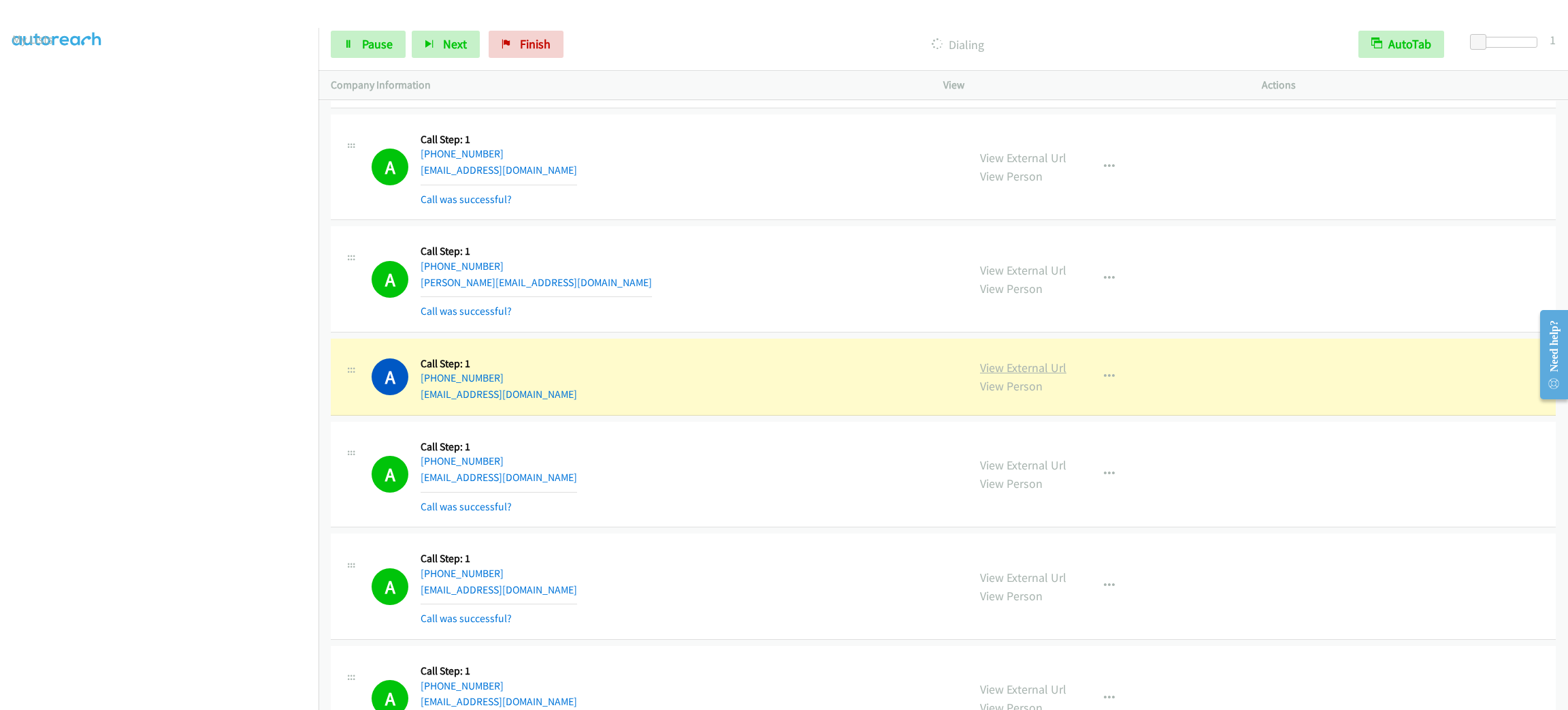
click at [1035, 376] on link "View External Url" at bounding box center [1023, 368] width 87 height 16
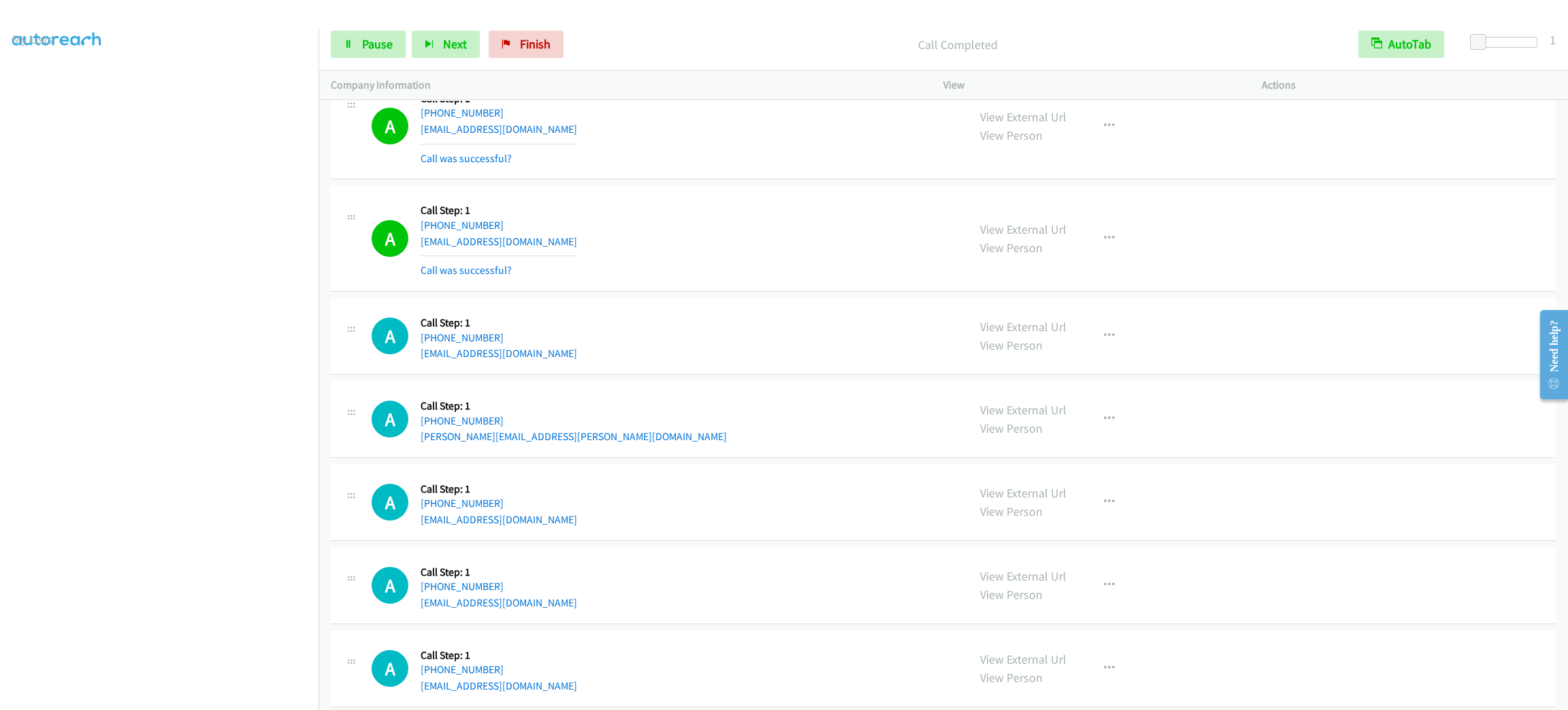
scroll to position [59, 0]
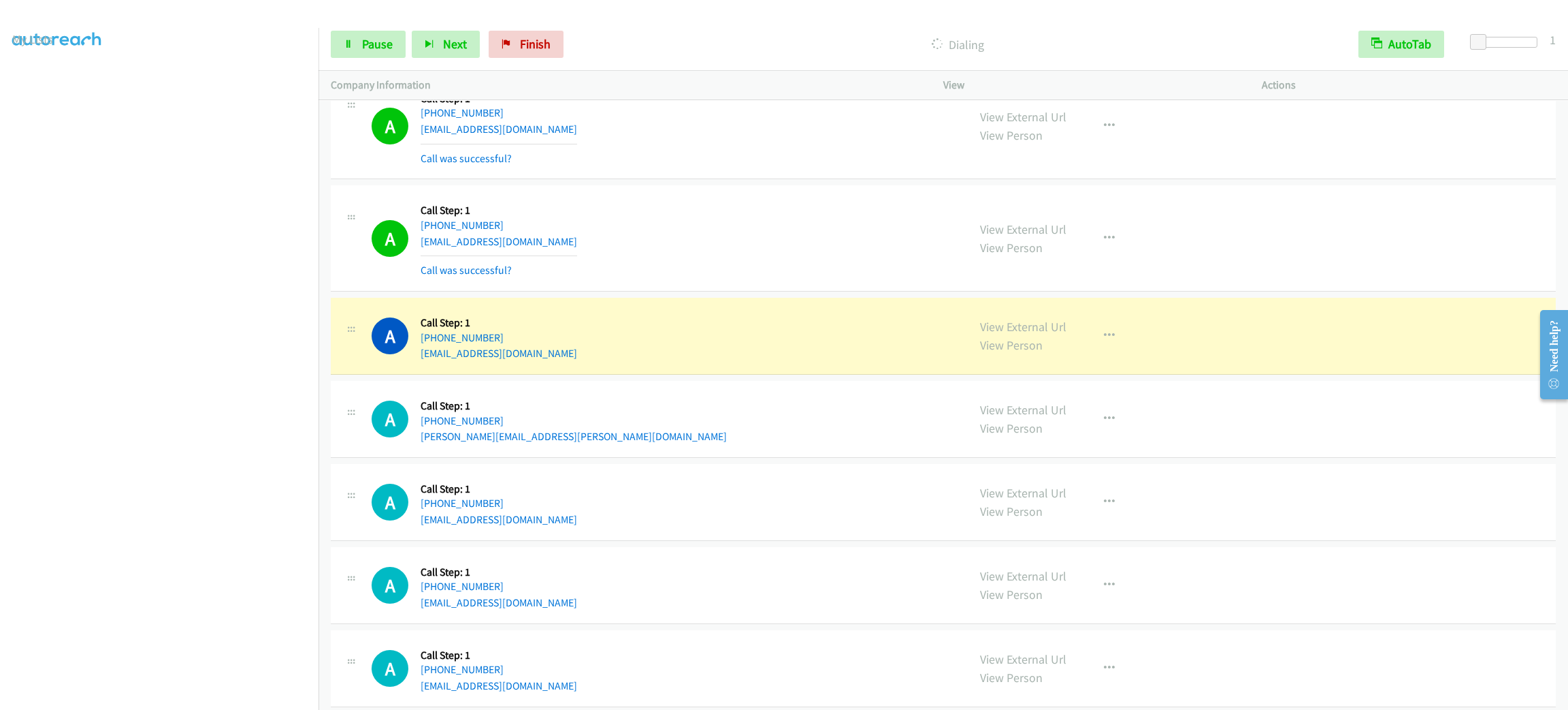
drag, startPoint x: 693, startPoint y: 73, endPoint x: 713, endPoint y: 107, distance: 39.4
click at [695, 92] on div "Company Information" at bounding box center [624, 85] width 613 height 28
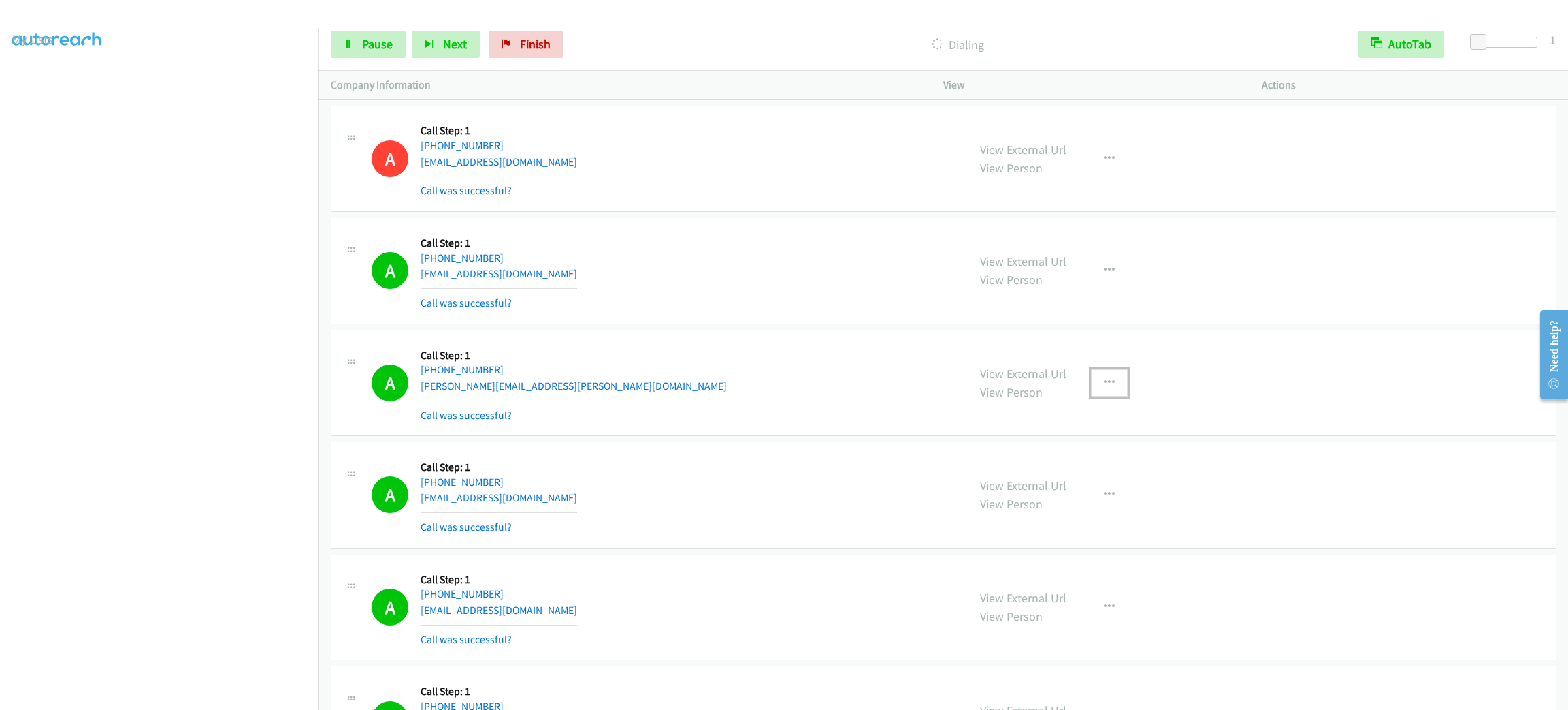
click at [1104, 388] on icon "button" at bounding box center [1109, 383] width 11 height 11
click at [1071, 513] on link "Add to do not call list" at bounding box center [1037, 499] width 181 height 28
click at [693, 424] on div "A Callback Scheduled Call Step: 1 America/New_York [PHONE_NUMBER] [PERSON_NAME]…" at bounding box center [663, 383] width 584 height 81
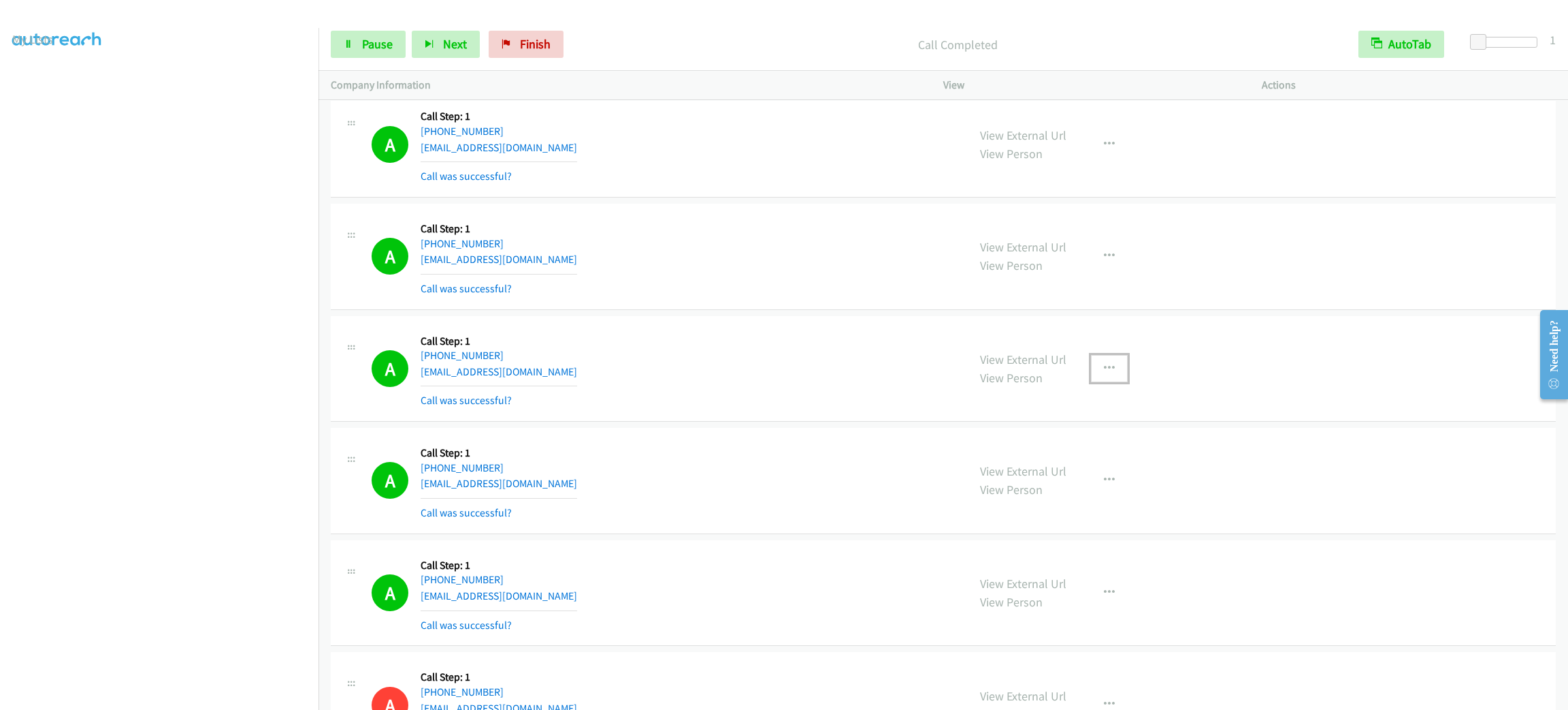
click at [1112, 382] on button "button" at bounding box center [1109, 368] width 37 height 28
click at [1069, 499] on link "Add to do not call list" at bounding box center [1037, 484] width 181 height 28
click at [606, 142] on div "A Callback Scheduled Call Step: 1 [GEOGRAPHIC_DATA]/[GEOGRAPHIC_DATA] [PHONE_NU…" at bounding box center [944, 144] width 1225 height 106
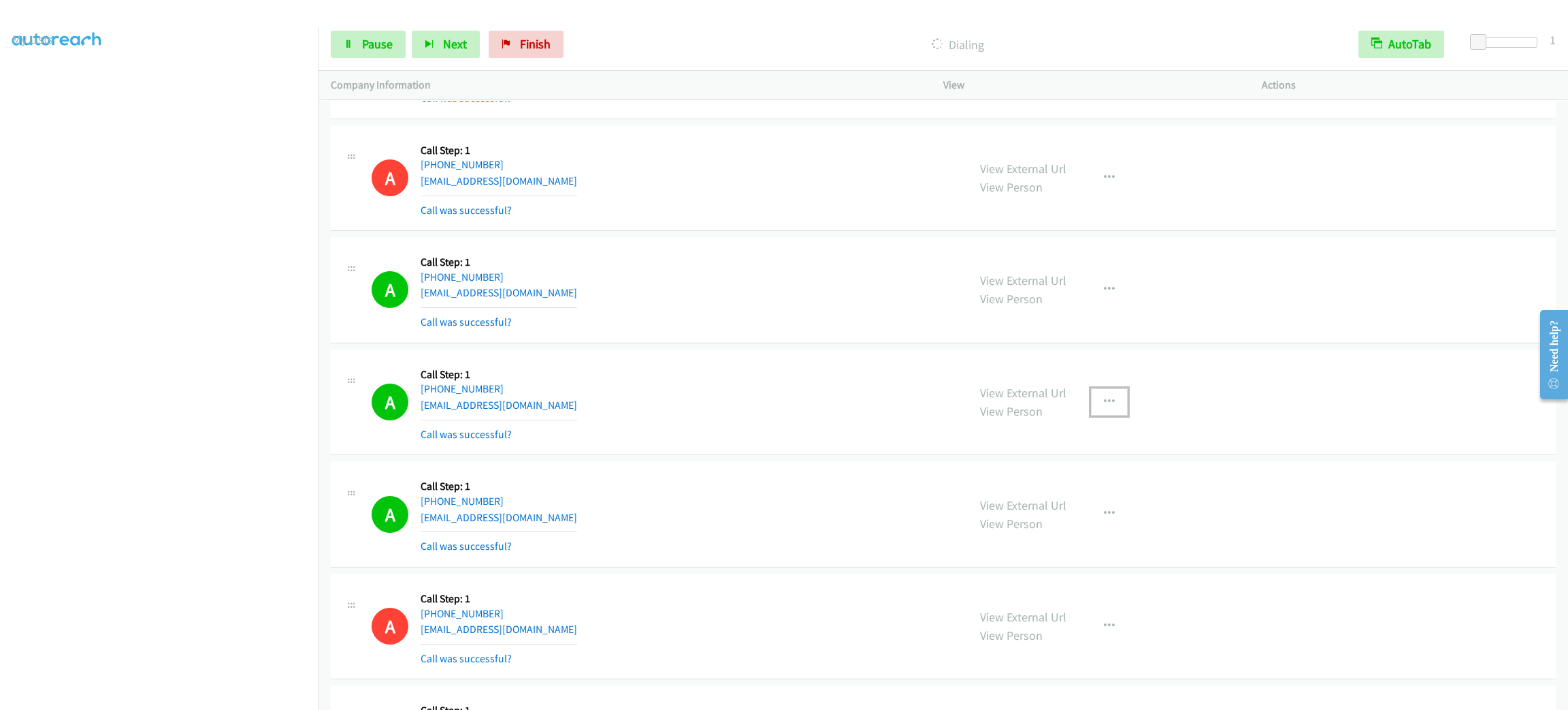
click at [1092, 399] on button "button" at bounding box center [1109, 402] width 37 height 28
click at [1039, 532] on link "Add to do not call list" at bounding box center [1037, 518] width 181 height 28
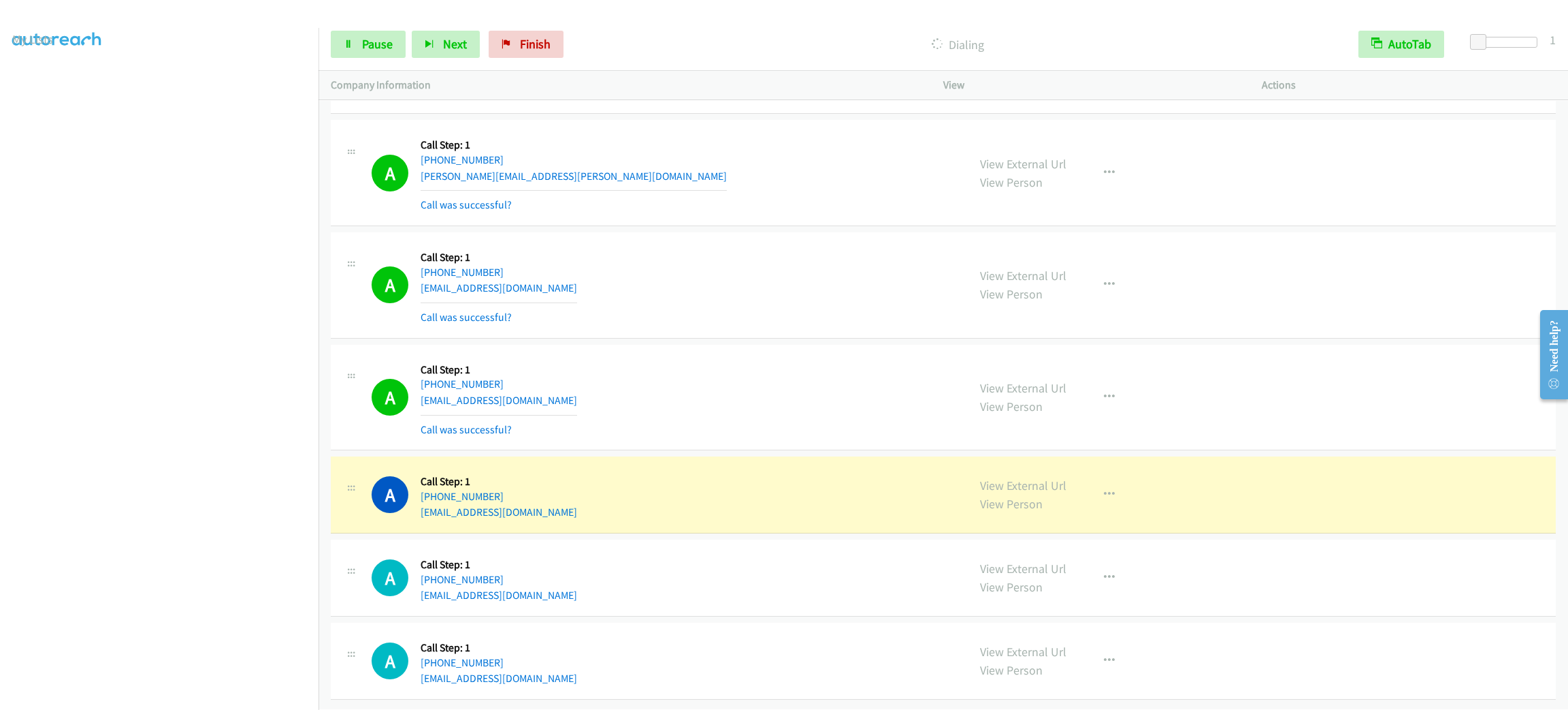
scroll to position [18809, 0]
click at [1087, 469] on div "View External Url View Person View External Url Email Schedule/Manage Callback …" at bounding box center [1134, 495] width 331 height 52
click at [1104, 489] on icon "button" at bounding box center [1109, 495] width 11 height 11
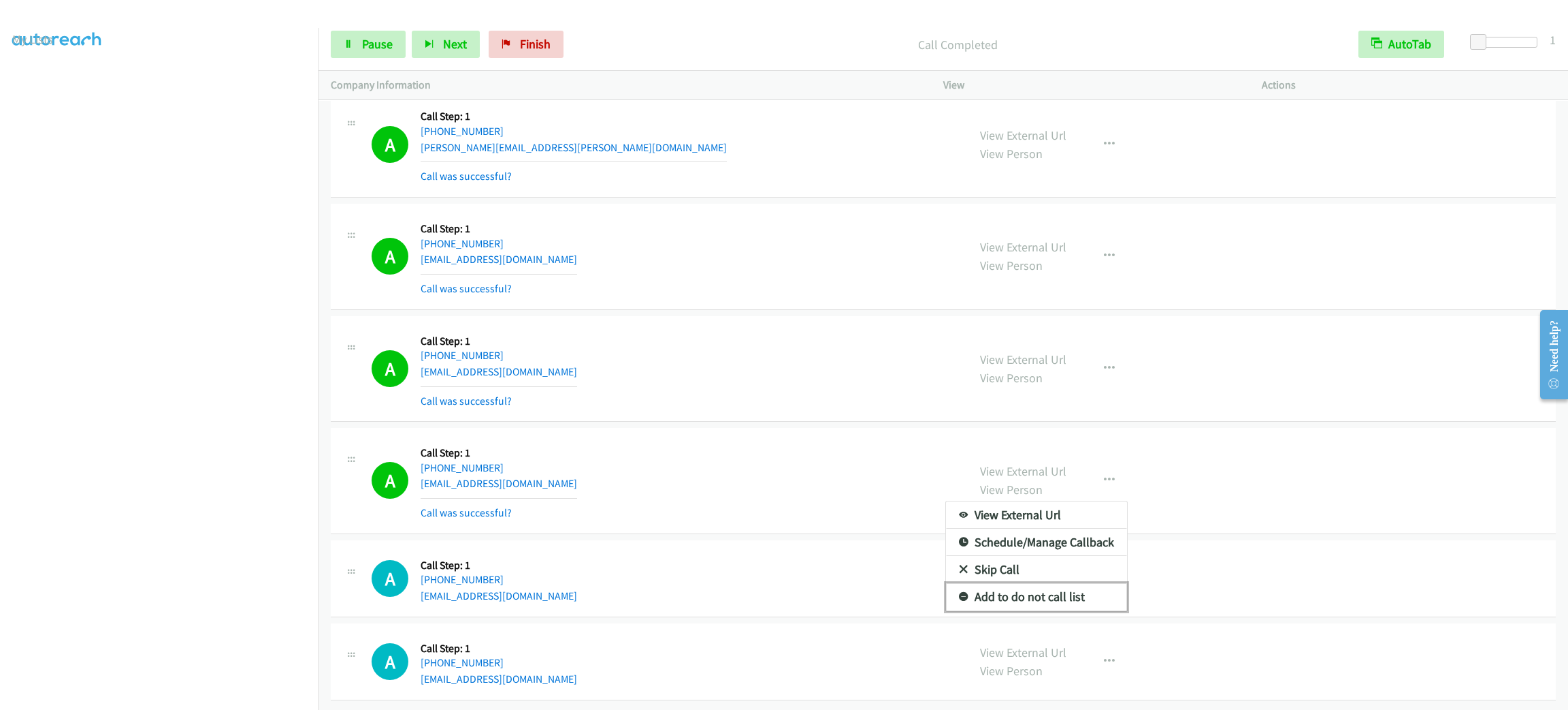
click at [1059, 610] on link "Add to do not call list" at bounding box center [1037, 596] width 181 height 28
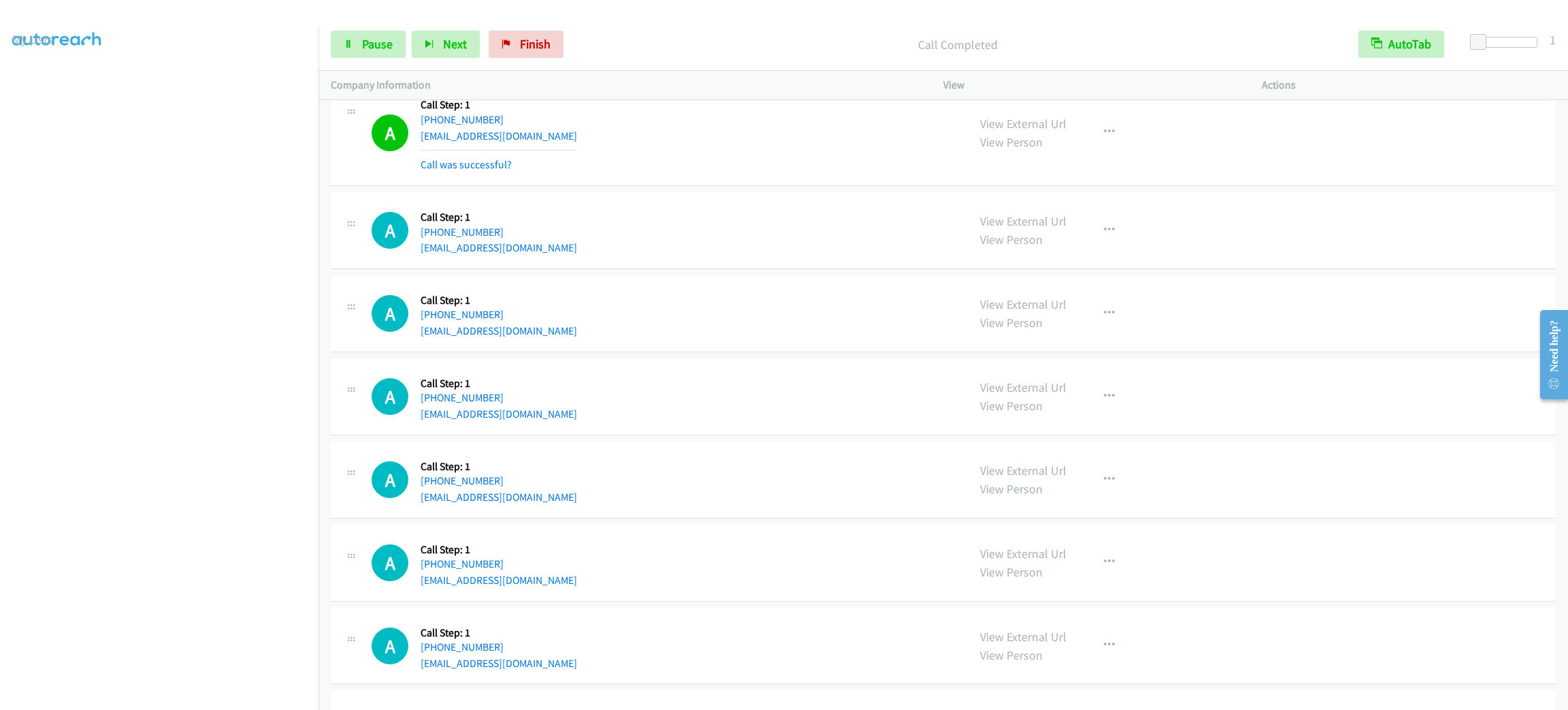
scroll to position [19452, 0]
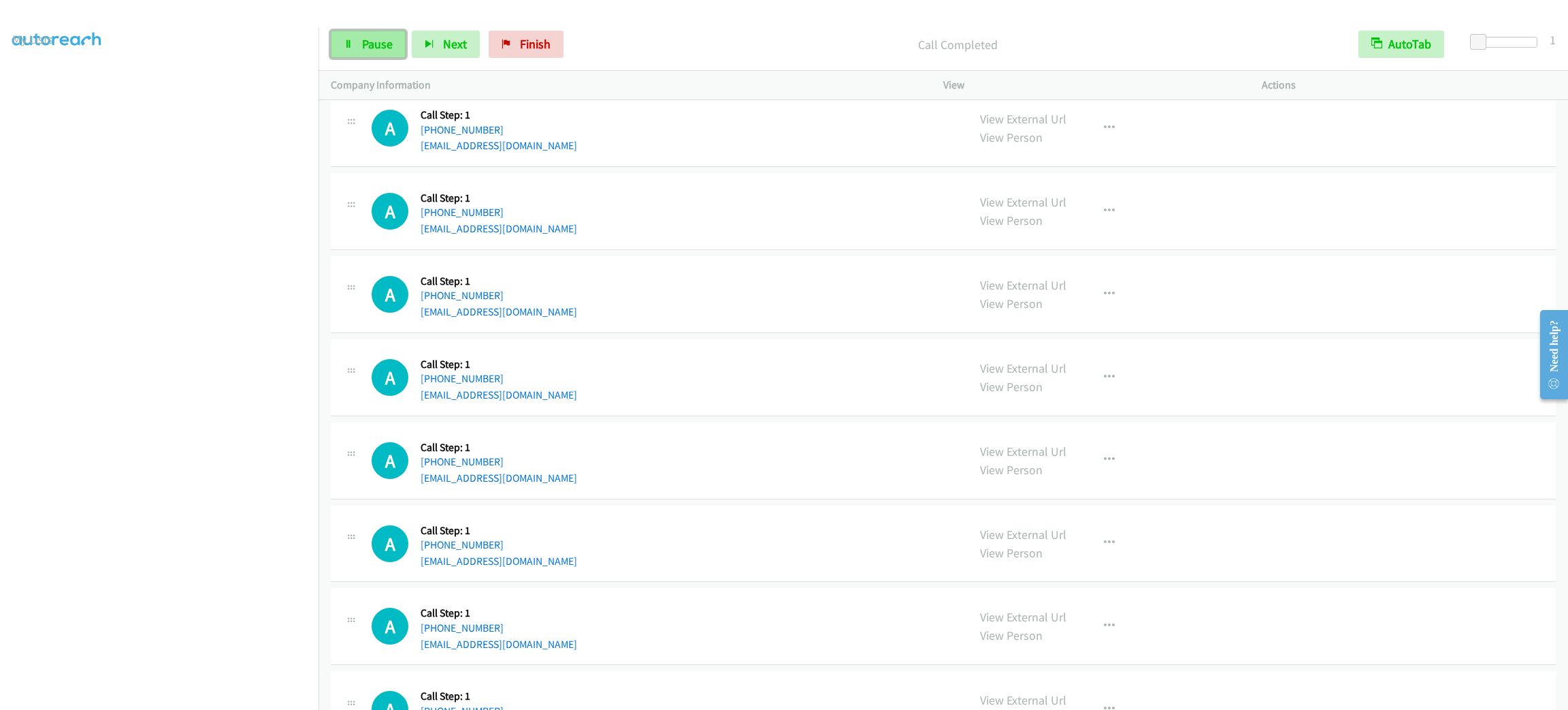
click at [383, 39] on span "Pause" at bounding box center [377, 44] width 31 height 16
click at [383, 39] on span "Start Calls" at bounding box center [388, 44] width 53 height 16
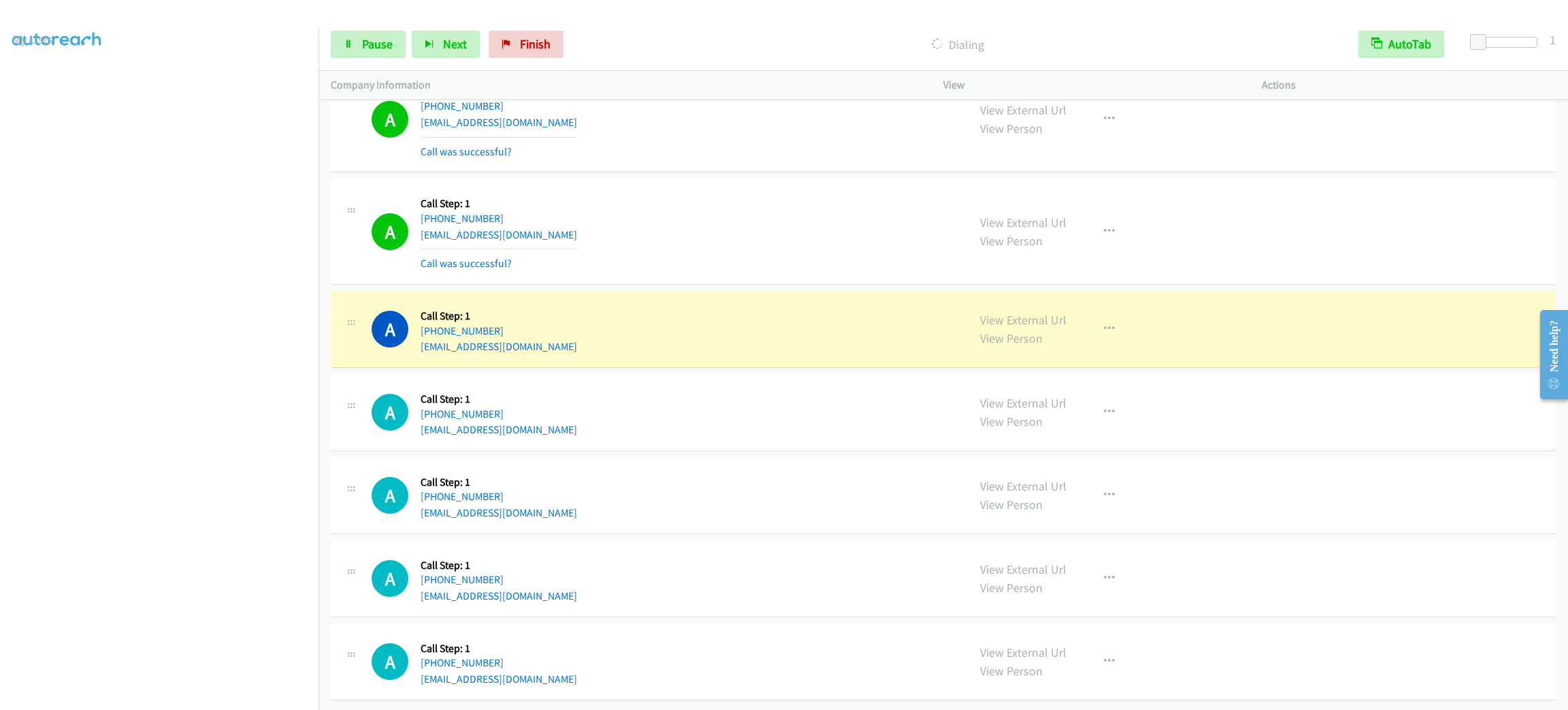
scroll to position [19620, 0]
click at [642, 291] on div "A Callback Scheduled Call Step: 1 [GEOGRAPHIC_DATA]/[GEOGRAPHIC_DATA] [PHONE_NU…" at bounding box center [944, 330] width 1225 height 77
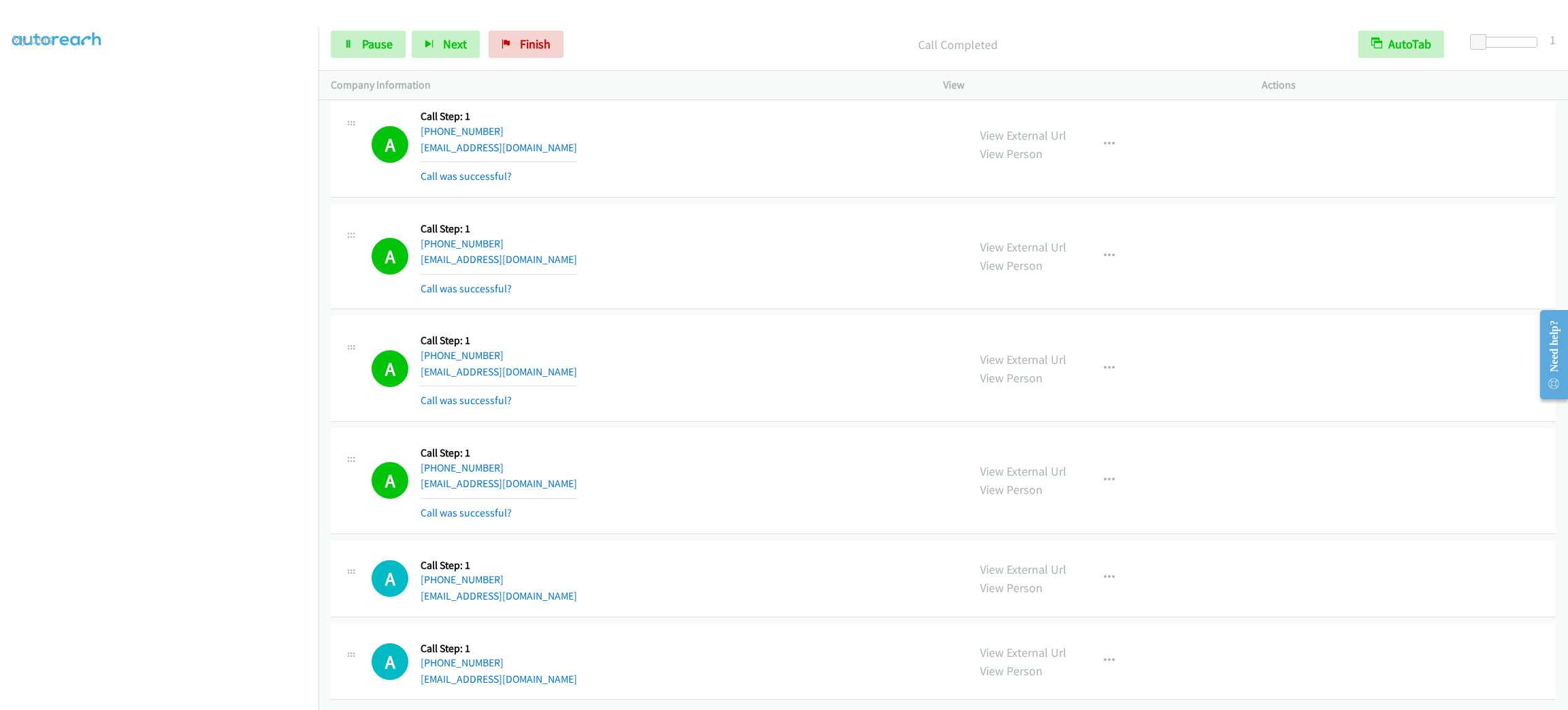
scroll to position [19709, 0]
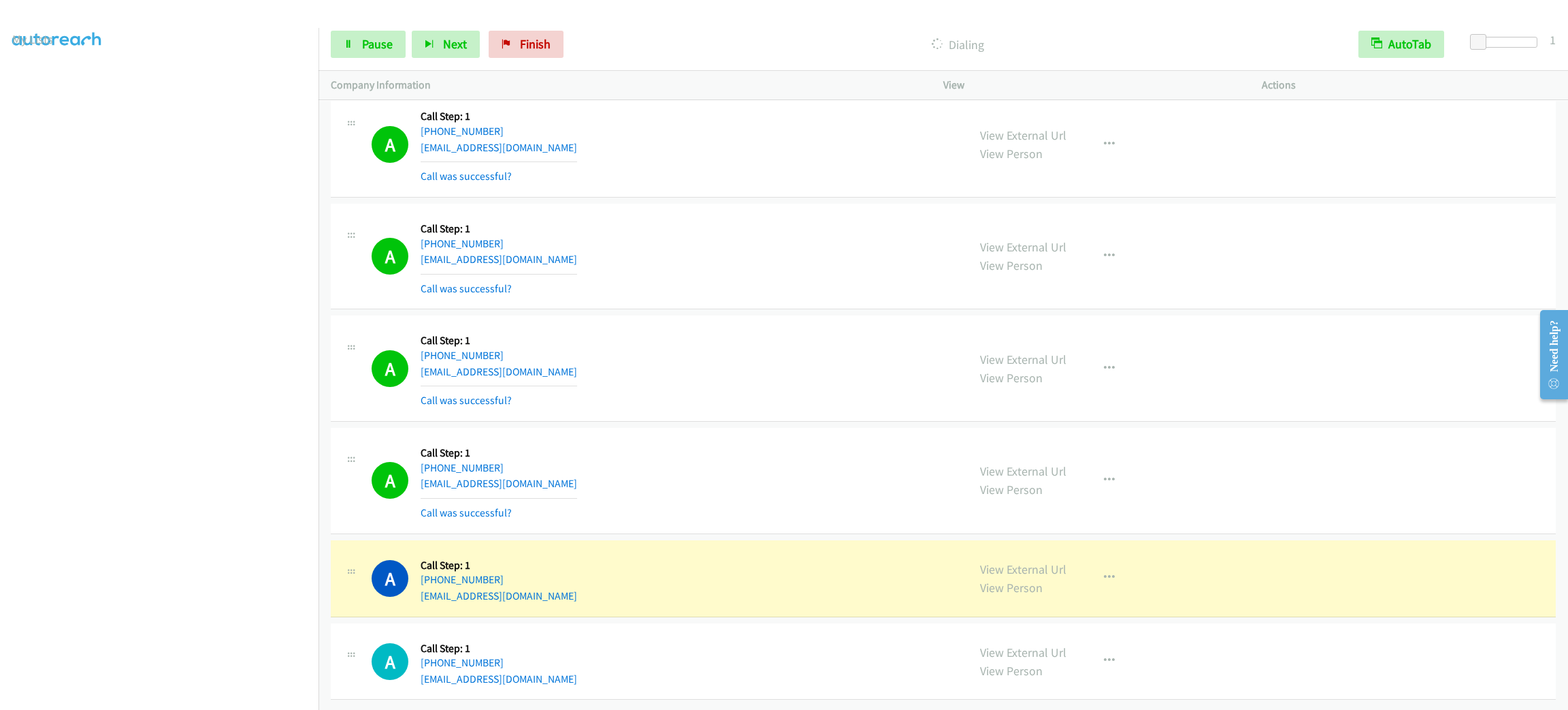
drag, startPoint x: 733, startPoint y: 387, endPoint x: 704, endPoint y: 390, distance: 29.2
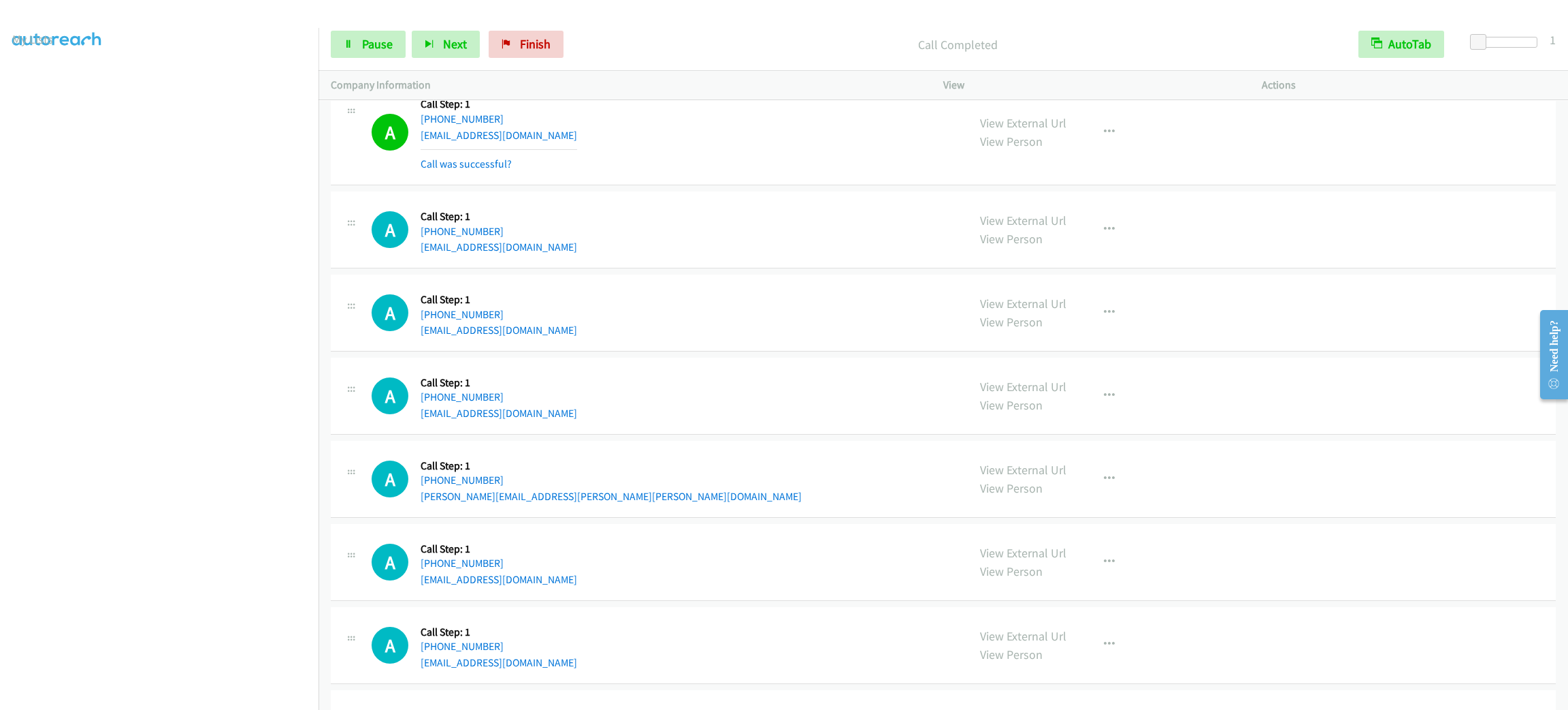
scroll to position [20461, 0]
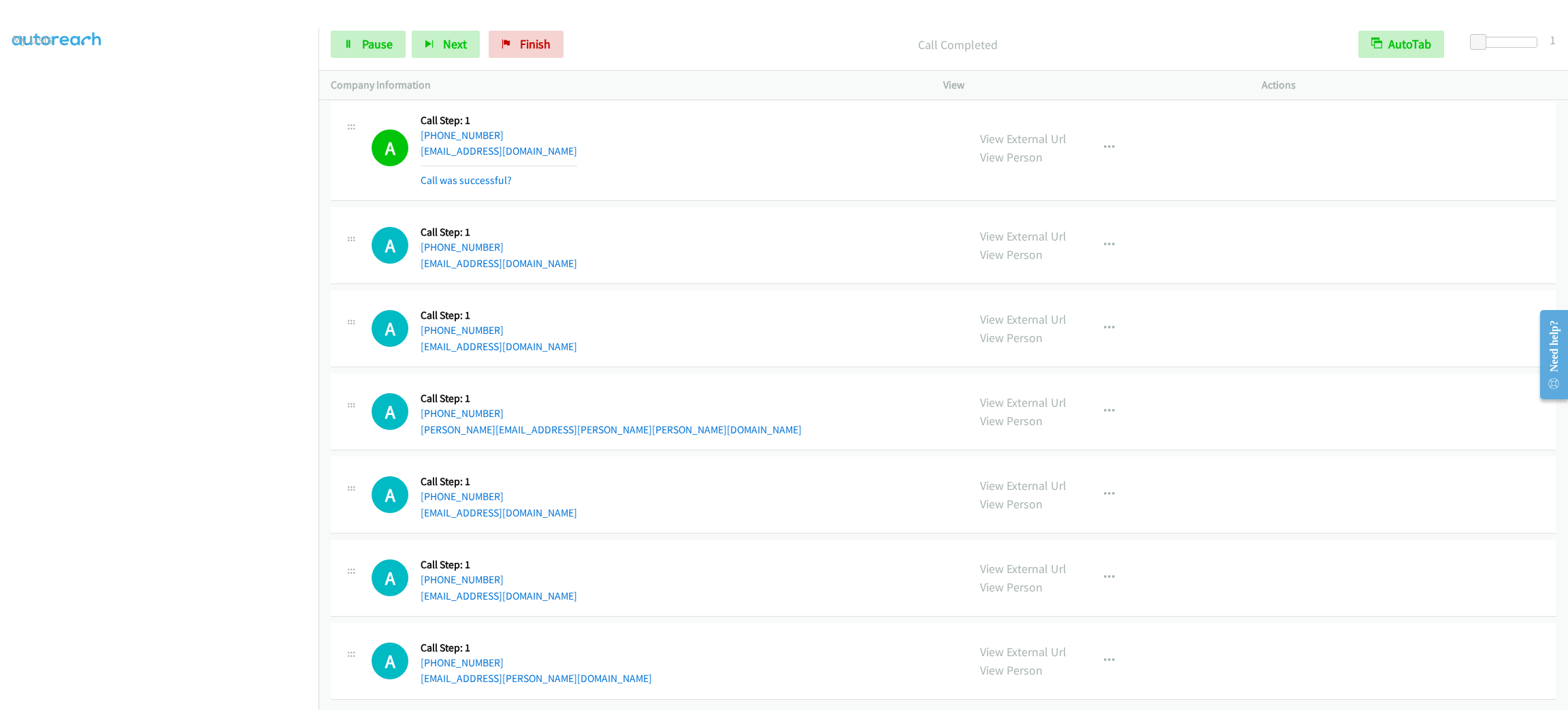
click at [614, 354] on div "A Callback Scheduled Call Step: 1 [GEOGRAPHIC_DATA]/[GEOGRAPHIC_DATA] [PHONE_NU…" at bounding box center [663, 328] width 584 height 52
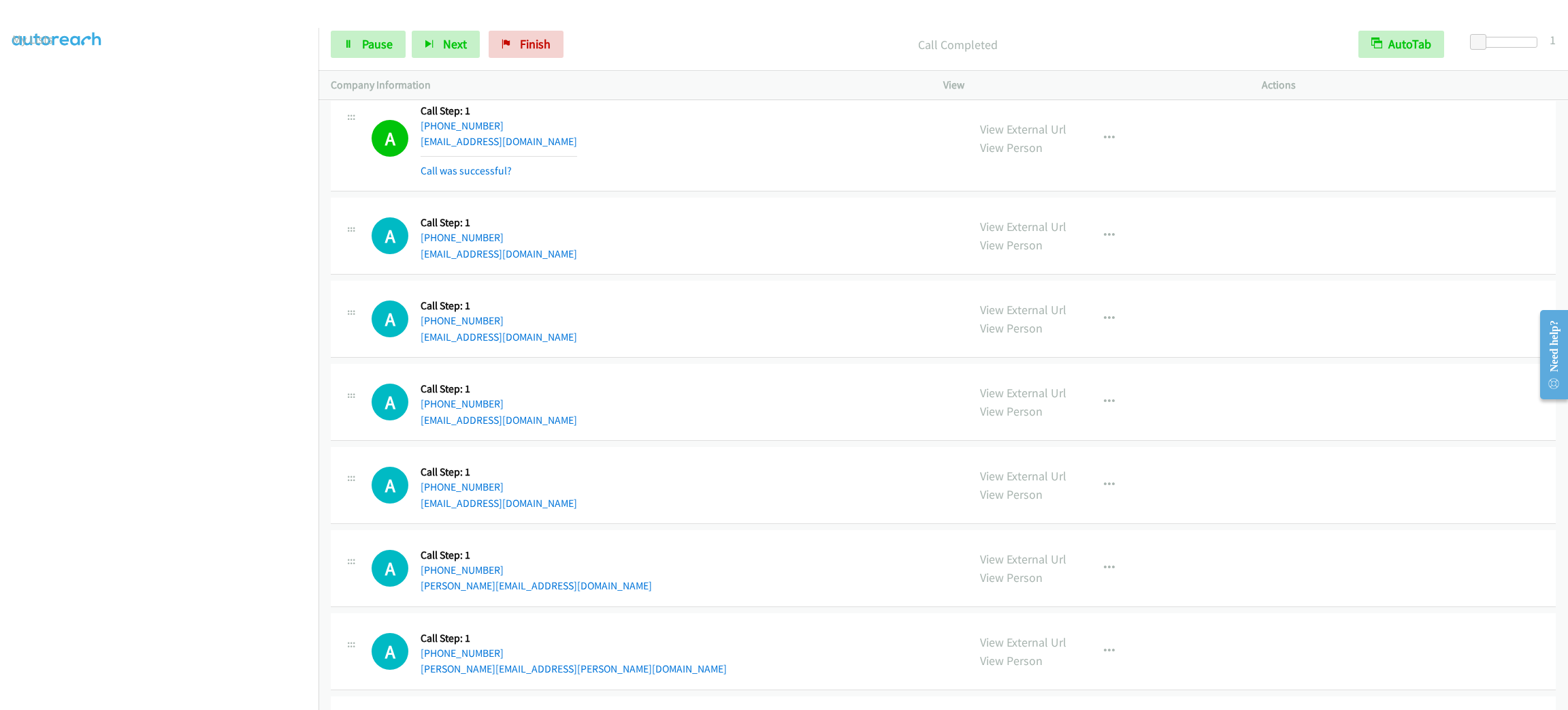
scroll to position [21351, 0]
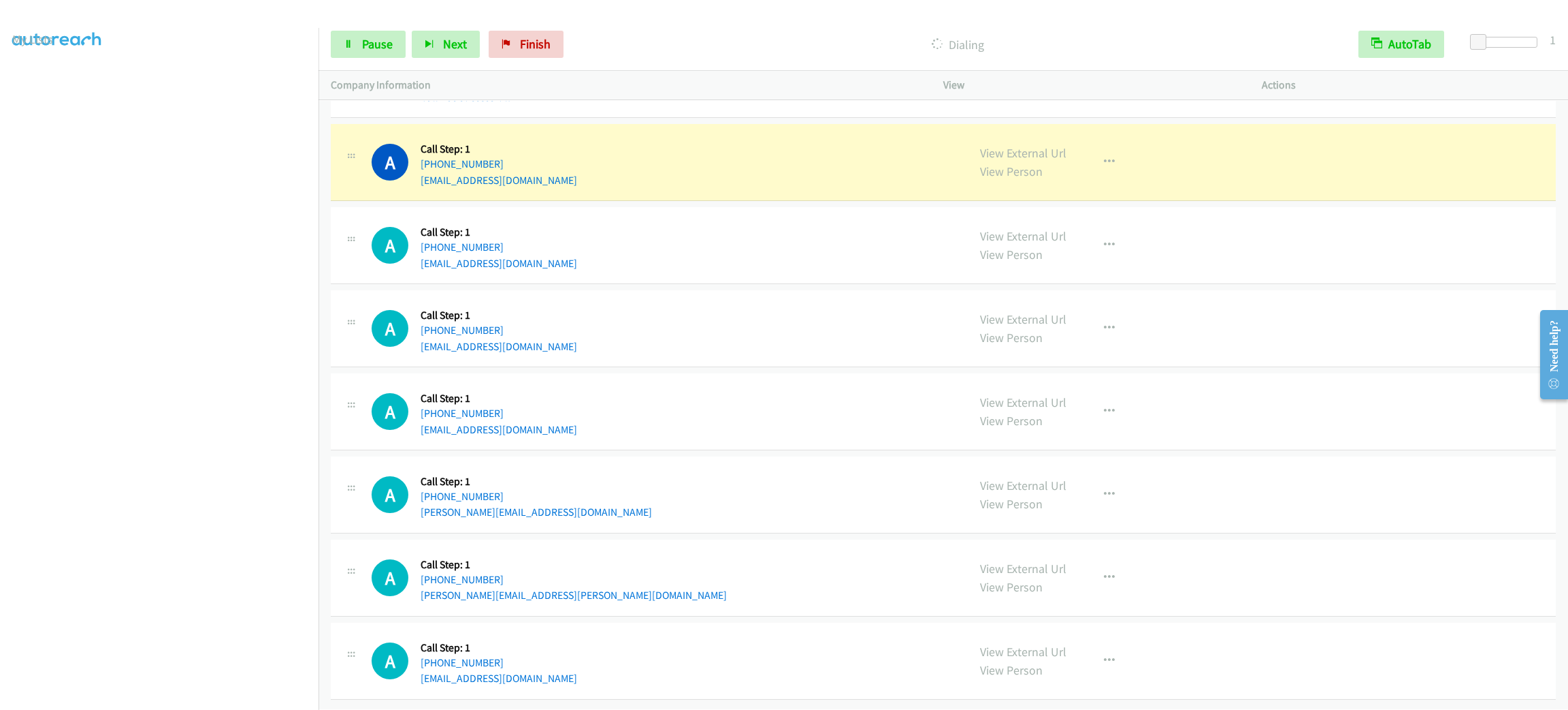
click at [774, 118] on div "A Callback Scheduled Call Step: 1 America/New_York [PHONE_NUMBER] [EMAIL_ADDRES…" at bounding box center [944, 65] width 1225 height 106
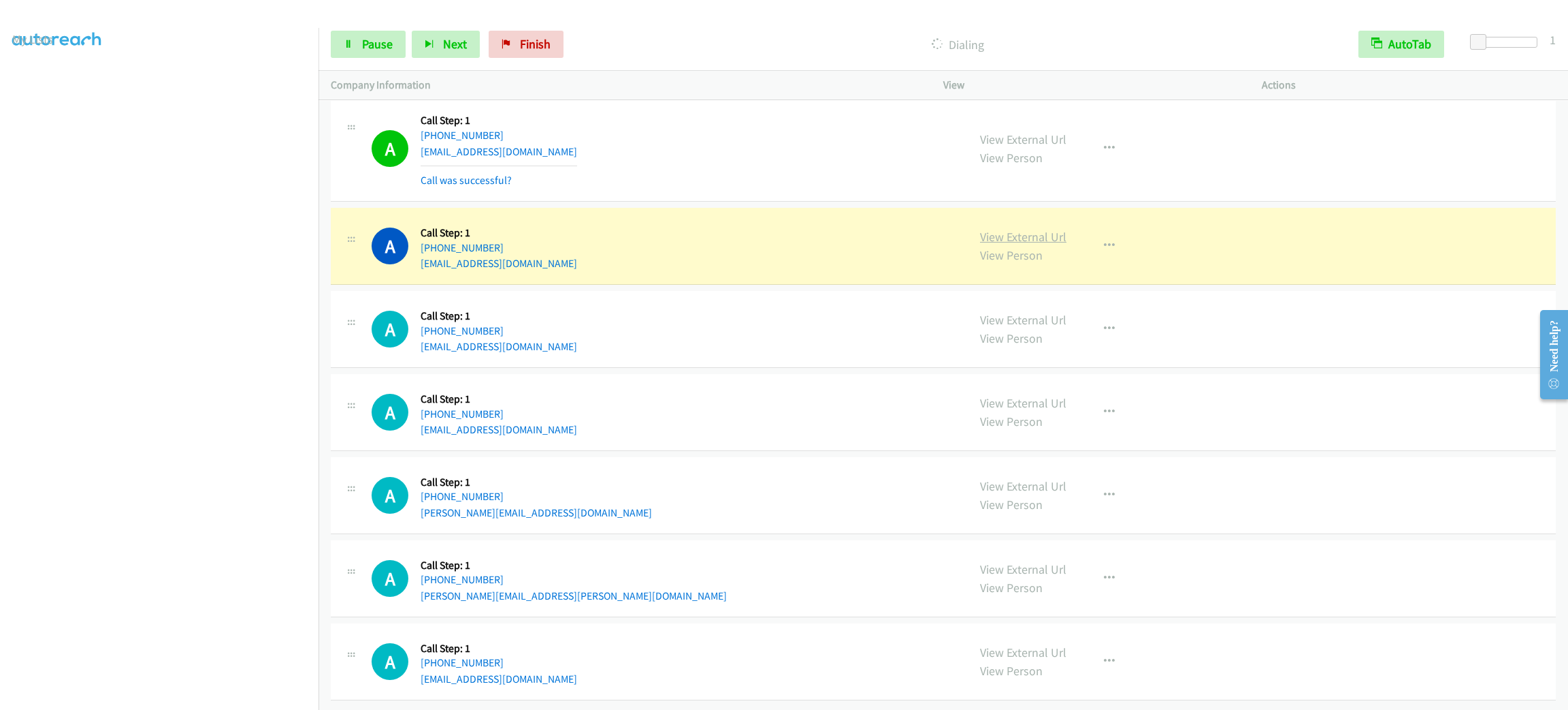
click at [1018, 245] on link "View External Url" at bounding box center [1023, 237] width 87 height 16
click at [713, 271] on div "A Callback Scheduled Call Step: 1 [GEOGRAPHIC_DATA]/[GEOGRAPHIC_DATA] [PHONE_NU…" at bounding box center [663, 246] width 584 height 52
click at [1134, 271] on div "View External Url View Person View External Url Email Schedule/Manage Callback …" at bounding box center [1134, 246] width 331 height 52
click at [1080, 271] on div "View External Url View Person View External Url Email Schedule/Manage Callback …" at bounding box center [1134, 246] width 331 height 52
click at [1100, 285] on div "A Callback Scheduled Call Step: 1 [GEOGRAPHIC_DATA]/[GEOGRAPHIC_DATA] [PHONE_NU…" at bounding box center [944, 246] width 1225 height 77
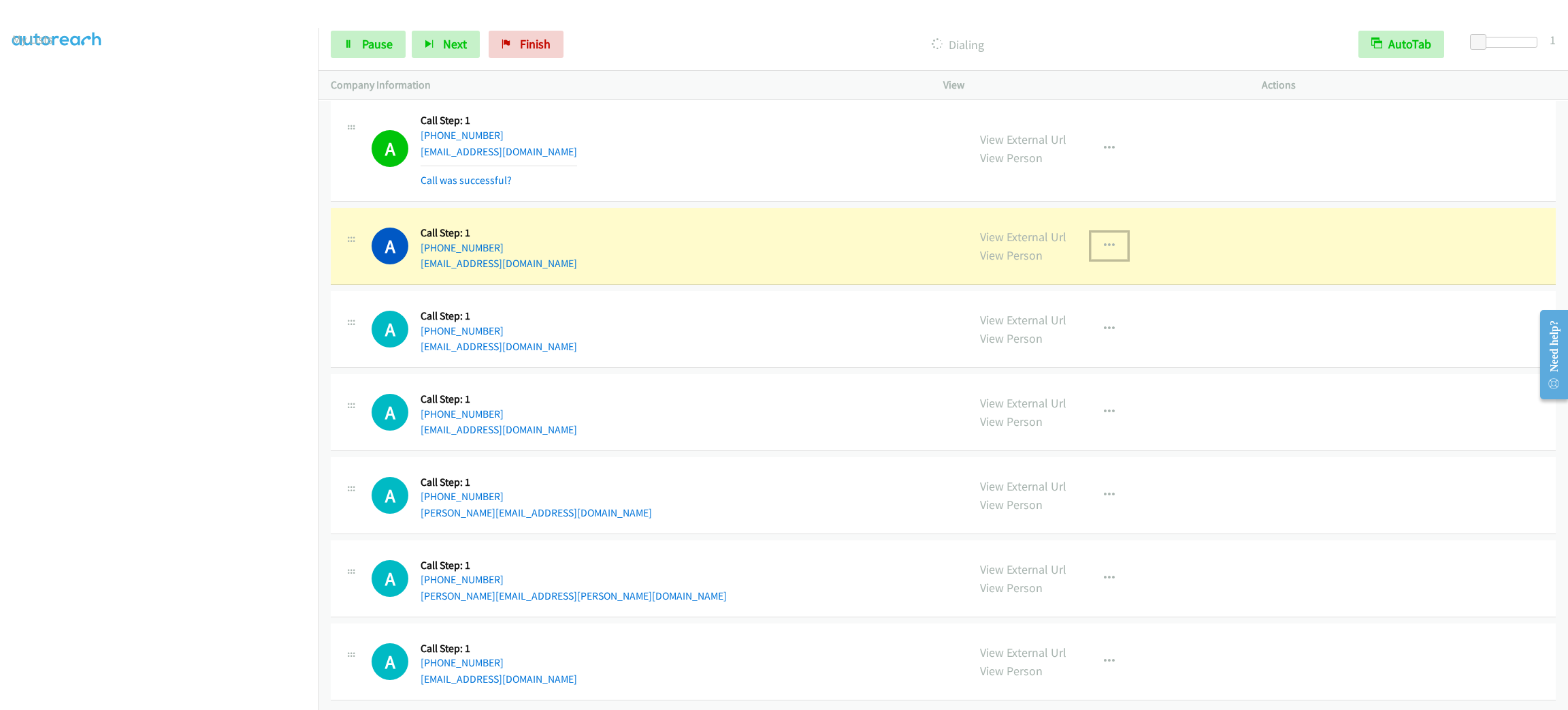
click at [1104, 252] on icon "button" at bounding box center [1109, 246] width 11 height 11
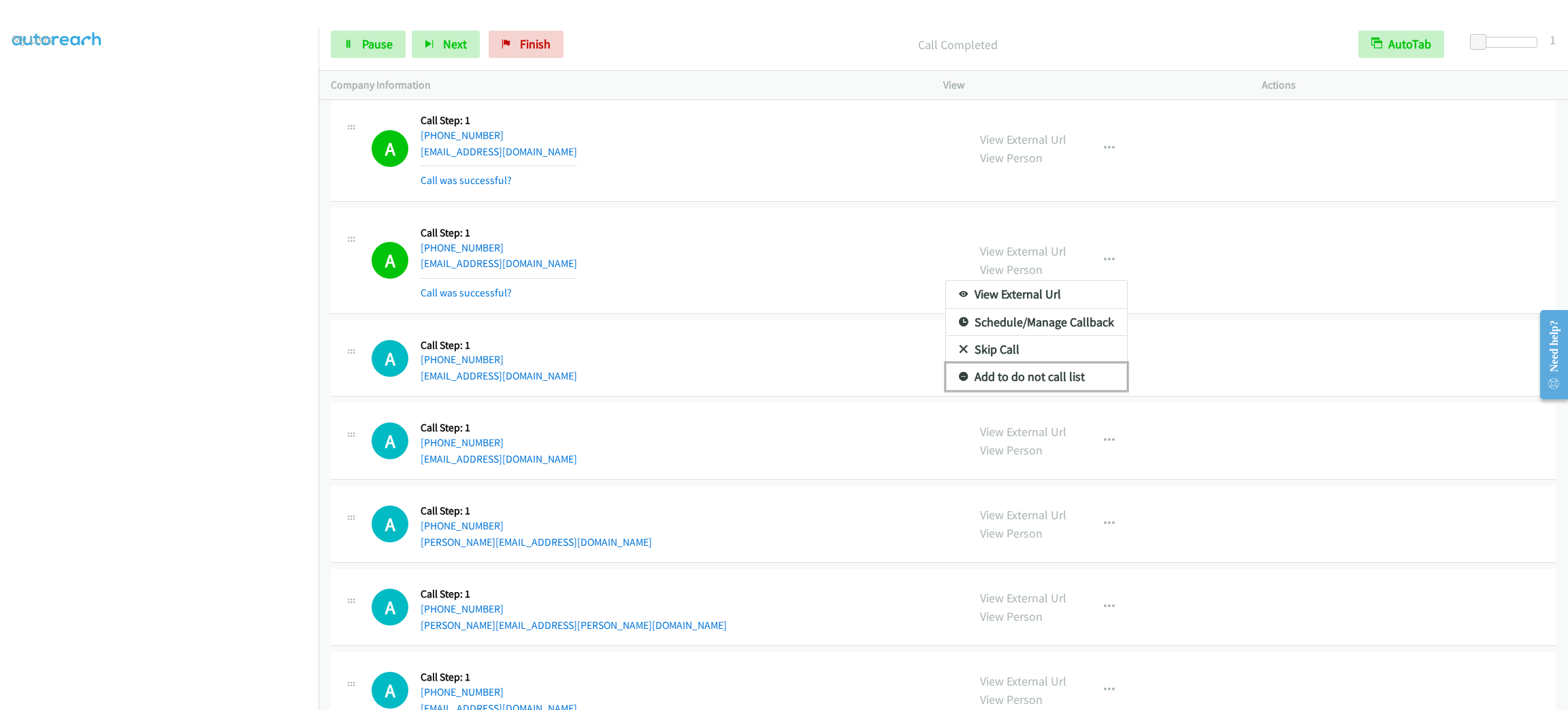
click at [1082, 390] on link "Add to do not call list" at bounding box center [1037, 376] width 181 height 28
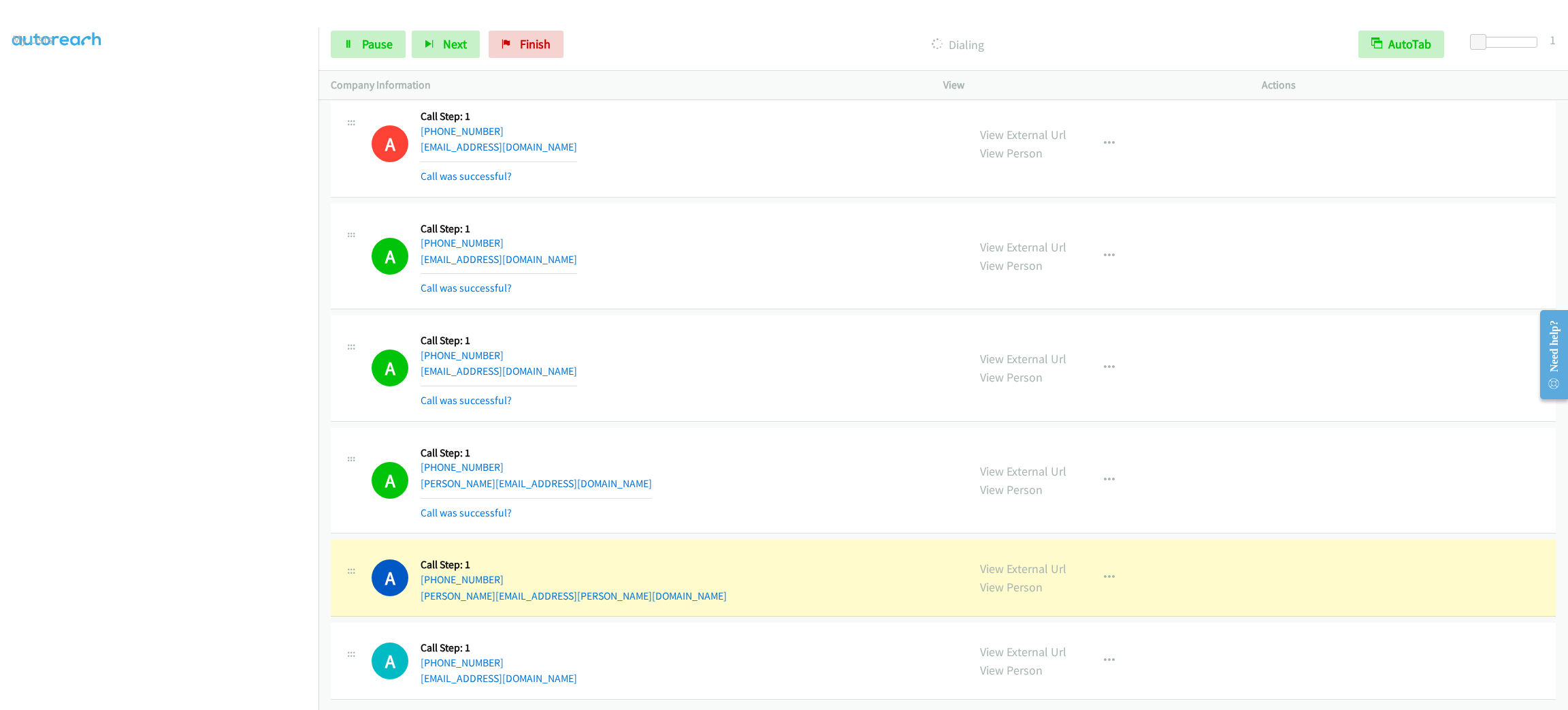
scroll to position [21535, 0]
click at [871, 456] on div "A Callback Scheduled Call Step: 1 America/Los_Angeles [PHONE_NUMBER] [PERSON_NA…" at bounding box center [663, 480] width 584 height 81
click at [1097, 567] on button "button" at bounding box center [1109, 577] width 37 height 28
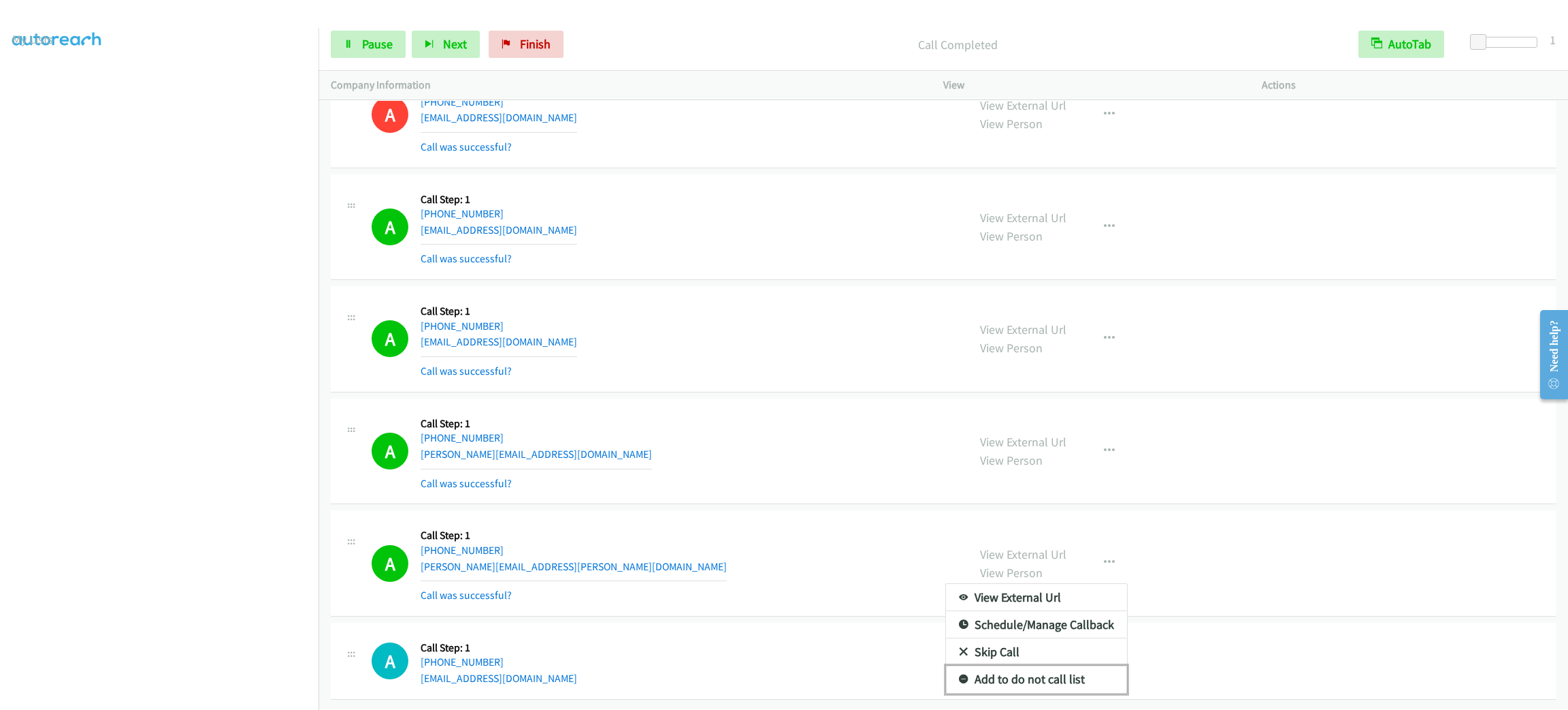
click at [1089, 689] on link "Add to do not call list" at bounding box center [1037, 678] width 181 height 28
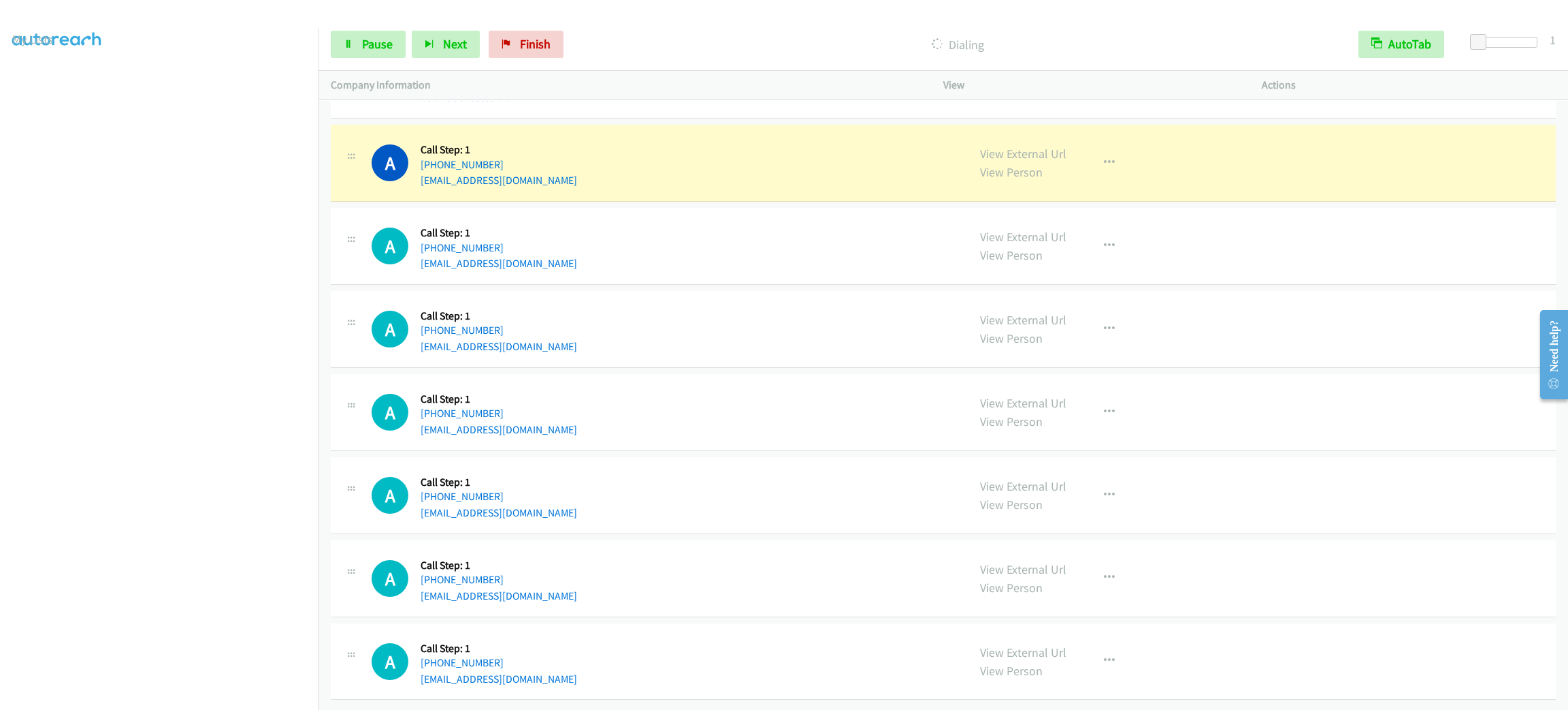
scroll to position [22288, 0]
drag, startPoint x: 509, startPoint y: 121, endPoint x: 405, endPoint y: 125, distance: 104.1
click at [405, 137] on div "A Callback Scheduled Call Step: 1 [GEOGRAPHIC_DATA]/[GEOGRAPHIC_DATA] [PHONE_NU…" at bounding box center [663, 163] width 584 height 52
click at [430, 143] on h5 "Call Step: 1" at bounding box center [498, 149] width 157 height 13
drag, startPoint x: 411, startPoint y: 133, endPoint x: 529, endPoint y: 133, distance: 118.0
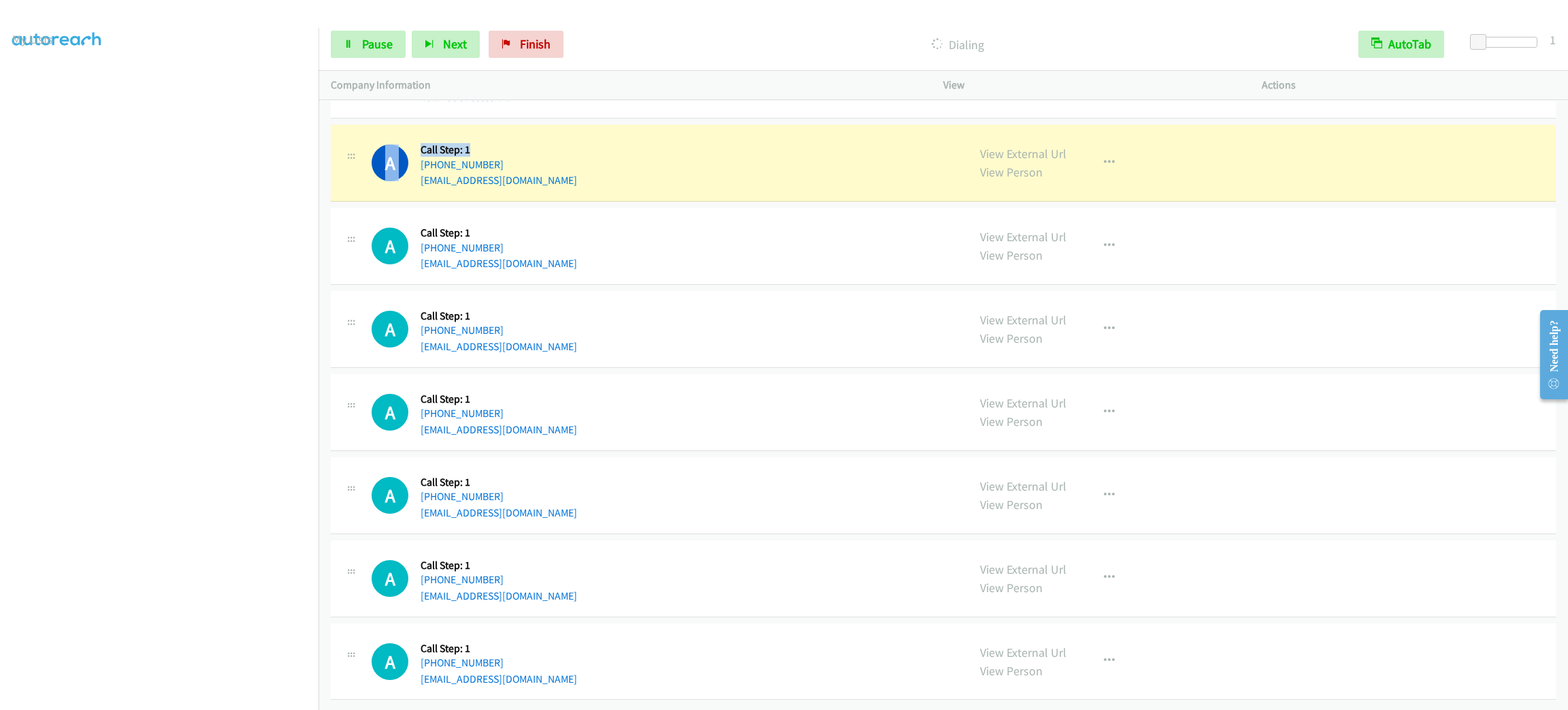
click at [529, 137] on div "A Callback Scheduled Call Step: 1 [GEOGRAPHIC_DATA]/[GEOGRAPHIC_DATA] [PHONE_NU…" at bounding box center [663, 163] width 584 height 52
click at [480, 143] on h5 "Call Step: 1" at bounding box center [498, 149] width 157 height 13
drag, startPoint x: 435, startPoint y: 129, endPoint x: 484, endPoint y: 129, distance: 49.0
click at [484, 143] on h5 "Call Step: 1" at bounding box center [498, 149] width 157 height 13
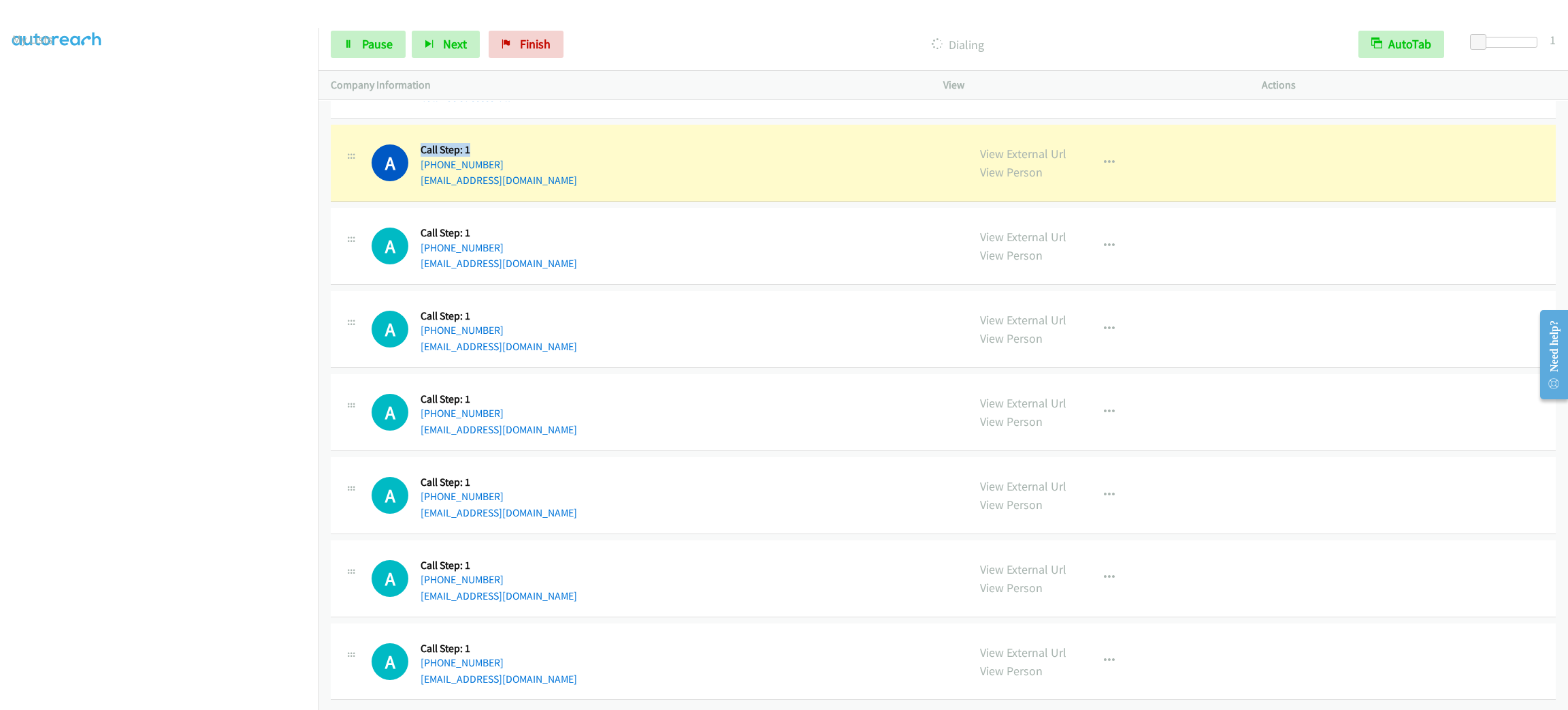
click at [484, 143] on h5 "Call Step: 1" at bounding box center [498, 149] width 157 height 13
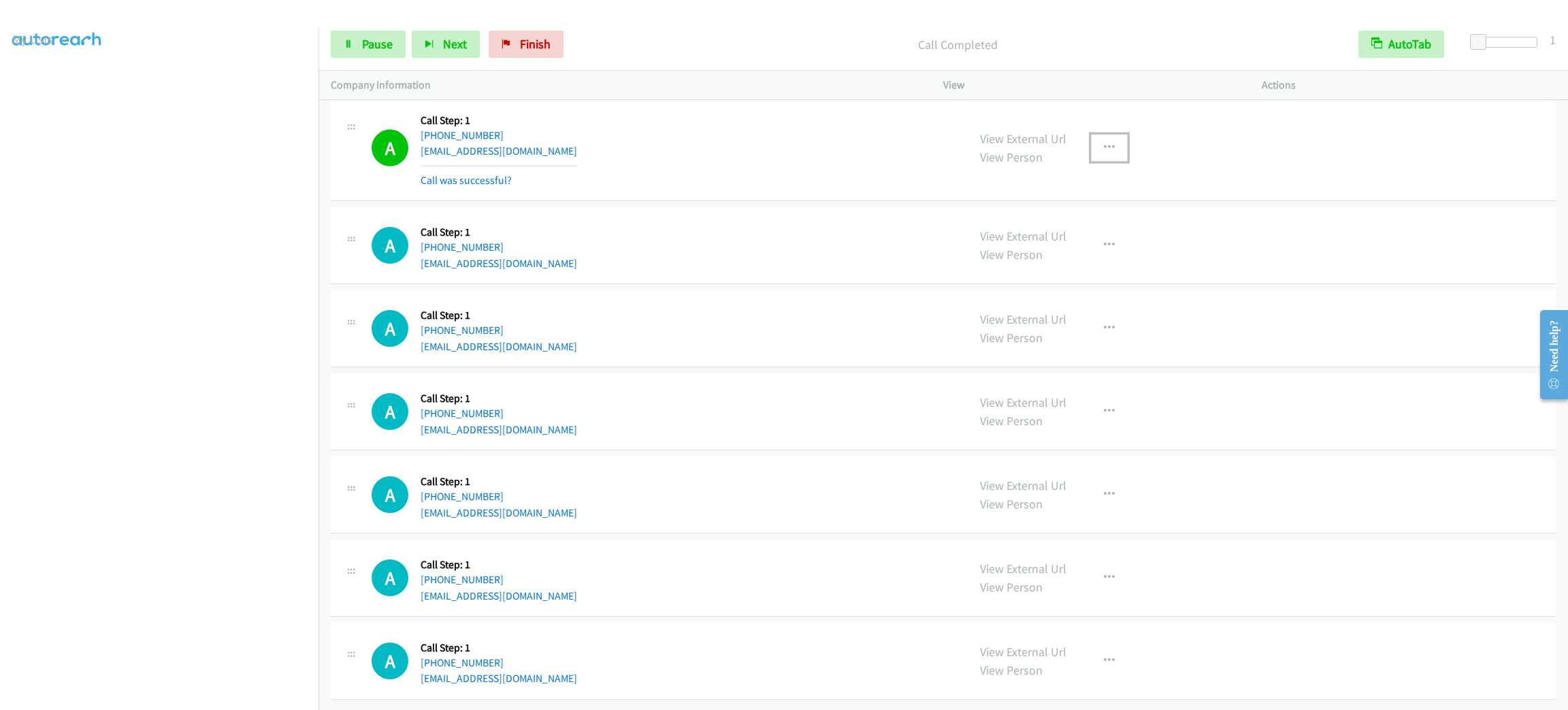
click at [1112, 155] on button "button" at bounding box center [1109, 148] width 37 height 28
click at [1081, 270] on link "Add to do not call list" at bounding box center [1037, 264] width 181 height 28
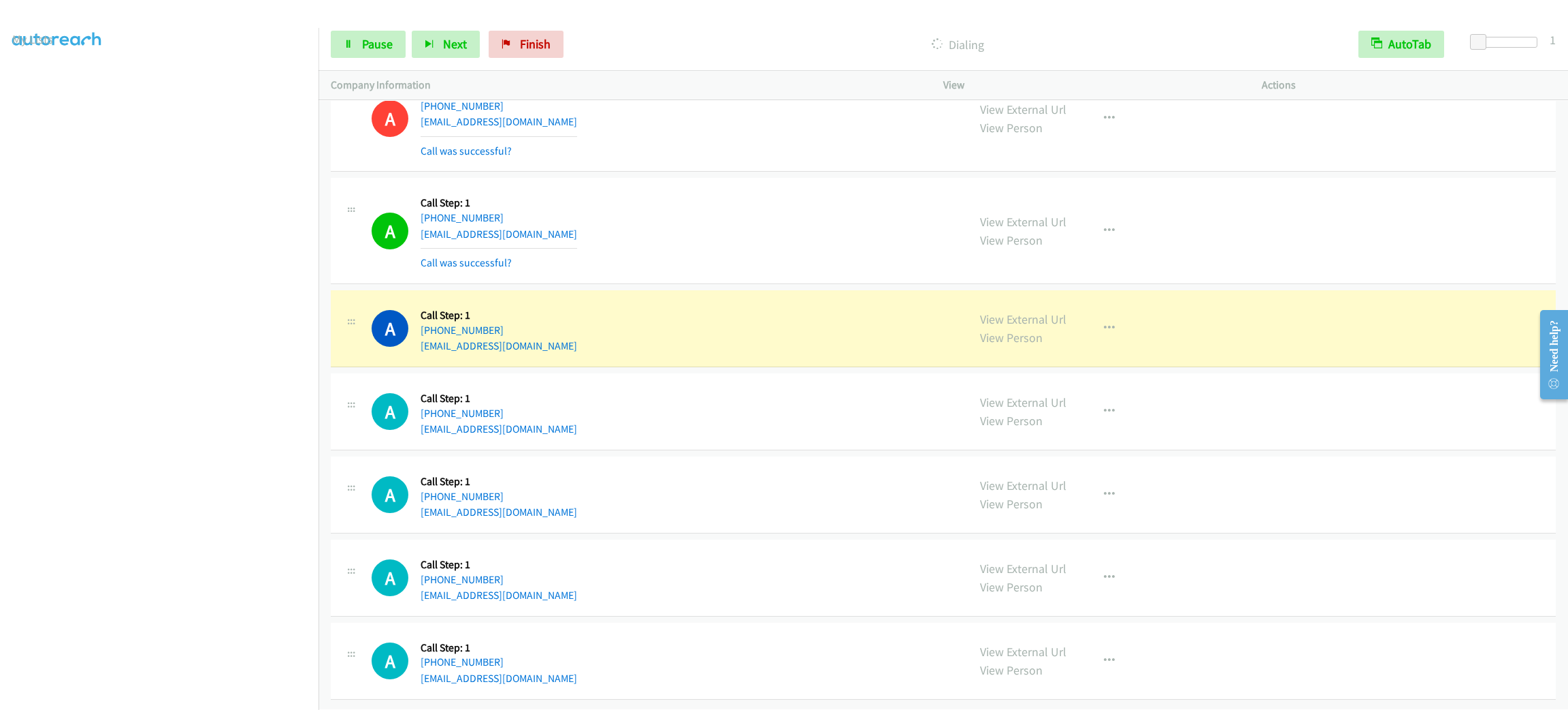
scroll to position [22347, 0]
